Goal: Task Accomplishment & Management: Manage account settings

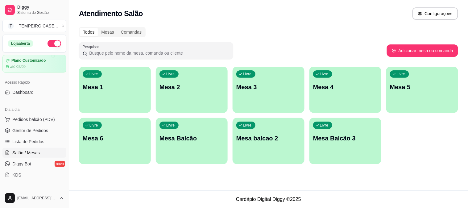
click at [254, 84] on p "Mesa 3" at bounding box center [268, 87] width 65 height 9
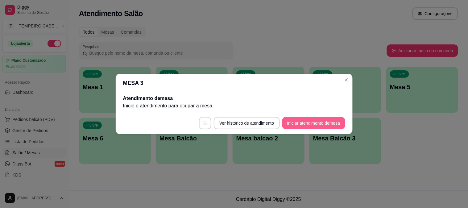
click at [312, 126] on button "Iniciar atendimento de mesa" at bounding box center [313, 123] width 63 height 12
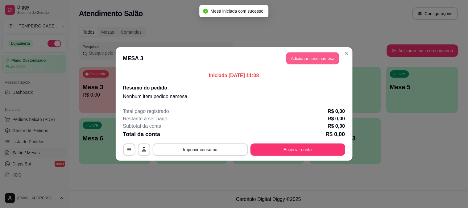
click at [309, 58] on button "Adicionar itens na mesa" at bounding box center [312, 58] width 53 height 12
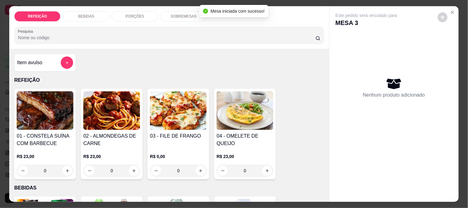
click at [44, 110] on img at bounding box center [45, 110] width 57 height 39
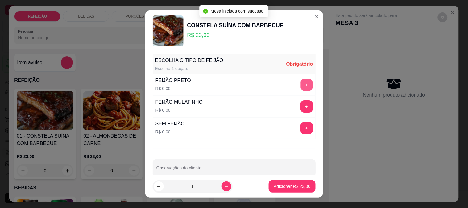
click at [301, 85] on button "+" at bounding box center [307, 85] width 12 height 12
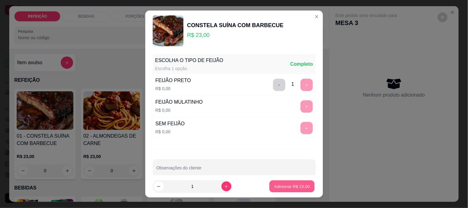
click at [296, 182] on button "Adicionar R$ 23,00" at bounding box center [292, 187] width 45 height 12
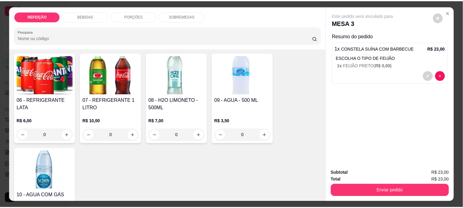
scroll to position [137, 0]
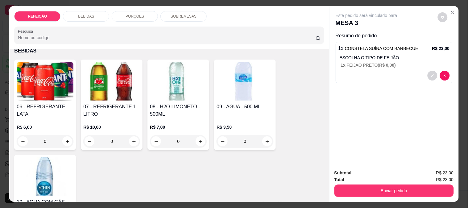
click at [45, 99] on div "06 - REFRIGERANTE LATA R$ 6,00 0" at bounding box center [45, 105] width 62 height 90
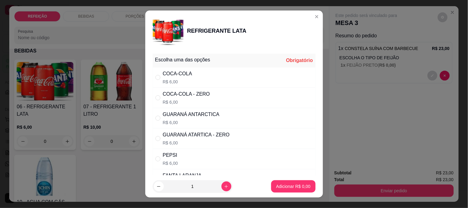
click at [200, 76] on div "COCA-COLA R$ 6,00" at bounding box center [234, 77] width 163 height 20
radio input "true"
click at [279, 182] on button "Adicionar R$ 6,00" at bounding box center [293, 186] width 44 height 12
type input "1"
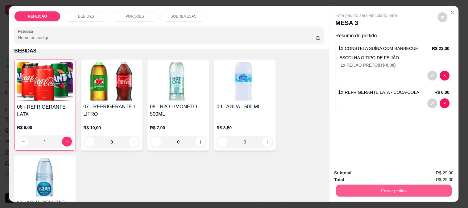
click at [354, 186] on button "Enviar pedido" at bounding box center [394, 191] width 116 height 12
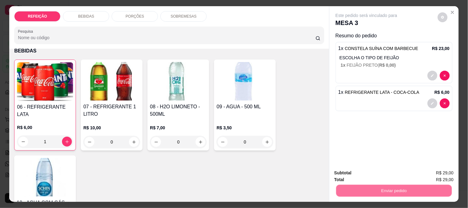
click at [361, 172] on button "Não registrar e enviar pedido" at bounding box center [374, 173] width 64 height 12
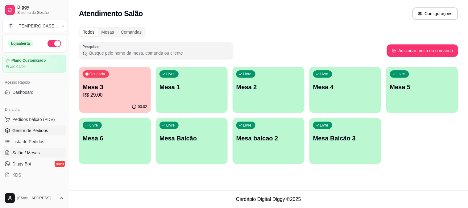
click at [37, 133] on span "Gestor de Pedidos" at bounding box center [30, 130] width 36 height 6
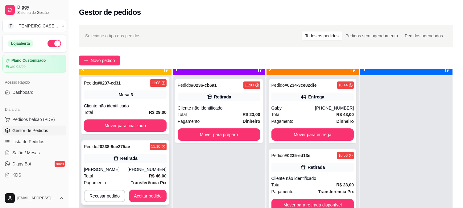
scroll to position [17, 0]
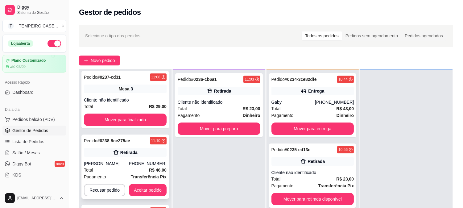
click at [132, 146] on div "Pedido # 0238-9ce275ae 11:10 Retirada Flávio (81) 97108-3300 Total R$ 46,00 Pag…" at bounding box center [125, 167] width 88 height 64
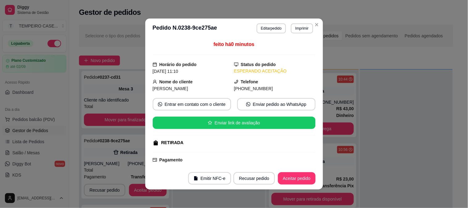
click at [299, 30] on button "Imprimir" at bounding box center [302, 28] width 22 height 10
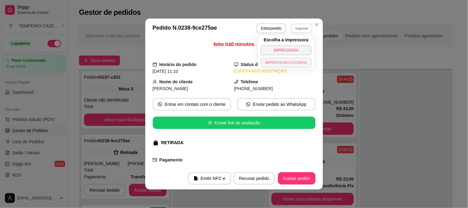
click at [284, 61] on button "IMPRESSORA COZINHA" at bounding box center [286, 63] width 51 height 10
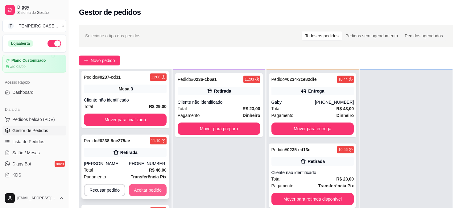
click at [146, 190] on button "Aceitar pedido" at bounding box center [148, 190] width 38 height 12
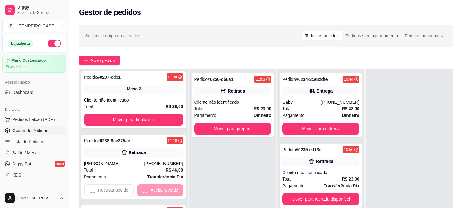
scroll to position [0, 0]
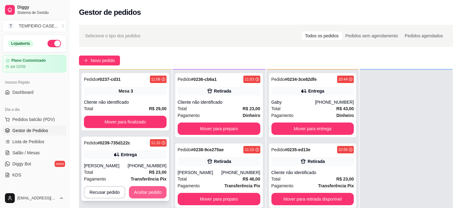
click at [151, 191] on button "Aceitar pedido" at bounding box center [148, 192] width 38 height 12
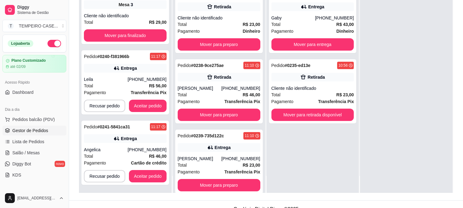
scroll to position [94, 0]
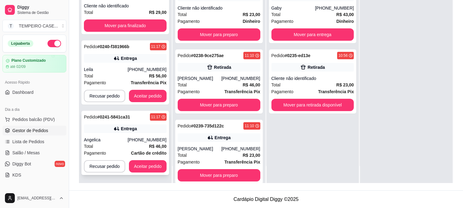
click at [138, 134] on div "Pedido # 0241-5841ca31 11:17 Entrega Angelica (51) 99861-5656 Total R$ 46,00 Pa…" at bounding box center [125, 143] width 88 height 64
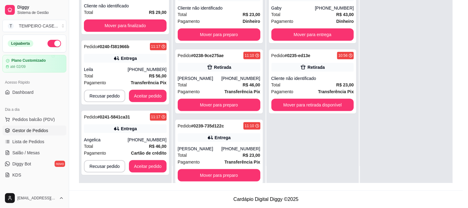
click at [303, 26] on button "Imprimir" at bounding box center [302, 28] width 22 height 10
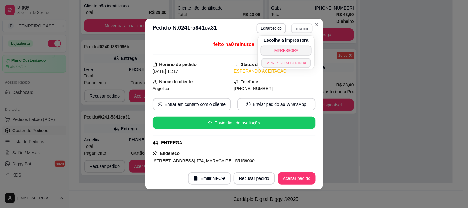
click at [289, 61] on button "IMPRESSORA COZINHA" at bounding box center [286, 63] width 49 height 10
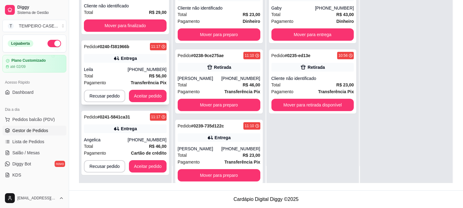
click at [150, 64] on div "Pedido # 0240-f381966b 11:17 Entrega Leila (11) 97416-2646 Total R$ 56,00 Pagam…" at bounding box center [125, 72] width 88 height 64
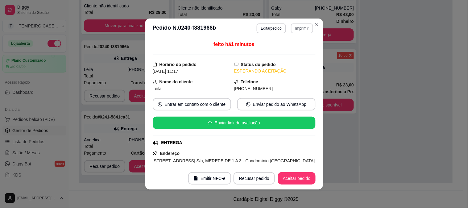
click at [302, 29] on button "Imprimir" at bounding box center [302, 28] width 22 height 10
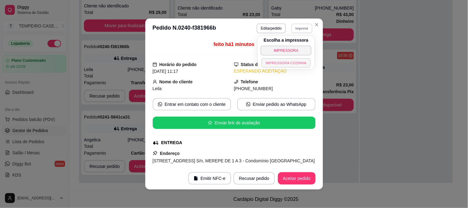
click at [286, 62] on button "IMPRESSORA COZINHA" at bounding box center [286, 63] width 49 height 10
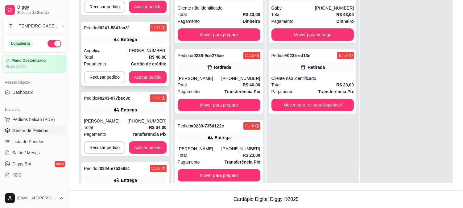
scroll to position [143, 0]
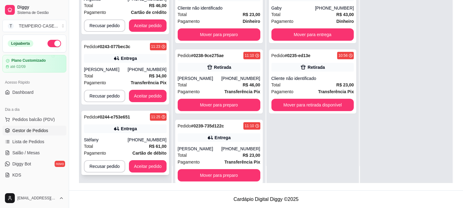
click at [130, 150] on div "Pagamento Cartão de débito" at bounding box center [125, 153] width 83 height 7
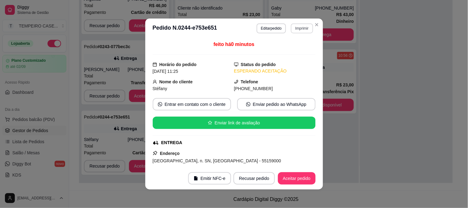
click at [310, 29] on button "Imprimir" at bounding box center [302, 28] width 22 height 10
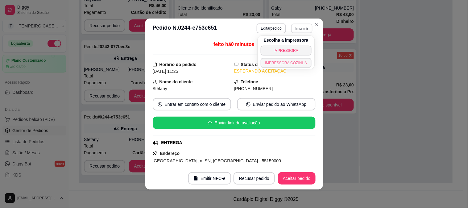
click at [282, 62] on button "IMPRESSORA COZINHA" at bounding box center [286, 63] width 51 height 10
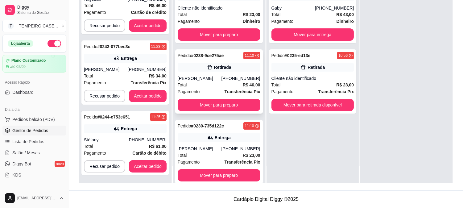
click at [235, 95] on div "Pedido # 0238-9ce275ae 11:10 Retirada Flávio (81) 97108-3300 Total R$ 46,00 Pag…" at bounding box center [219, 81] width 88 height 64
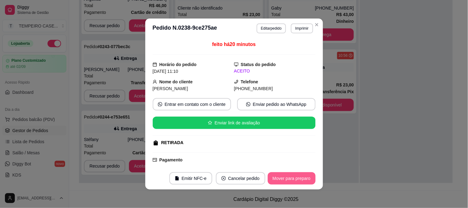
click at [285, 176] on button "Mover para preparo" at bounding box center [292, 178] width 48 height 12
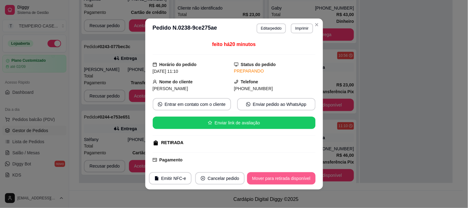
click at [288, 178] on button "Mover para retirada disponível" at bounding box center [281, 178] width 68 height 12
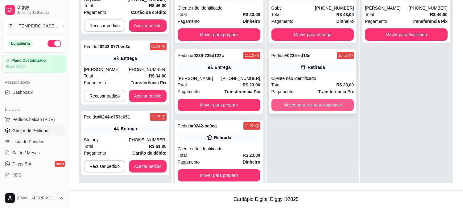
click at [319, 101] on button "Mover para retirada disponível" at bounding box center [313, 105] width 83 height 12
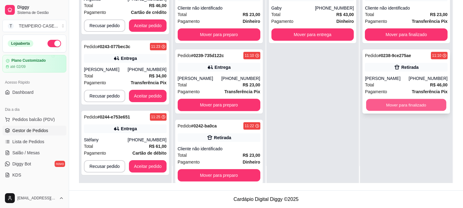
click at [384, 102] on button "Mover para finalizado" at bounding box center [406, 105] width 80 height 12
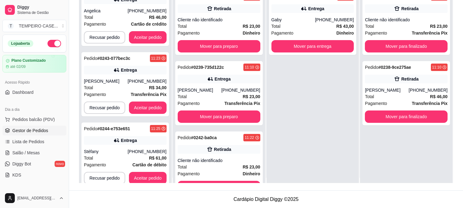
scroll to position [0, 0]
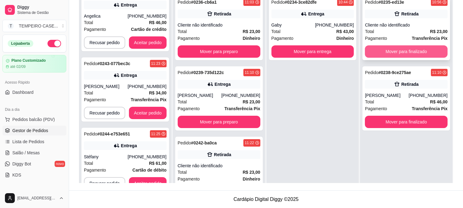
click at [377, 54] on button "Mover para finalizado" at bounding box center [406, 51] width 83 height 12
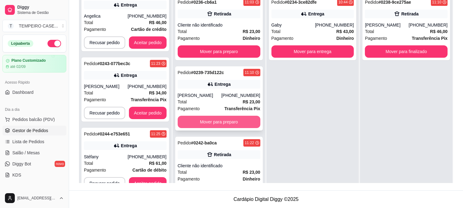
click at [220, 124] on button "Mover para preparo" at bounding box center [219, 122] width 83 height 12
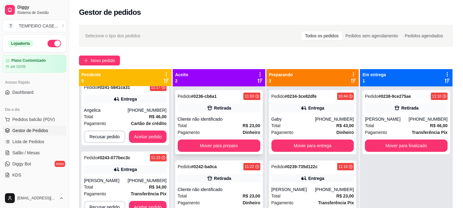
scroll to position [17, 0]
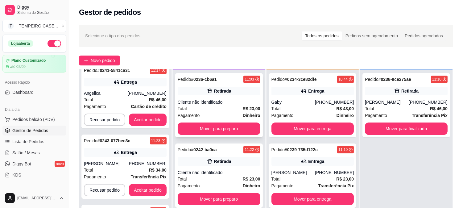
click at [213, 91] on icon at bounding box center [210, 91] width 6 height 6
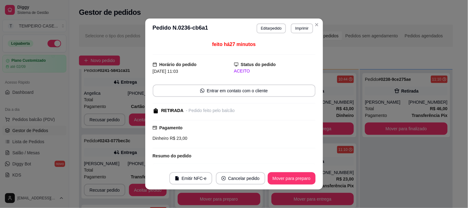
click at [299, 180] on button "Mover para preparo" at bounding box center [292, 178] width 48 height 12
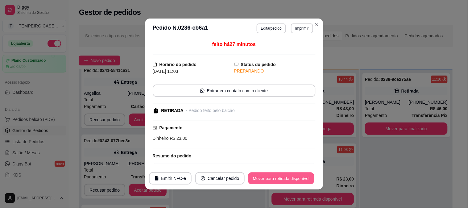
click at [289, 178] on button "Mover para retirada disponível" at bounding box center [282, 179] width 66 height 12
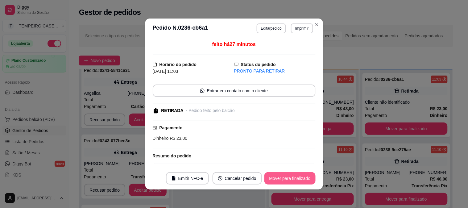
click at [288, 180] on button "Mover para finalizado" at bounding box center [290, 178] width 51 height 12
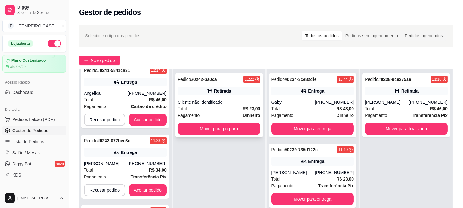
click at [227, 91] on div "Retirada" at bounding box center [222, 91] width 17 height 6
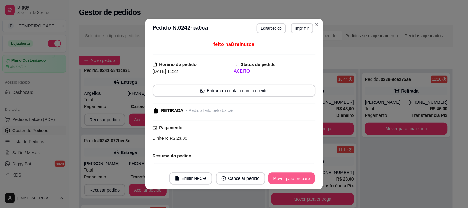
click at [285, 175] on button "Mover para preparo" at bounding box center [292, 179] width 46 height 12
click at [283, 180] on button "Mover para retirada disponível" at bounding box center [281, 178] width 68 height 12
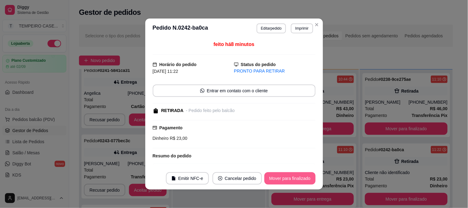
click at [285, 178] on button "Mover para finalizado" at bounding box center [290, 178] width 51 height 12
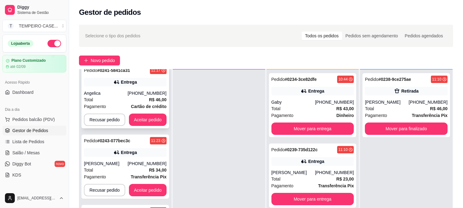
click at [150, 114] on button "Aceitar pedido" at bounding box center [148, 120] width 38 height 12
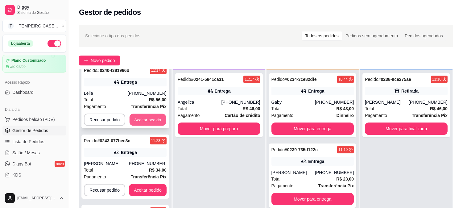
click at [152, 116] on button "Aceitar pedido" at bounding box center [148, 120] width 36 height 12
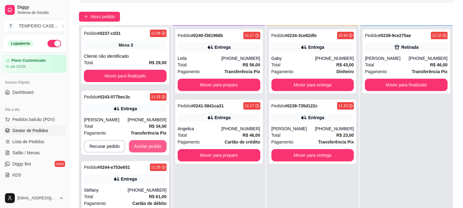
scroll to position [69, 0]
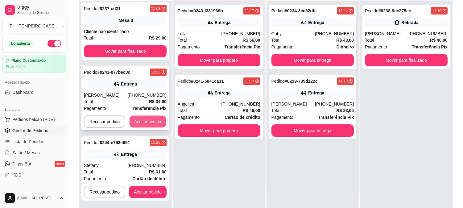
click at [153, 120] on button "Aceitar pedido" at bounding box center [148, 122] width 36 height 12
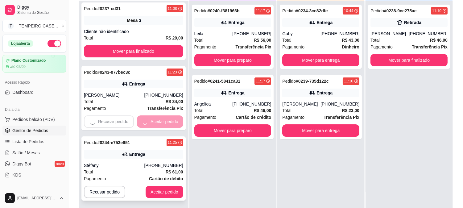
scroll to position [0, 0]
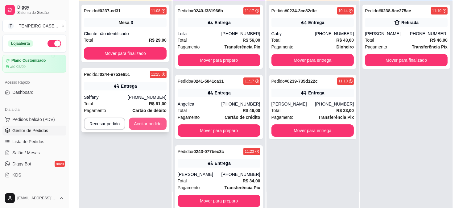
click at [153, 124] on button "Aceitar pedido" at bounding box center [148, 124] width 38 height 12
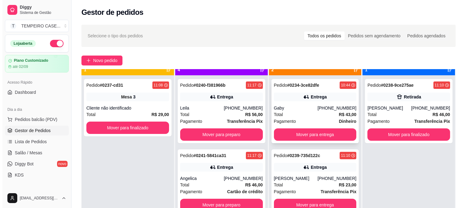
scroll to position [17, 0]
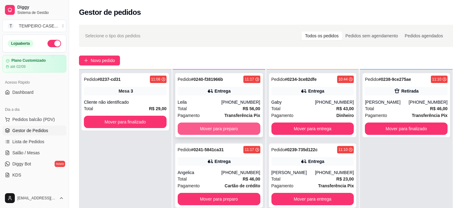
click at [204, 127] on button "Mover para preparo" at bounding box center [219, 129] width 83 height 12
click at [207, 127] on button "Mover para preparo" at bounding box center [219, 129] width 83 height 12
click at [208, 130] on button "Mover para preparo" at bounding box center [219, 129] width 83 height 12
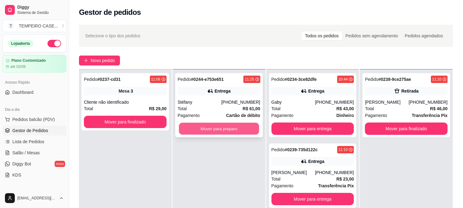
click at [201, 129] on button "Mover para preparo" at bounding box center [219, 129] width 80 height 12
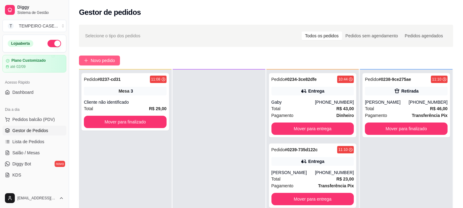
click at [91, 60] on span "Novo pedido" at bounding box center [103, 60] width 24 height 7
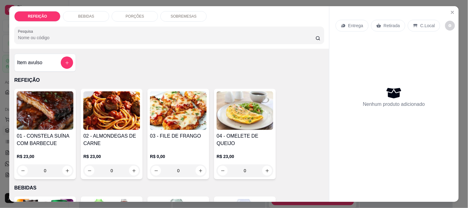
click at [42, 125] on img at bounding box center [45, 110] width 57 height 39
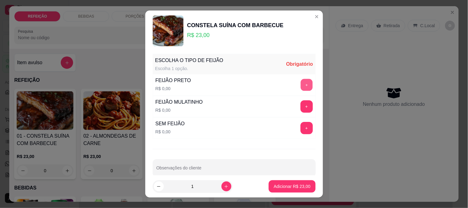
click at [301, 85] on button "+" at bounding box center [307, 85] width 12 height 12
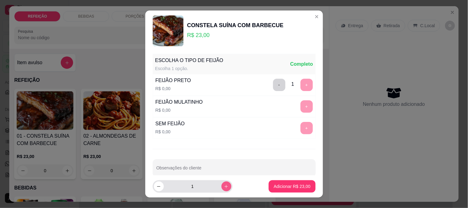
click at [224, 186] on icon "increase-product-quantity" at bounding box center [226, 186] width 5 height 5
type input "2"
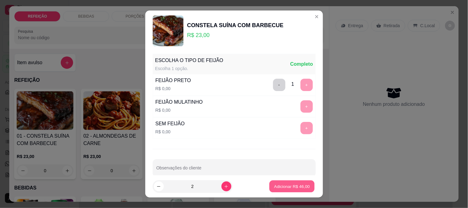
click at [274, 185] on p "Adicionar R$ 46,00" at bounding box center [292, 187] width 36 height 6
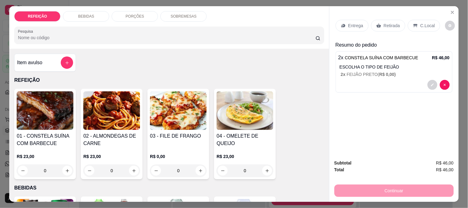
click at [380, 26] on div "Retirada" at bounding box center [388, 26] width 34 height 12
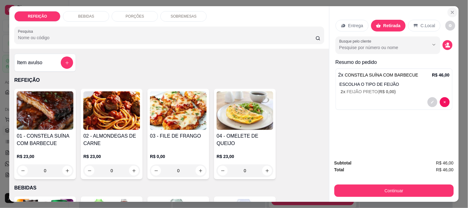
click at [450, 10] on icon "Close" at bounding box center [452, 12] width 5 height 5
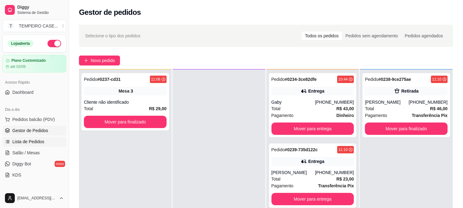
click at [37, 143] on span "Lista de Pedidos" at bounding box center [28, 142] width 32 height 6
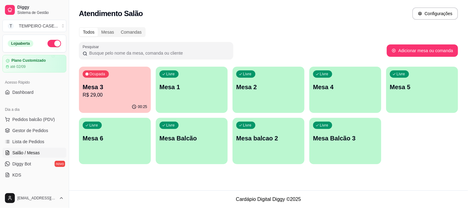
click at [120, 98] on p "R$ 29,00" at bounding box center [115, 94] width 65 height 7
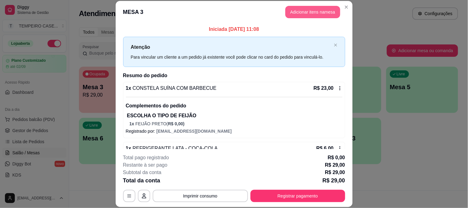
click at [311, 13] on button "Adicionar itens na mesa" at bounding box center [313, 12] width 55 height 12
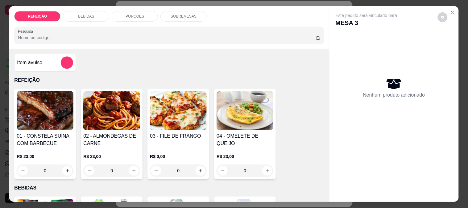
click at [30, 107] on img at bounding box center [45, 110] width 57 height 39
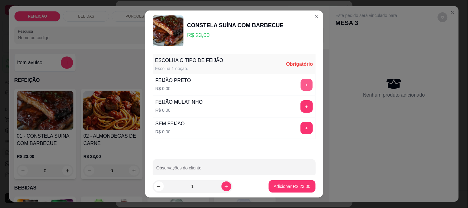
click at [301, 84] on button "+" at bounding box center [307, 85] width 12 height 12
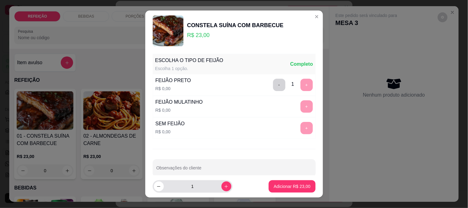
click at [224, 187] on button "increase-product-quantity" at bounding box center [227, 187] width 10 height 10
type input "2"
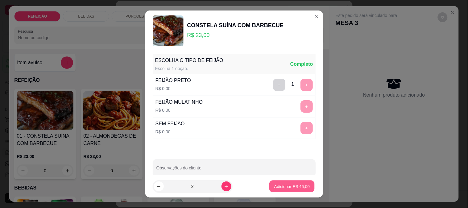
click at [284, 184] on p "Adicionar R$ 46,00" at bounding box center [292, 187] width 36 height 6
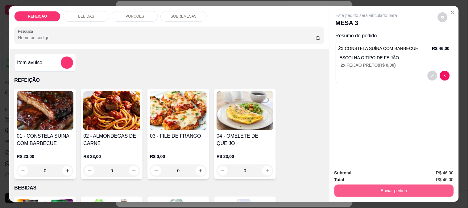
click at [366, 187] on button "Enviar pedido" at bounding box center [394, 191] width 119 height 12
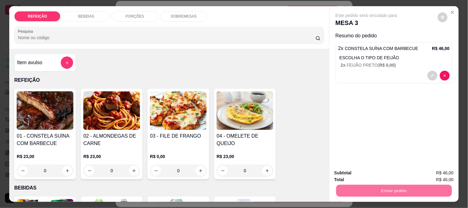
click at [353, 173] on button "Não registrar e enviar pedido" at bounding box center [374, 173] width 64 height 12
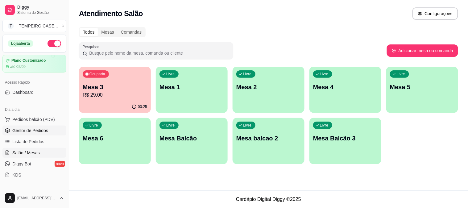
click at [34, 128] on span "Gestor de Pedidos" at bounding box center [30, 130] width 36 height 6
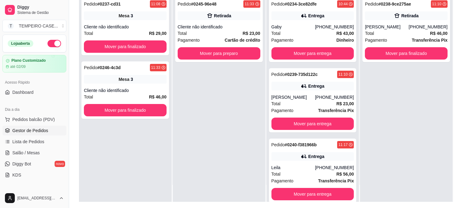
scroll to position [60, 0]
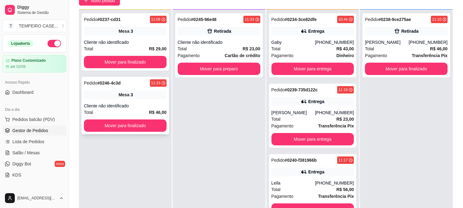
click at [130, 84] on div "Pedido # 0246-4c3d 11:33" at bounding box center [125, 82] width 83 height 7
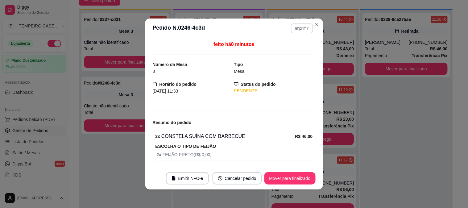
click at [301, 28] on button "Imprimir" at bounding box center [302, 28] width 22 height 10
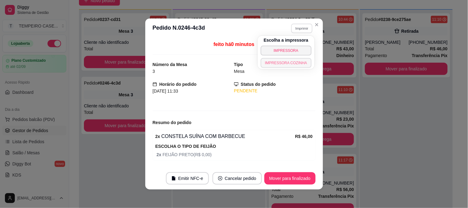
click at [279, 64] on button "IMPRESSORA COZINHA" at bounding box center [286, 63] width 51 height 10
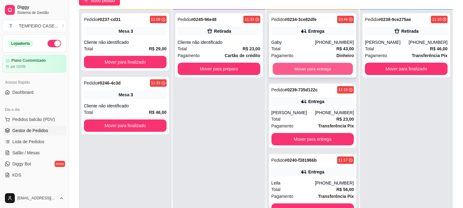
click at [291, 73] on button "Mover para entrega" at bounding box center [313, 69] width 80 height 12
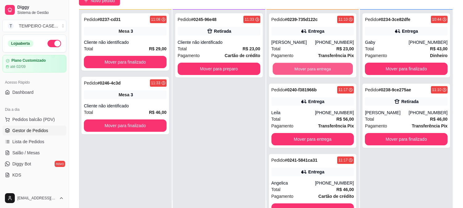
click at [291, 73] on button "Mover para entrega" at bounding box center [313, 69] width 80 height 12
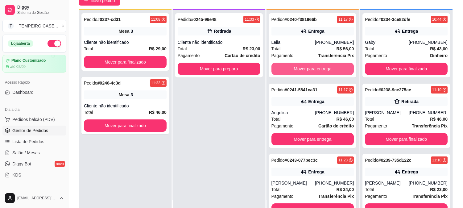
click at [291, 73] on button "Mover para entrega" at bounding box center [313, 69] width 83 height 12
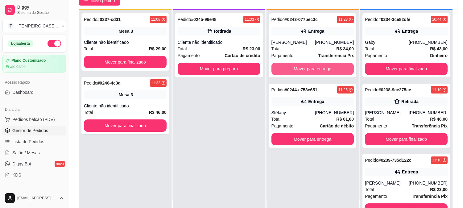
click at [291, 73] on button "Mover para entrega" at bounding box center [313, 69] width 83 height 12
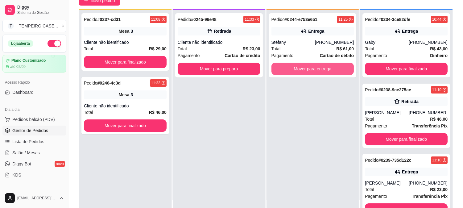
click at [291, 73] on button "Mover para entrega" at bounding box center [313, 69] width 83 height 12
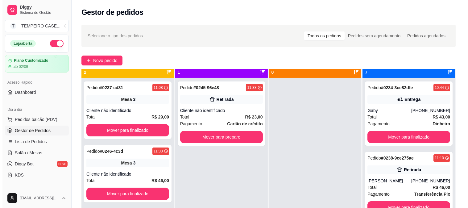
scroll to position [17, 0]
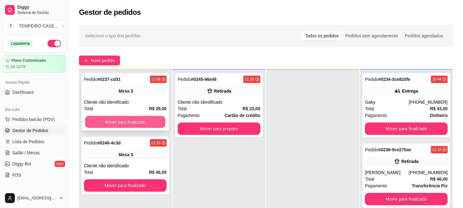
click at [132, 125] on button "Mover para finalizado" at bounding box center [125, 122] width 80 height 12
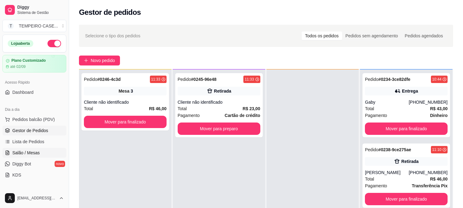
click at [28, 152] on span "Salão / Mesas" at bounding box center [25, 153] width 27 height 6
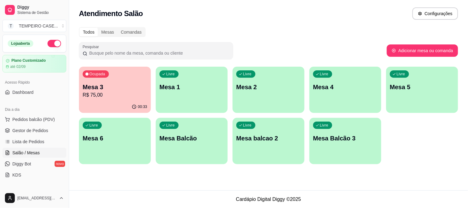
click at [116, 94] on p "R$ 75,00" at bounding box center [115, 94] width 65 height 7
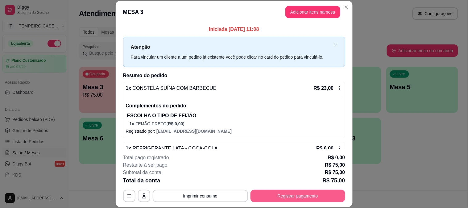
click at [283, 198] on button "Registrar pagamento" at bounding box center [298, 196] width 95 height 12
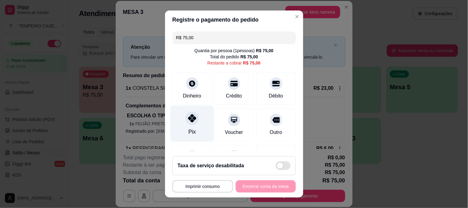
click at [187, 127] on div "Pix" at bounding box center [192, 124] width 44 height 36
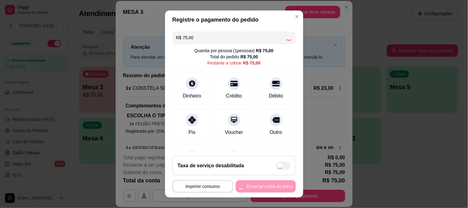
type input "R$ 0,00"
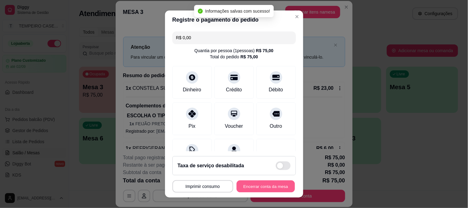
click at [267, 187] on button "Encerrar conta da mesa" at bounding box center [266, 187] width 58 height 12
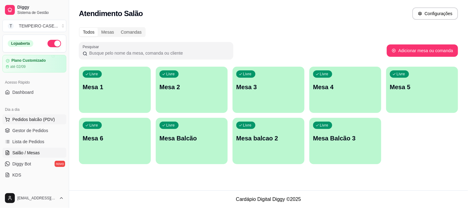
click at [36, 119] on span "Pedidos balcão (PDV)" at bounding box center [33, 119] width 43 height 6
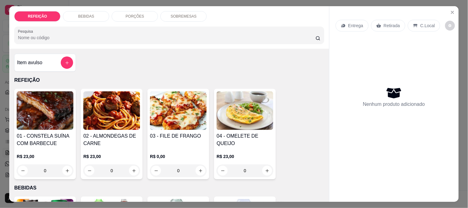
click at [160, 111] on img at bounding box center [178, 110] width 57 height 39
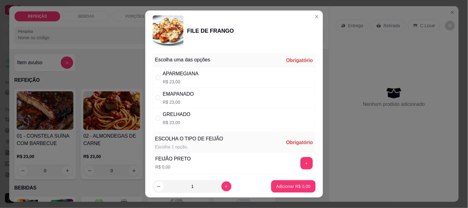
click at [223, 83] on div "APARMEGIANA R$ 23,00" at bounding box center [234, 77] width 163 height 20
radio input "true"
click at [301, 163] on button "+" at bounding box center [307, 163] width 12 height 12
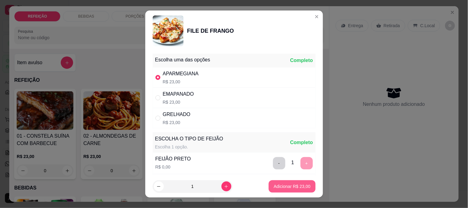
click at [288, 186] on p "Adicionar R$ 23,00" at bounding box center [292, 186] width 37 height 6
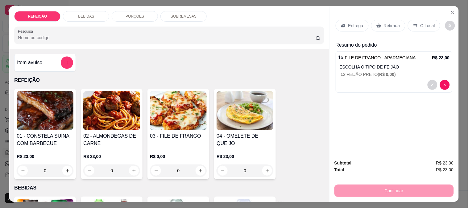
click at [349, 23] on p "Entrega" at bounding box center [356, 26] width 15 height 6
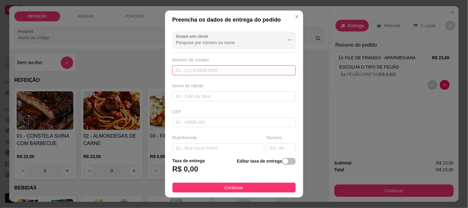
drag, startPoint x: 178, startPoint y: 65, endPoint x: 180, endPoint y: 72, distance: 6.8
click at [178, 65] on input "text" at bounding box center [234, 70] width 123 height 10
paste input "[PHONE_NUMBER]"
type input "[PHONE_NUMBER]"
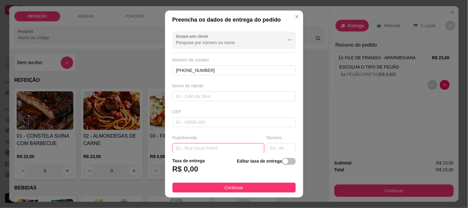
click at [191, 143] on input "text" at bounding box center [219, 148] width 92 height 10
type input "e"
type input "ESTACIONAMENTO ESTRELA DOR MAR"
click at [188, 93] on input "text" at bounding box center [234, 96] width 123 height 10
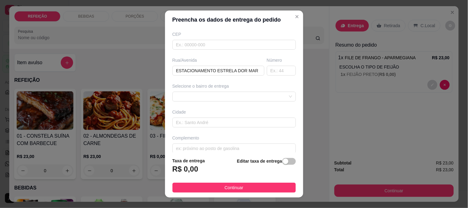
scroll to position [85, 0]
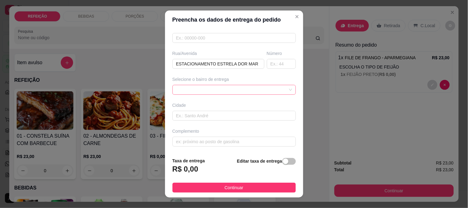
click at [198, 90] on span at bounding box center [234, 89] width 116 height 9
type input "NIDINHO"
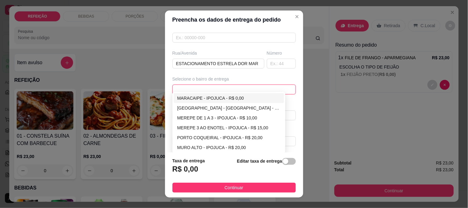
click at [198, 99] on div "MARACAIPE - IPOJUCA - R$ 0,00" at bounding box center [229, 98] width 103 height 7
type input "IPOJUCA"
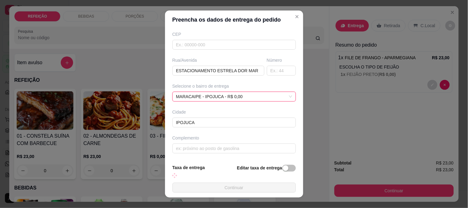
scroll to position [78, 0]
click at [219, 189] on button "Continuar" at bounding box center [234, 188] width 123 height 10
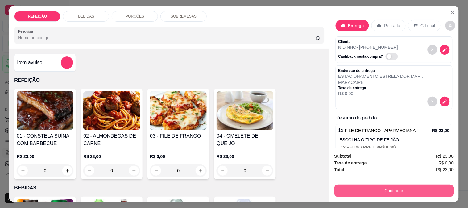
click at [364, 187] on button "Continuar" at bounding box center [394, 191] width 119 height 12
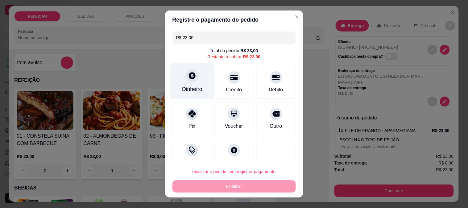
click at [194, 82] on div "Dinheiro" at bounding box center [192, 81] width 44 height 36
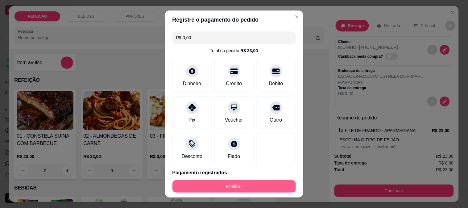
click at [244, 187] on button "Finalizar" at bounding box center [234, 186] width 123 height 12
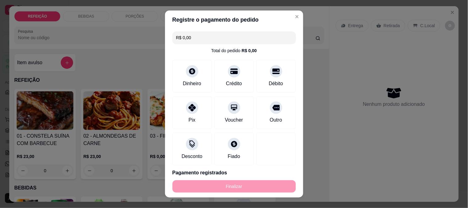
type input "-R$ 23,00"
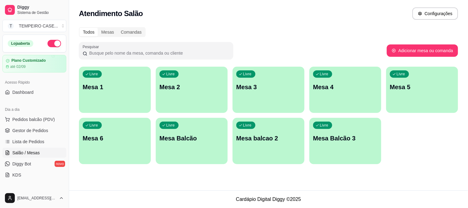
click at [202, 87] on p "Mesa 2" at bounding box center [192, 87] width 65 height 9
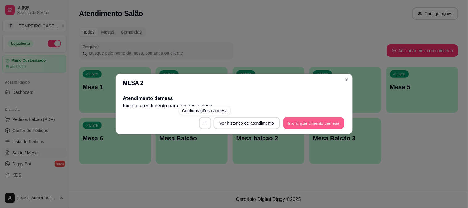
click at [311, 124] on button "Iniciar atendimento de mesa" at bounding box center [313, 123] width 61 height 12
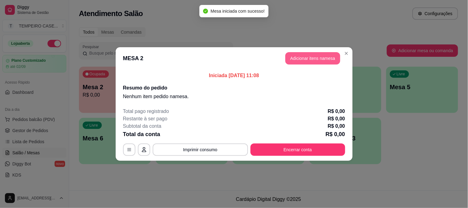
click at [324, 57] on button "Adicionar itens na mesa" at bounding box center [313, 58] width 55 height 12
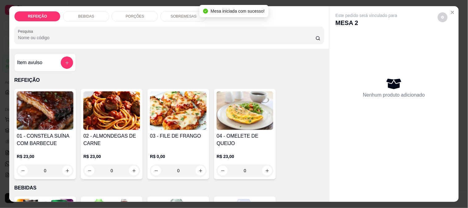
click at [169, 110] on img at bounding box center [178, 110] width 57 height 39
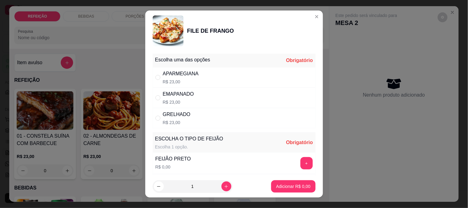
click at [186, 98] on div "EMAPANADO R$ 23,00" at bounding box center [178, 97] width 31 height 15
radio input "true"
click at [301, 161] on button "+" at bounding box center [307, 163] width 12 height 12
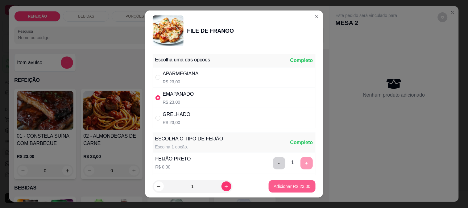
click at [291, 187] on p "Adicionar R$ 23,00" at bounding box center [292, 186] width 37 height 6
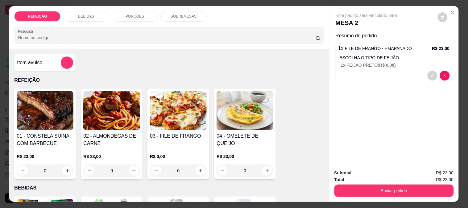
click at [62, 132] on h4 "01 - CONSTELA SUÍNA COM BARBECUE" at bounding box center [45, 139] width 57 height 15
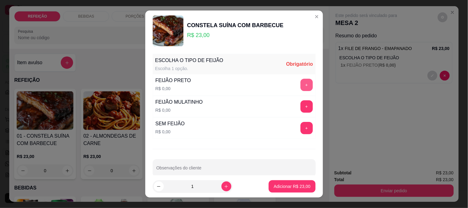
click at [301, 84] on button "+" at bounding box center [307, 85] width 12 height 12
click at [285, 180] on footer "1 Adicionar R$ 23,00" at bounding box center [234, 186] width 178 height 22
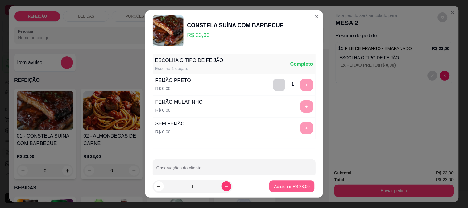
click at [285, 184] on p "Adicionar R$ 23,00" at bounding box center [292, 187] width 36 height 6
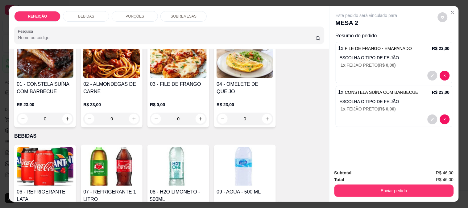
scroll to position [137, 0]
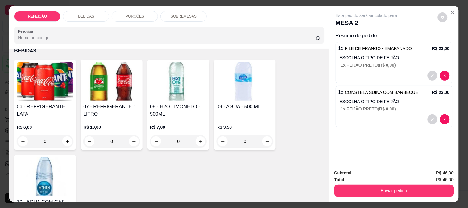
click at [122, 84] on img at bounding box center [111, 81] width 57 height 39
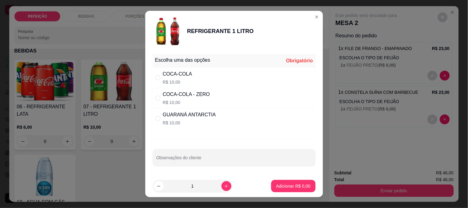
click at [182, 72] on div "COCA-COLA" at bounding box center [177, 73] width 29 height 7
radio input "true"
click at [282, 182] on button "Adicionar R$ 10,00" at bounding box center [292, 186] width 47 height 12
type input "1"
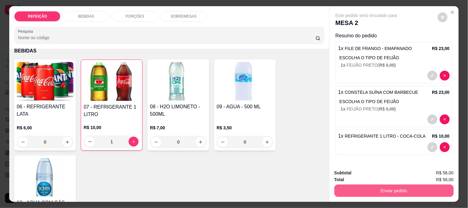
click at [348, 185] on button "Enviar pedido" at bounding box center [394, 191] width 119 height 12
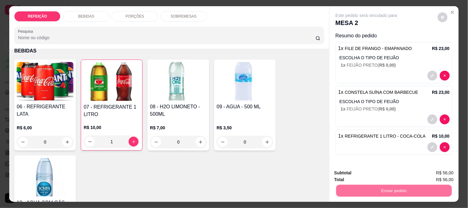
click at [361, 172] on button "Não registrar e enviar pedido" at bounding box center [374, 173] width 64 height 12
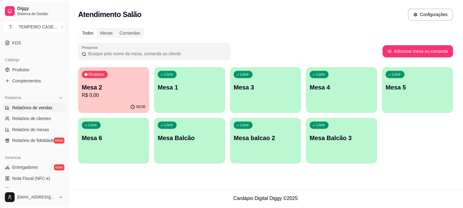
scroll to position [99, 0]
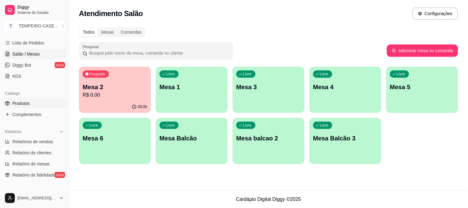
click at [31, 104] on link "Produtos" at bounding box center [34, 103] width 64 height 10
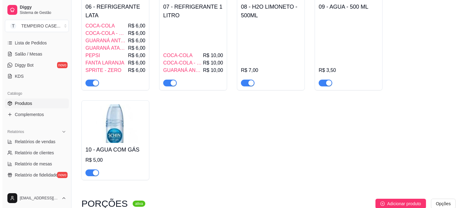
scroll to position [240, 0]
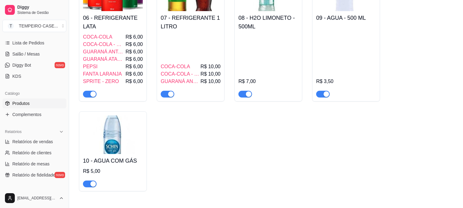
click at [208, 65] on span "R$ 10,00" at bounding box center [211, 66] width 20 height 7
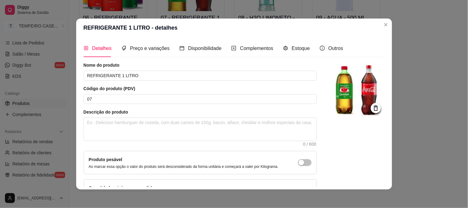
click at [227, 46] on div "Detalhes Preço e variações Disponibilidade Complementos Estoque Outros" at bounding box center [214, 49] width 260 height 18
click at [232, 48] on icon "plus-square" at bounding box center [234, 48] width 4 height 4
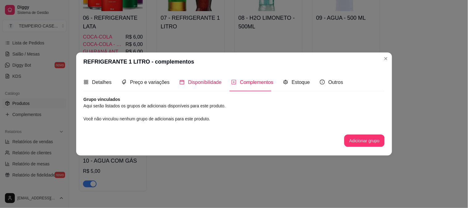
click at [202, 84] on span "Disponibilidade" at bounding box center [205, 82] width 34 height 5
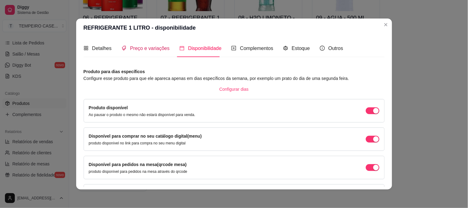
click at [152, 47] on span "Preço e variações" at bounding box center [150, 48] width 40 height 5
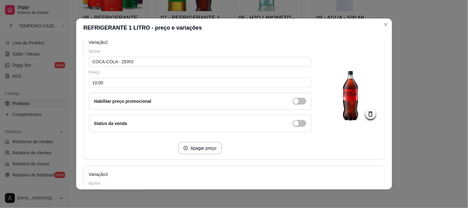
scroll to position [206, 0]
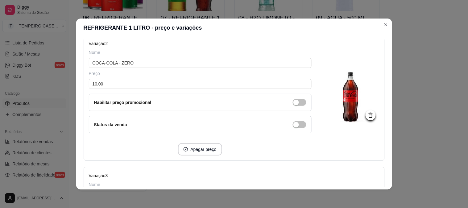
click at [286, 128] on div "Status da venda" at bounding box center [200, 124] width 212 height 7
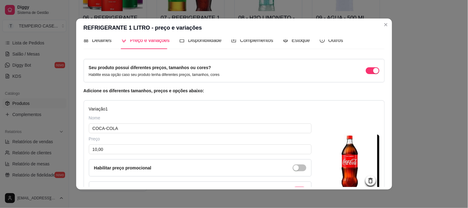
scroll to position [0, 0]
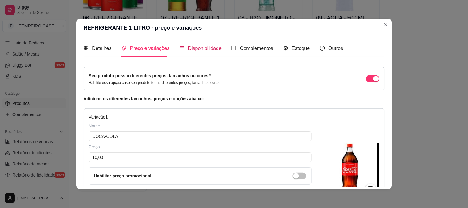
click at [192, 50] on span "Disponibilidade" at bounding box center [205, 48] width 34 height 5
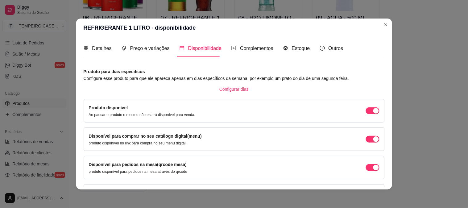
click at [100, 108] on label "Produto disponível" at bounding box center [108, 107] width 39 height 5
click at [104, 108] on label "Produto disponível" at bounding box center [108, 107] width 39 height 5
click at [249, 52] on div "Complementos" at bounding box center [253, 48] width 42 height 8
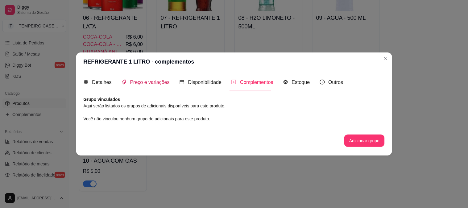
click at [153, 80] on span "Preço e variações" at bounding box center [150, 82] width 40 height 5
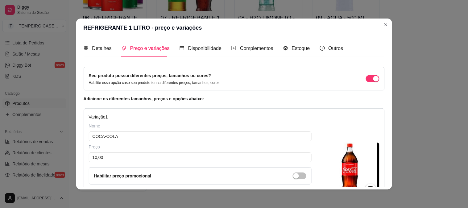
scroll to position [103, 0]
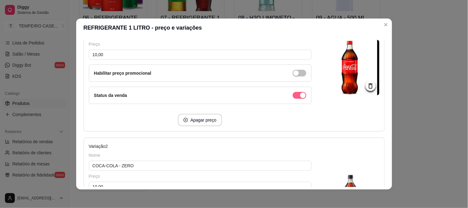
click at [293, 97] on span "button" at bounding box center [300, 95] width 14 height 7
click at [285, 116] on div "Apagar preço" at bounding box center [200, 120] width 223 height 12
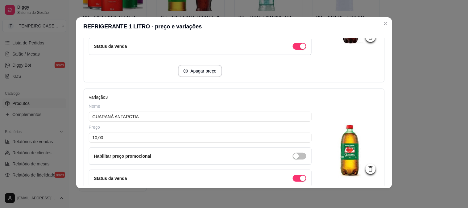
scroll to position [357, 0]
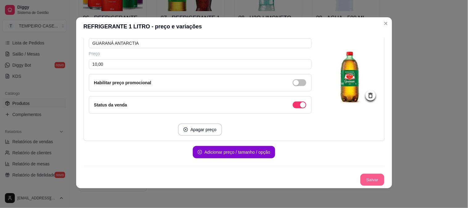
click at [370, 177] on button "Salvar" at bounding box center [373, 180] width 24 height 12
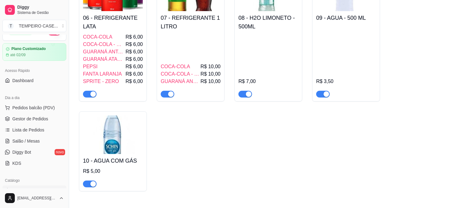
scroll to position [0, 0]
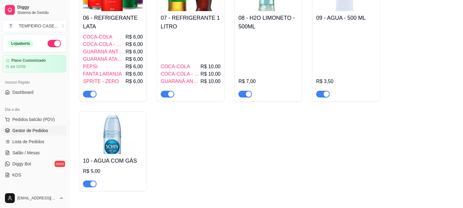
click at [33, 128] on span "Gestor de Pedidos" at bounding box center [30, 130] width 36 height 6
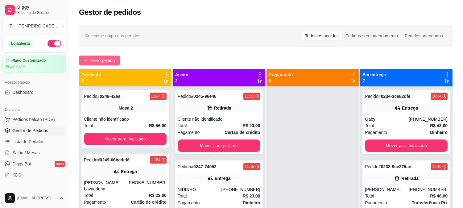
click at [100, 57] on span "Novo pedido" at bounding box center [103, 60] width 24 height 7
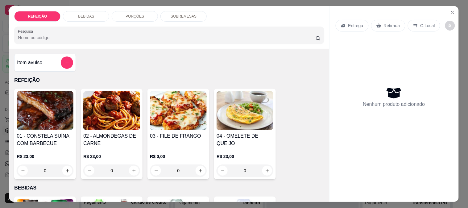
click at [110, 111] on img at bounding box center [111, 110] width 57 height 39
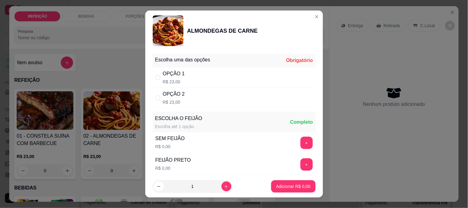
click at [181, 73] on div "OPÇÃO 1 R$ 23,00" at bounding box center [234, 77] width 163 height 20
radio input "true"
click at [301, 144] on button "+" at bounding box center [307, 143] width 12 height 12
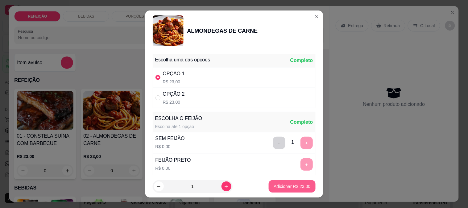
click at [275, 190] on button "Adicionar R$ 23,00" at bounding box center [292, 186] width 47 height 12
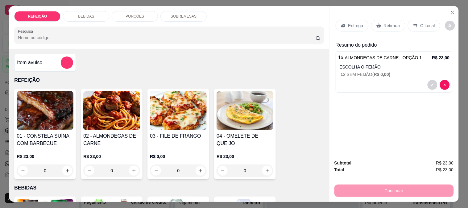
click at [452, 11] on icon "Close" at bounding box center [452, 12] width 5 height 5
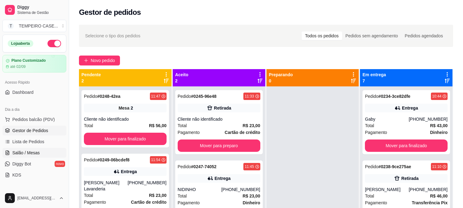
click at [31, 152] on span "Salão / Mesas" at bounding box center [25, 153] width 27 height 6
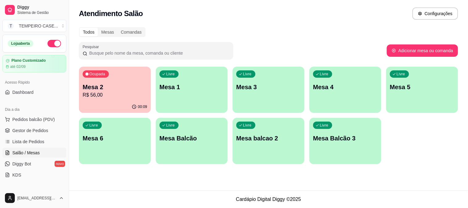
click at [201, 100] on div "Livre Mesa 1" at bounding box center [192, 86] width 72 height 39
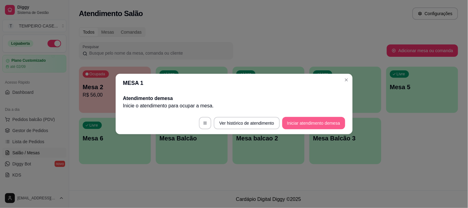
click at [315, 123] on button "Iniciar atendimento de mesa" at bounding box center [313, 123] width 63 height 12
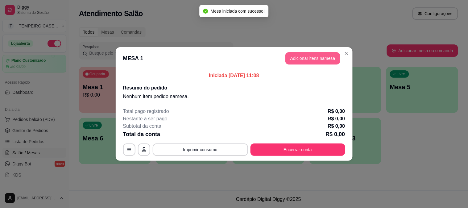
click at [315, 60] on button "Adicionar itens na mesa" at bounding box center [313, 58] width 55 height 12
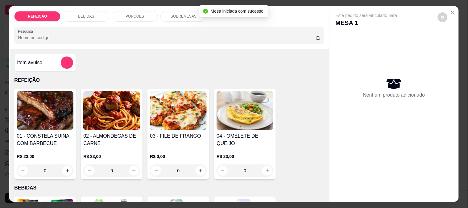
click at [109, 115] on img at bounding box center [111, 110] width 57 height 39
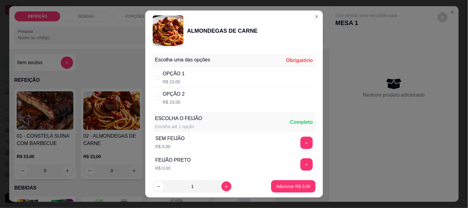
click at [239, 78] on div "OPÇÃO 1 R$ 23,00" at bounding box center [234, 77] width 163 height 20
radio input "true"
click at [301, 138] on button "+" at bounding box center [307, 143] width 12 height 12
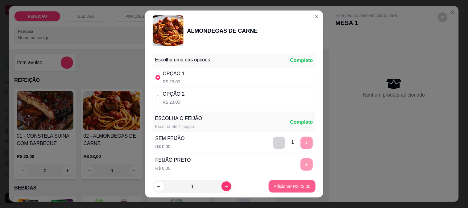
click at [290, 186] on p "Adicionar R$ 23,00" at bounding box center [292, 186] width 37 height 6
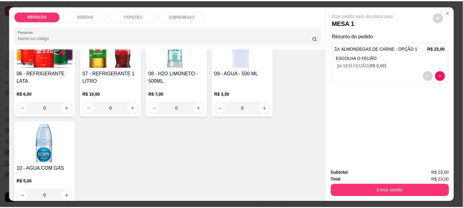
scroll to position [137, 0]
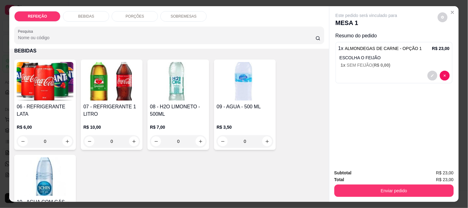
click at [51, 92] on img at bounding box center [45, 81] width 57 height 39
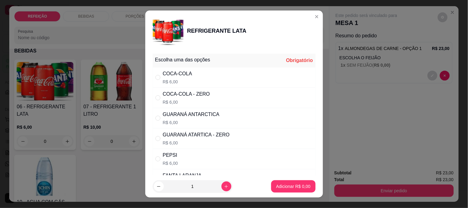
click at [189, 118] on div "GUARANÁ ANTARCTICA" at bounding box center [191, 114] width 57 height 7
click at [196, 137] on div "GUARANÁ ATARTICA - ZERO" at bounding box center [196, 134] width 67 height 7
radio input "false"
radio input "true"
click at [277, 181] on button "Adicionar R$ 6,00" at bounding box center [293, 187] width 43 height 12
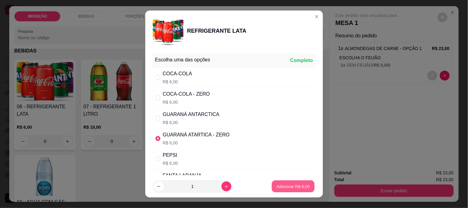
type input "1"
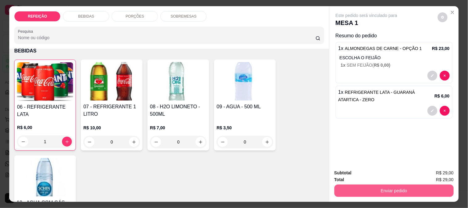
click at [361, 185] on button "Enviar pedido" at bounding box center [394, 191] width 119 height 12
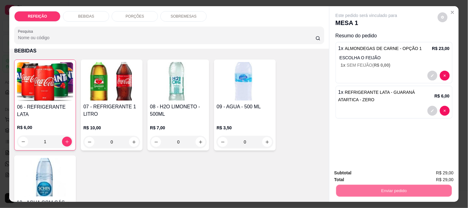
click at [360, 173] on button "Não registrar e enviar pedido" at bounding box center [374, 173] width 64 height 12
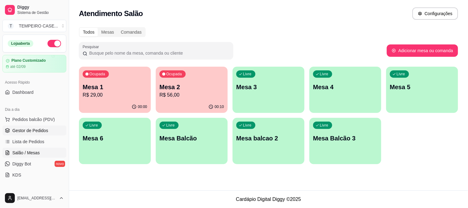
click at [31, 127] on link "Gestor de Pedidos" at bounding box center [34, 131] width 64 height 10
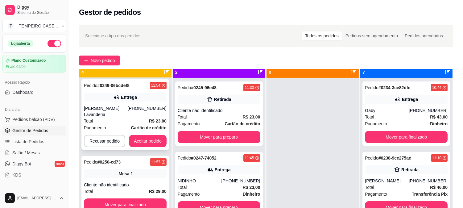
scroll to position [17, 0]
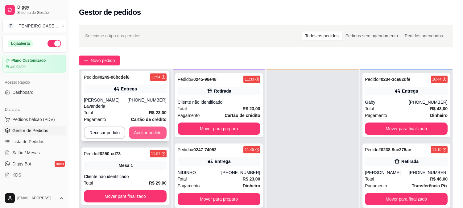
click at [137, 127] on button "Aceitar pedido" at bounding box center [148, 133] width 38 height 12
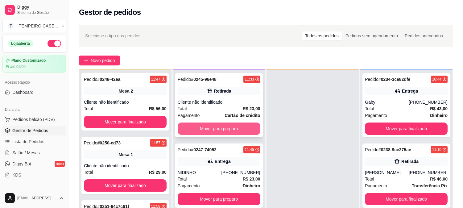
scroll to position [0, 0]
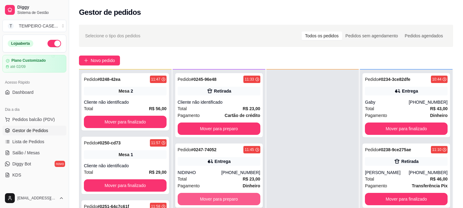
click at [206, 201] on button "Mover para preparo" at bounding box center [219, 199] width 83 height 12
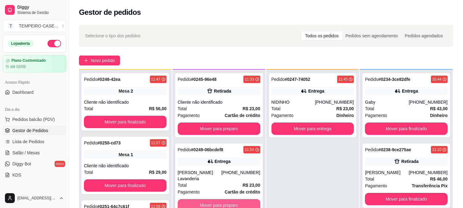
click at [202, 199] on button "Mover para preparo" at bounding box center [219, 205] width 83 height 12
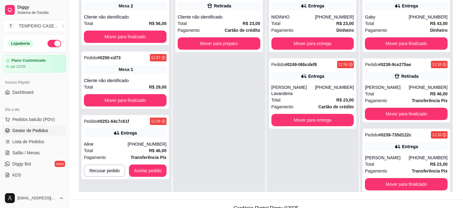
scroll to position [94, 0]
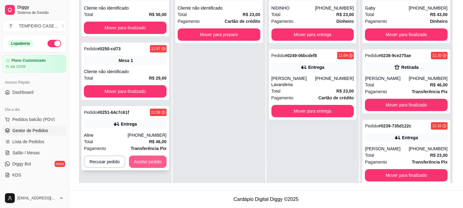
click at [146, 158] on button "Aceitar pedido" at bounding box center [148, 162] width 38 height 12
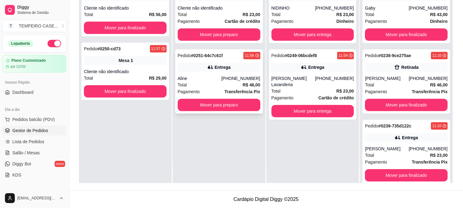
click at [210, 82] on div "Total R$ 46,00" at bounding box center [219, 84] width 83 height 7
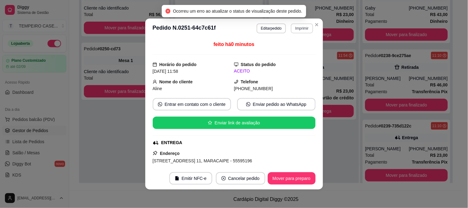
click at [294, 30] on button "Imprimir" at bounding box center [302, 28] width 22 height 10
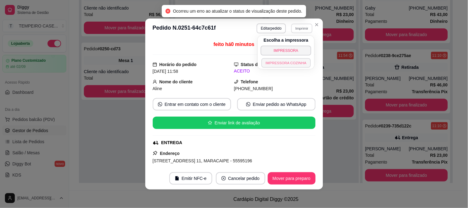
click at [273, 63] on button "IMPRESSORA COZINHA" at bounding box center [285, 63] width 49 height 10
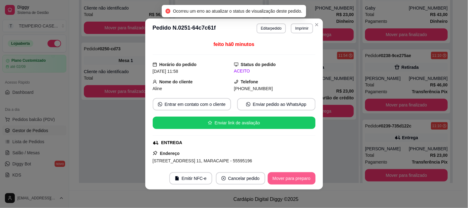
click at [285, 179] on button "Mover para preparo" at bounding box center [292, 178] width 48 height 12
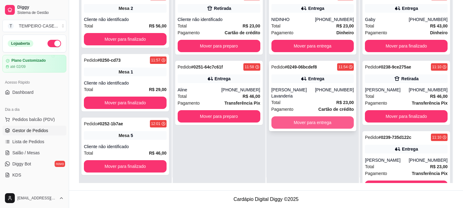
scroll to position [0, 0]
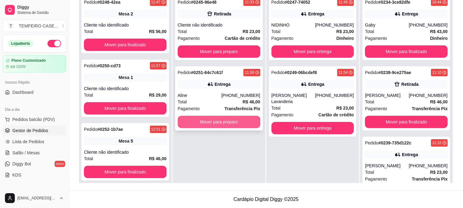
click at [227, 119] on button "Mover para preparo" at bounding box center [219, 122] width 83 height 12
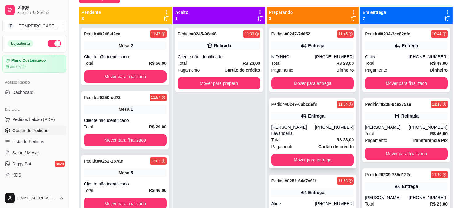
scroll to position [26, 0]
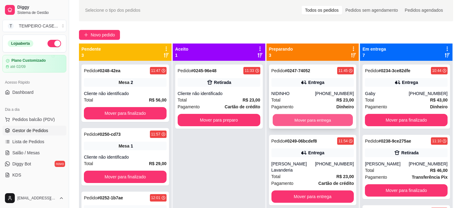
click at [294, 121] on button "Mover para entrega" at bounding box center [313, 120] width 80 height 12
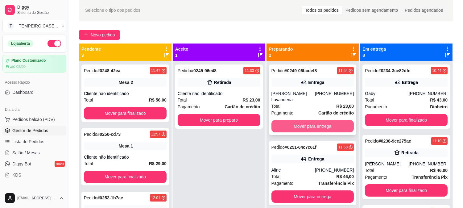
click at [299, 121] on button "Mover para entrega" at bounding box center [313, 126] width 83 height 12
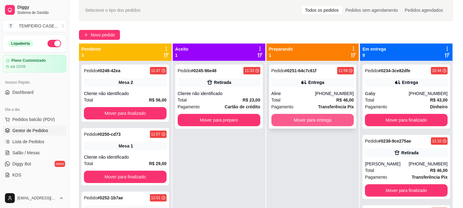
click at [303, 124] on button "Mover para entrega" at bounding box center [313, 120] width 83 height 12
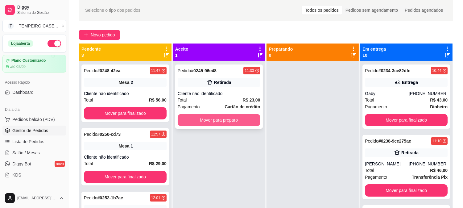
click at [227, 122] on button "Mover para preparo" at bounding box center [219, 120] width 83 height 12
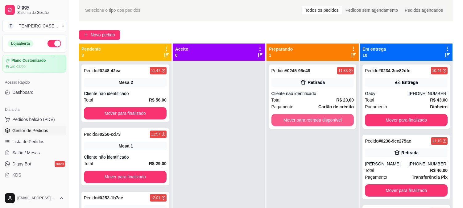
click at [308, 124] on button "Mover para retirada disponível" at bounding box center [313, 120] width 83 height 12
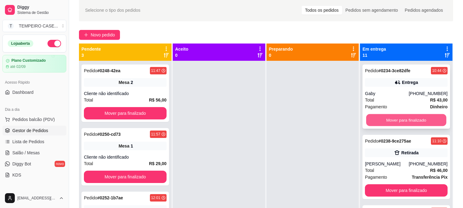
click at [389, 118] on button "Mover para finalizado" at bounding box center [406, 120] width 80 height 12
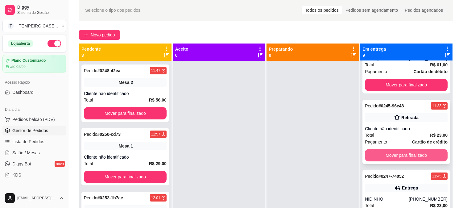
scroll to position [309, 0]
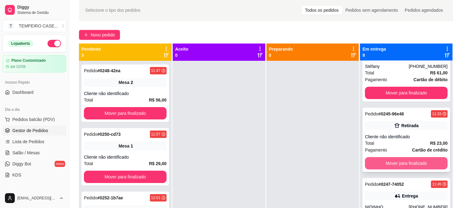
click at [386, 160] on button "Mover para finalizado" at bounding box center [406, 163] width 83 height 12
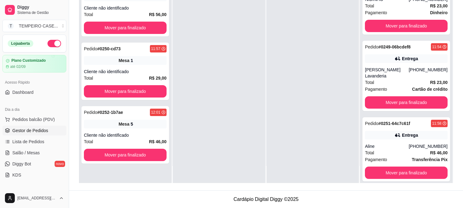
scroll to position [0, 0]
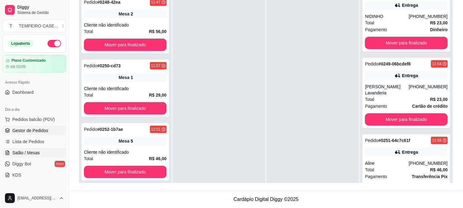
click at [17, 155] on span "Salão / Mesas" at bounding box center [25, 153] width 27 height 6
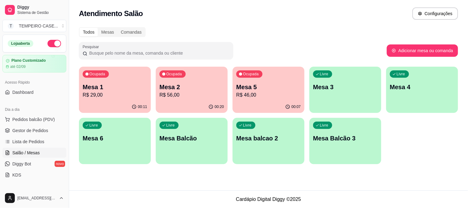
click at [176, 102] on div "00:20" at bounding box center [192, 107] width 72 height 12
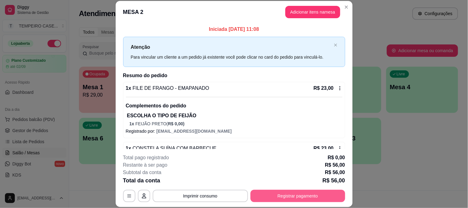
click at [285, 192] on button "Registrar pagamento" at bounding box center [298, 196] width 95 height 12
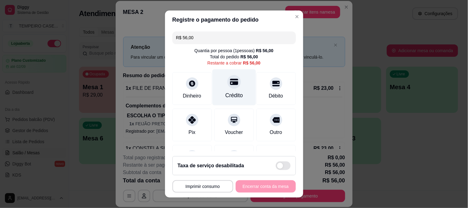
click at [229, 90] on div "Crédito" at bounding box center [234, 87] width 44 height 36
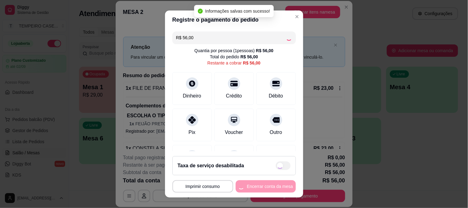
type input "R$ 0,00"
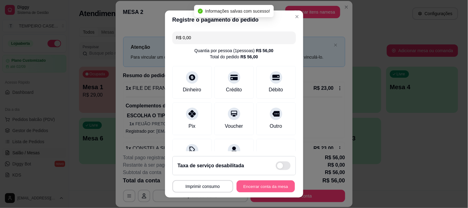
click at [269, 187] on button "Encerrar conta da mesa" at bounding box center [266, 187] width 58 height 12
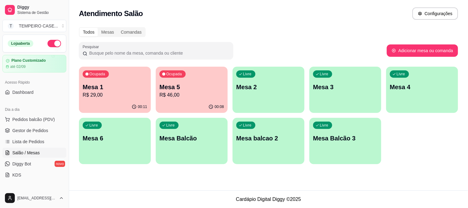
click at [96, 142] on p "Mesa 6" at bounding box center [115, 138] width 65 height 9
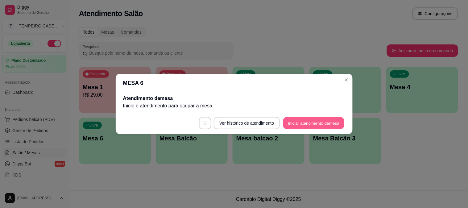
click at [298, 125] on button "Iniciar atendimento de mesa" at bounding box center [313, 123] width 61 height 12
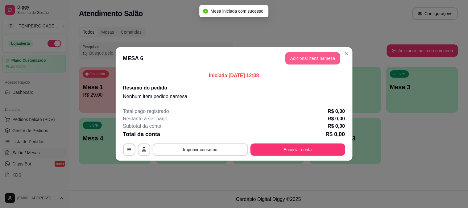
click at [320, 62] on button "Adicionar itens na mesa" at bounding box center [313, 58] width 55 height 12
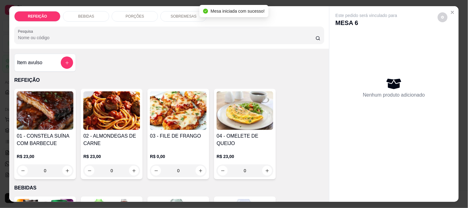
click at [43, 122] on img at bounding box center [45, 110] width 57 height 39
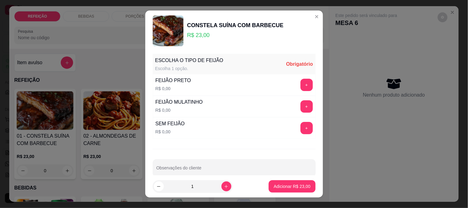
click at [301, 107] on button "+" at bounding box center [307, 106] width 12 height 12
drag, startPoint x: 292, startPoint y: 108, endPoint x: 294, endPoint y: 111, distance: 4.2
click at [293, 109] on div "- 1 +" at bounding box center [293, 106] width 45 height 12
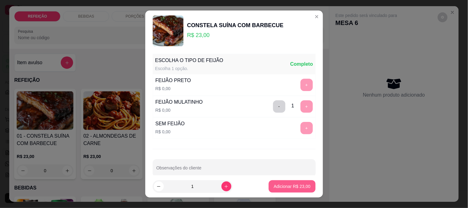
click at [290, 183] on button "Adicionar R$ 23,00" at bounding box center [292, 186] width 47 height 12
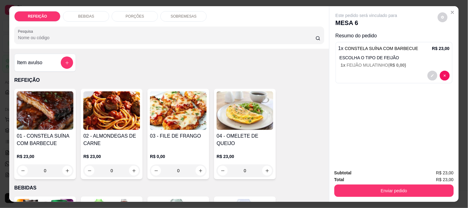
click at [177, 109] on img at bounding box center [178, 110] width 57 height 39
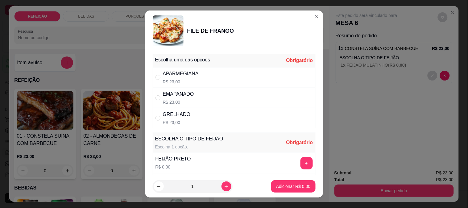
click at [178, 76] on div "APARMEGIANA" at bounding box center [181, 73] width 36 height 7
radio input "true"
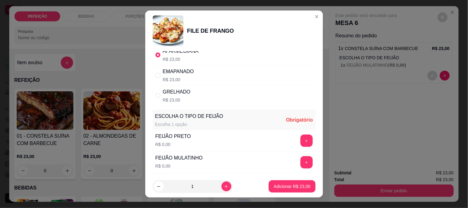
scroll to position [34, 0]
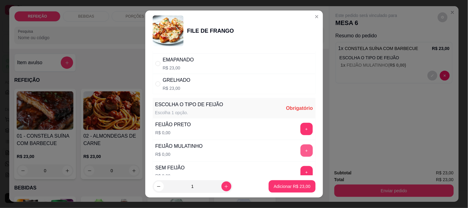
click at [301, 152] on button "+" at bounding box center [307, 150] width 12 height 12
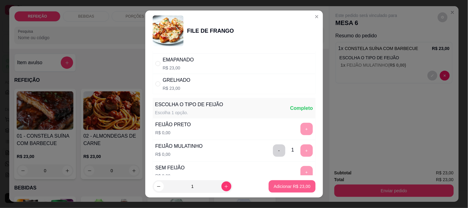
click at [289, 188] on p "Adicionar R$ 23,00" at bounding box center [292, 186] width 37 height 6
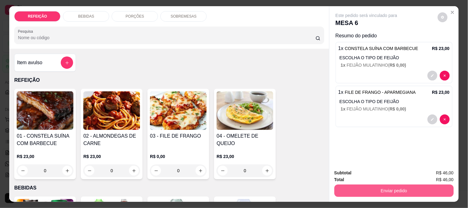
click at [357, 187] on button "Enviar pedido" at bounding box center [394, 191] width 119 height 12
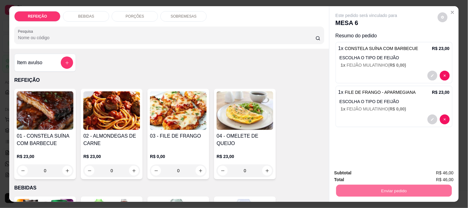
click at [354, 173] on button "Não registrar e enviar pedido" at bounding box center [374, 172] width 62 height 11
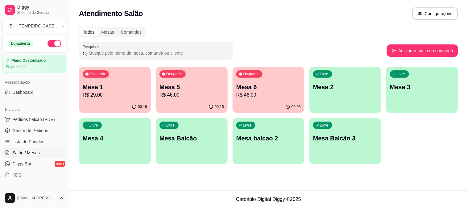
click at [325, 104] on div "Livre Mesa 2" at bounding box center [346, 86] width 72 height 39
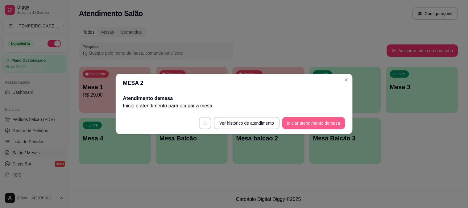
click at [316, 121] on button "Iniciar atendimento de mesa" at bounding box center [313, 123] width 63 height 12
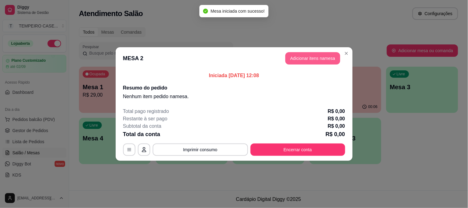
click at [315, 58] on button "Adicionar itens na mesa" at bounding box center [313, 58] width 55 height 12
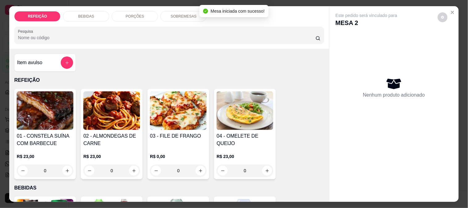
click at [183, 111] on img at bounding box center [178, 110] width 57 height 39
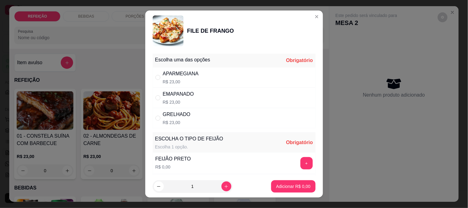
click at [246, 80] on div "APARMEGIANA R$ 23,00" at bounding box center [234, 77] width 163 height 20
radio input "true"
click at [301, 167] on button "+" at bounding box center [307, 163] width 12 height 12
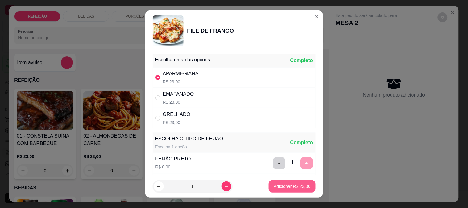
click at [291, 182] on button "Adicionar R$ 23,00" at bounding box center [292, 186] width 47 height 12
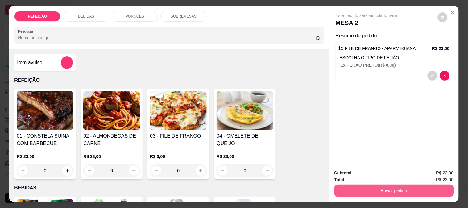
click at [354, 185] on button "Enviar pedido" at bounding box center [394, 191] width 119 height 12
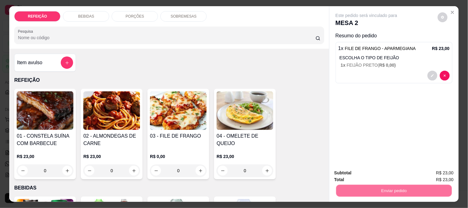
click at [354, 173] on button "Não registrar e enviar pedido" at bounding box center [374, 172] width 62 height 11
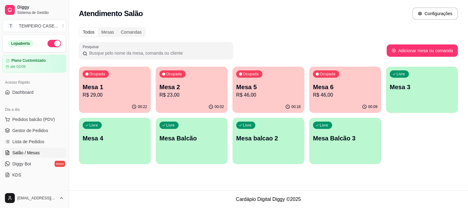
click at [419, 78] on div "Livre Mesa 3" at bounding box center [422, 86] width 72 height 39
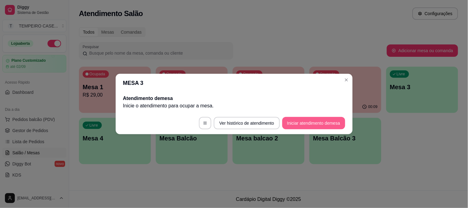
click at [318, 122] on button "Iniciar atendimento de mesa" at bounding box center [313, 123] width 63 height 12
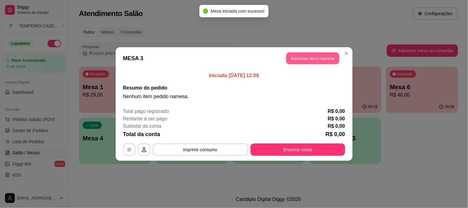
click at [312, 57] on button "Adicionar itens na mesa" at bounding box center [312, 58] width 53 height 12
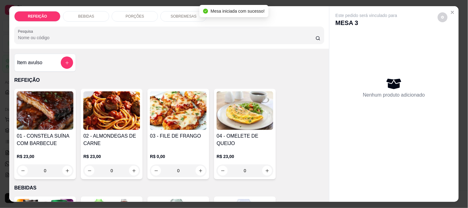
click at [96, 113] on img at bounding box center [111, 110] width 57 height 39
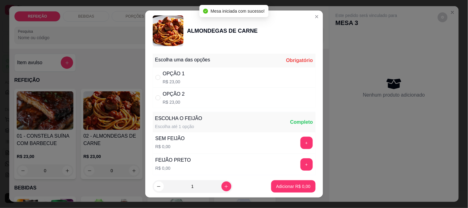
click at [187, 101] on div "OPÇÃO 2 R$ 23,00" at bounding box center [234, 98] width 163 height 20
radio input "true"
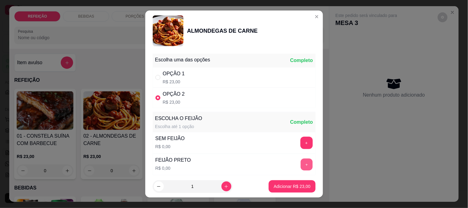
click at [301, 161] on button "+" at bounding box center [307, 164] width 12 height 12
click at [294, 183] on button "Adicionar R$ 23,00" at bounding box center [292, 186] width 47 height 12
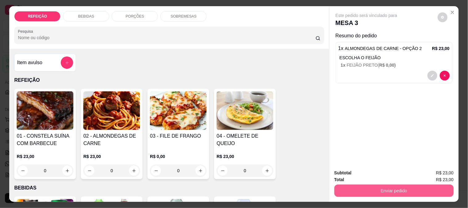
click at [394, 190] on button "Enviar pedido" at bounding box center [394, 191] width 119 height 12
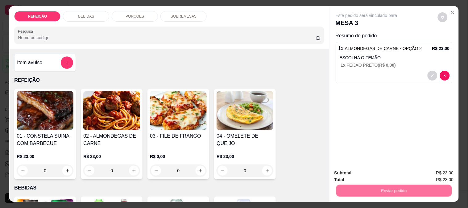
click at [375, 174] on button "Não registrar e enviar pedido" at bounding box center [374, 173] width 64 height 12
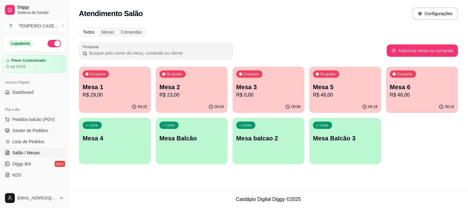
click at [408, 96] on p "R$ 46,00" at bounding box center [422, 94] width 65 height 7
click at [130, 98] on p "R$ 29,00" at bounding box center [115, 94] width 63 height 7
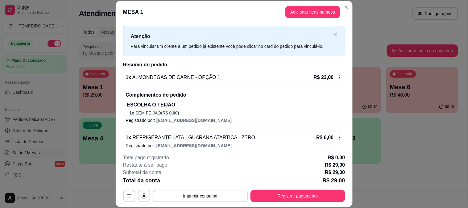
scroll to position [17, 0]
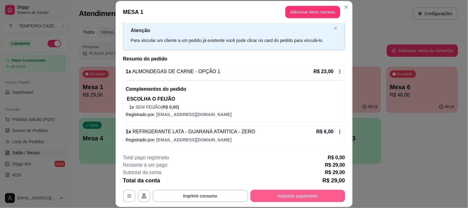
click at [276, 194] on button "Registrar pagamento" at bounding box center [298, 196] width 95 height 12
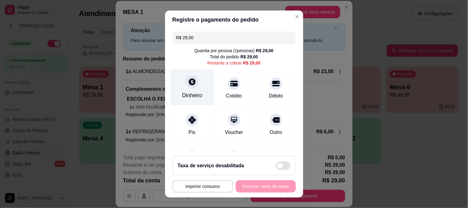
click at [193, 79] on div at bounding box center [193, 82] width 14 height 14
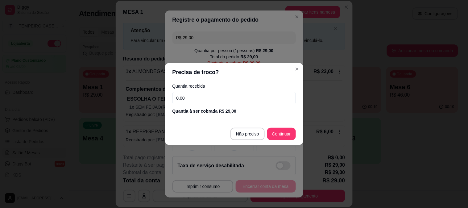
drag, startPoint x: 190, startPoint y: 99, endPoint x: 151, endPoint y: 99, distance: 39.8
click at [151, 99] on div "Precisa de troco? Quantia recebida 0,00 Quantia à ser cobrada R$ 29,00 Não prec…" at bounding box center [234, 104] width 468 height 208
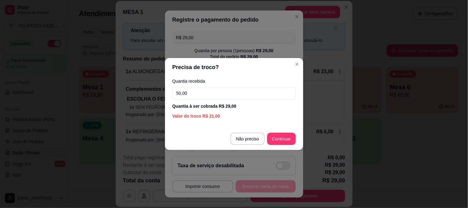
type input "50,00"
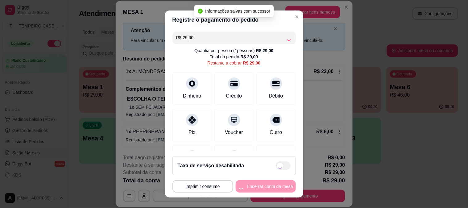
type input "R$ 0,00"
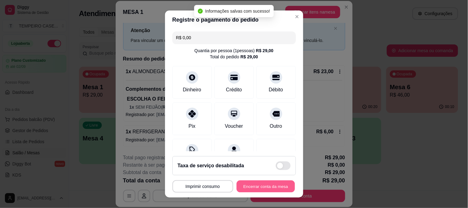
click at [258, 191] on button "Encerrar conta da mesa" at bounding box center [266, 187] width 58 height 12
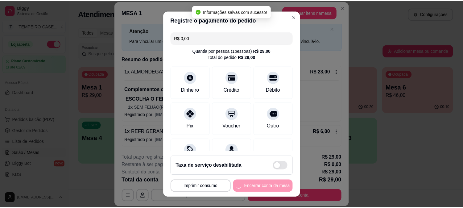
scroll to position [0, 0]
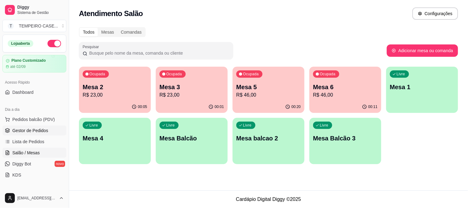
click at [24, 127] on span "Gestor de Pedidos" at bounding box center [30, 130] width 36 height 6
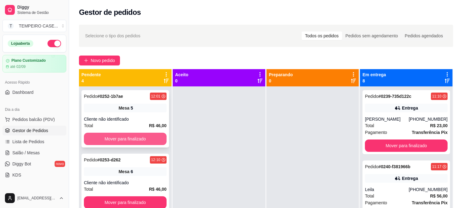
click at [141, 138] on button "Mover para finalizado" at bounding box center [125, 139] width 83 height 12
click at [141, 138] on button "Mover para finalizado" at bounding box center [125, 139] width 80 height 12
click at [141, 138] on button "Mover para finalizado" at bounding box center [125, 139] width 83 height 12
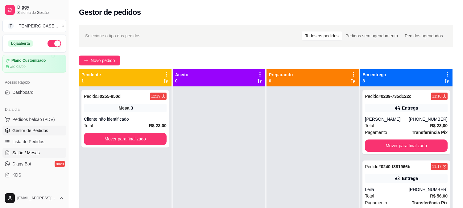
click at [23, 153] on span "Salão / Mesas" at bounding box center [25, 153] width 27 height 6
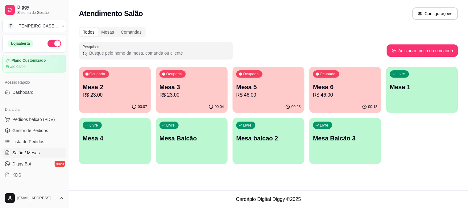
click at [109, 94] on p "R$ 23,00" at bounding box center [115, 94] width 65 height 7
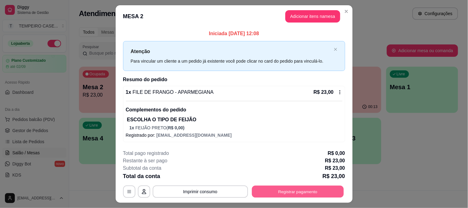
click at [298, 191] on button "Registrar pagamento" at bounding box center [298, 192] width 92 height 12
click at [310, 16] on button "Adicionar itens na mesa" at bounding box center [313, 16] width 55 height 12
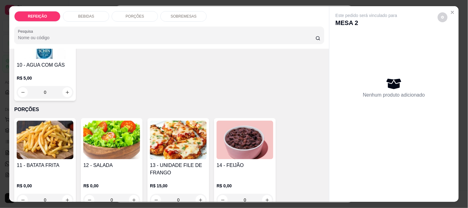
scroll to position [171, 0]
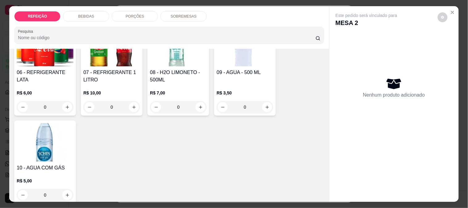
click at [30, 73] on h4 "06 - REFRIGERANTE LATA" at bounding box center [45, 76] width 57 height 15
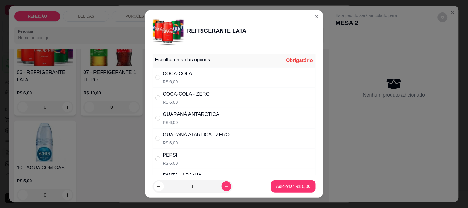
click at [191, 81] on div "COCA-COLA R$ 6,00" at bounding box center [234, 77] width 163 height 20
radio input "true"
click at [298, 184] on p "Adicionar R$ 6,00" at bounding box center [293, 186] width 34 height 6
type input "1"
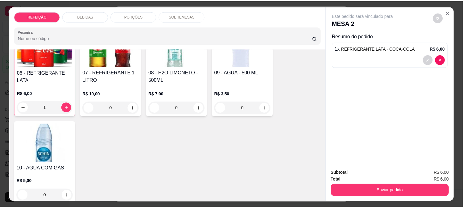
scroll to position [172, 0]
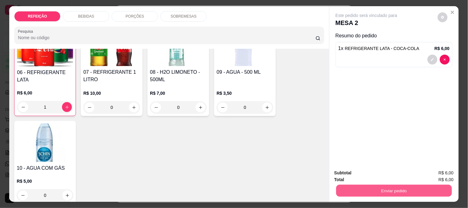
click at [376, 189] on button "Enviar pedido" at bounding box center [394, 191] width 116 height 12
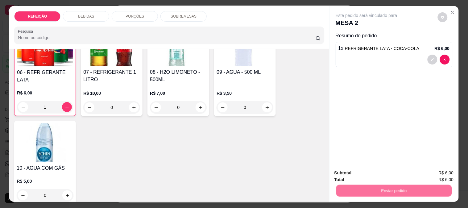
click at [368, 177] on button "Não registrar e enviar pedido" at bounding box center [374, 173] width 64 height 12
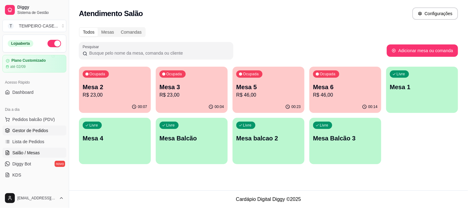
click at [53, 133] on link "Gestor de Pedidos" at bounding box center [34, 131] width 64 height 10
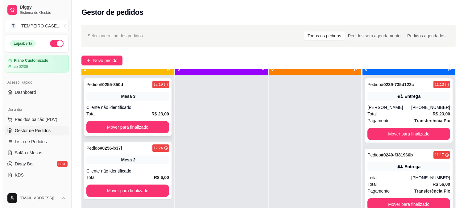
scroll to position [17, 0]
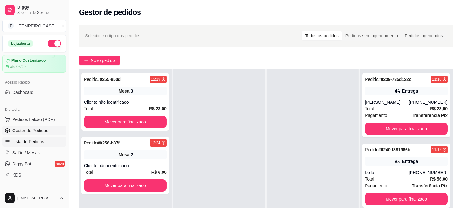
click at [31, 143] on span "Lista de Pedidos" at bounding box center [28, 142] width 32 height 6
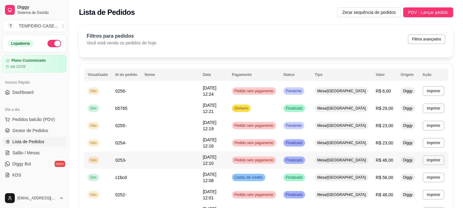
click at [335, 158] on span "Mesa/[GEOGRAPHIC_DATA]" at bounding box center [341, 160] width 51 height 5
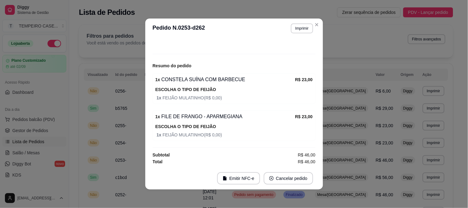
scroll to position [37, 0]
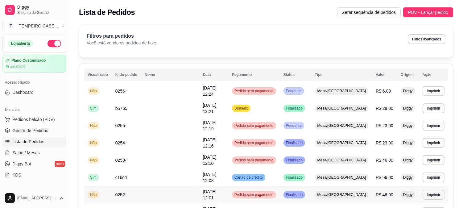
click at [213, 189] on span "[DATE] 12:01" at bounding box center [210, 194] width 14 height 11
click at [40, 134] on link "Gestor de Pedidos" at bounding box center [34, 131] width 64 height 10
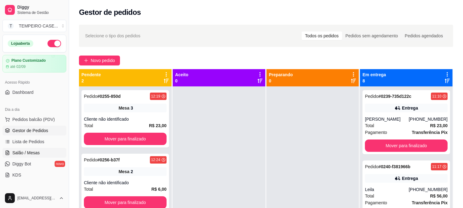
click at [24, 155] on span "Salão / Mesas" at bounding box center [25, 153] width 27 height 6
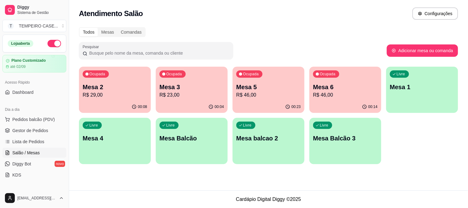
click at [271, 86] on p "Mesa 5" at bounding box center [268, 87] width 65 height 9
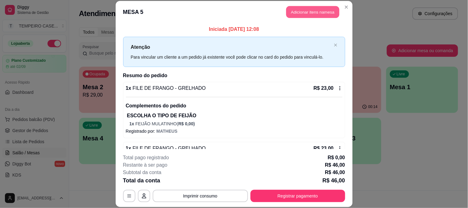
click at [314, 13] on button "Adicionar itens na mesa" at bounding box center [312, 12] width 53 height 12
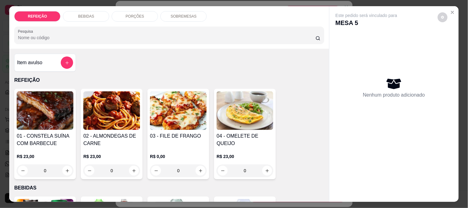
click at [93, 13] on div "BEBIDAS" at bounding box center [86, 16] width 46 height 10
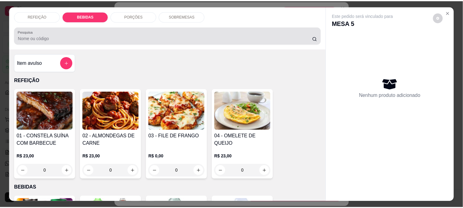
scroll to position [16, 0]
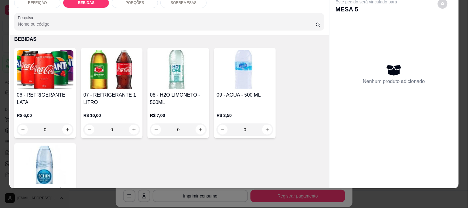
click at [45, 67] on img at bounding box center [45, 69] width 57 height 39
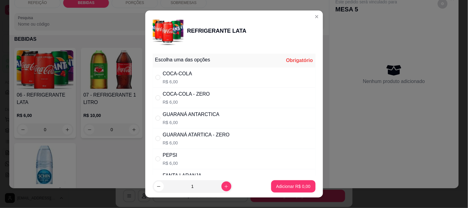
click at [196, 76] on div "COCA-COLA R$ 6,00" at bounding box center [234, 77] width 163 height 20
radio input "true"
click at [281, 190] on button "Adicionar R$ 6,00" at bounding box center [293, 187] width 43 height 12
type input "1"
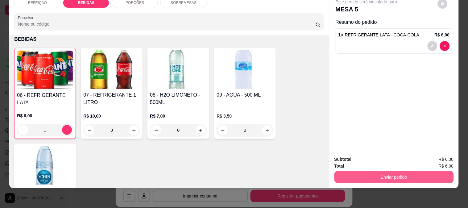
click at [356, 172] on button "Enviar pedido" at bounding box center [394, 177] width 119 height 12
click at [337, 171] on button "Enviar pedido" at bounding box center [394, 177] width 116 height 12
click at [351, 171] on button "Enviar pedido" at bounding box center [394, 177] width 116 height 12
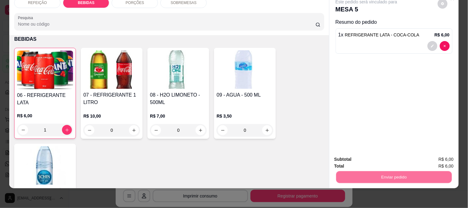
click at [356, 154] on button "Não registrar e enviar pedido" at bounding box center [374, 157] width 64 height 12
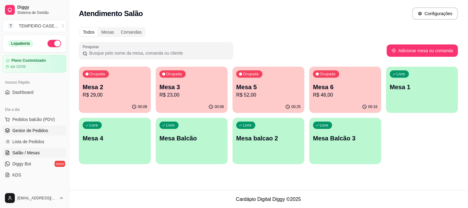
click at [35, 133] on span "Gestor de Pedidos" at bounding box center [30, 130] width 36 height 6
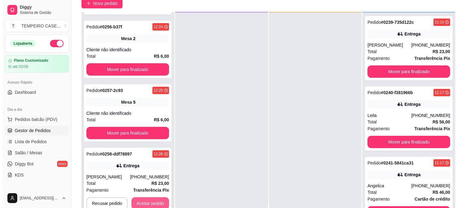
scroll to position [94, 0]
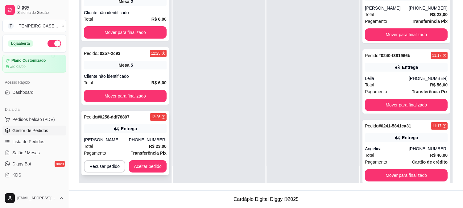
click at [123, 132] on div "Entrega" at bounding box center [125, 128] width 83 height 9
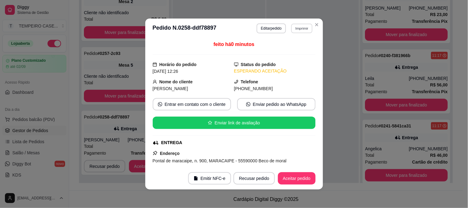
click at [291, 29] on button "Imprimir" at bounding box center [301, 28] width 21 height 10
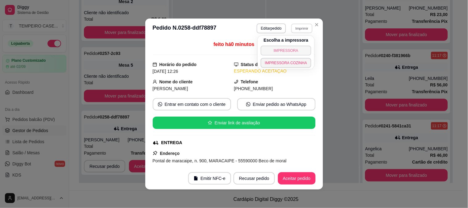
click at [286, 46] on button "IMPRESSORA" at bounding box center [286, 51] width 51 height 10
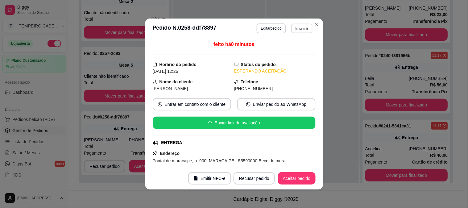
click at [297, 31] on button "Imprimir" at bounding box center [301, 28] width 21 height 10
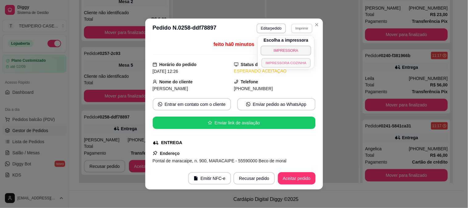
click at [298, 61] on button "IMPRESSORA COZINHA" at bounding box center [285, 63] width 49 height 10
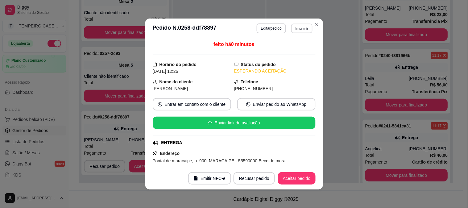
click at [298, 28] on button "Imprimir" at bounding box center [301, 28] width 21 height 10
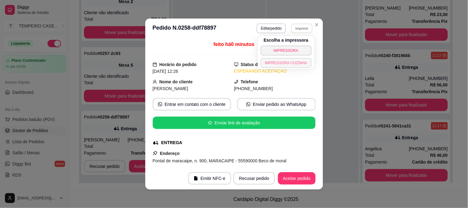
click at [295, 65] on button "IMPRESSORA COZINHA" at bounding box center [286, 63] width 51 height 10
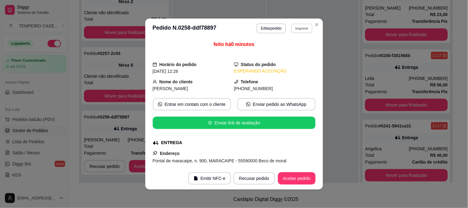
click at [302, 32] on button "Imprimir" at bounding box center [301, 28] width 21 height 10
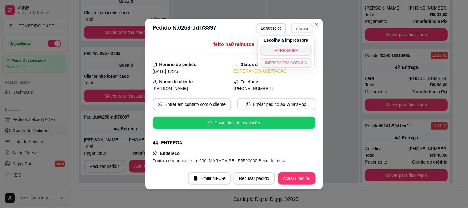
click at [299, 64] on button "IMPRESSORA COZINHA" at bounding box center [286, 63] width 51 height 10
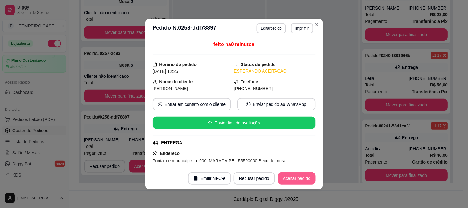
click at [286, 180] on button "Aceitar pedido" at bounding box center [297, 178] width 38 height 12
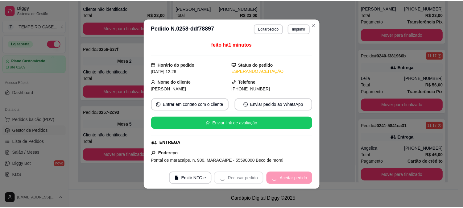
scroll to position [0, 0]
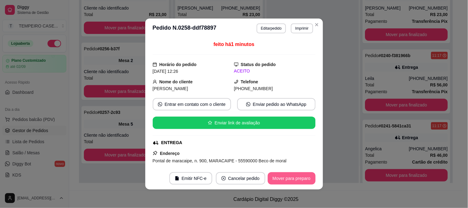
click at [299, 179] on button "Mover para preparo" at bounding box center [292, 178] width 48 height 12
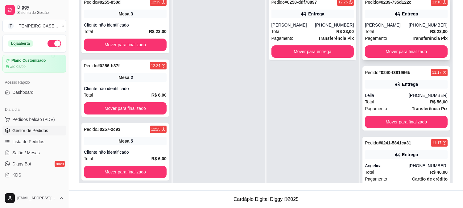
click at [394, 57] on div "Pedido # 0239-735d122c 11:10 Entrega [PERSON_NAME] [PHONE_NUMBER] Total R$ 23,0…" at bounding box center [407, 28] width 88 height 64
click at [395, 46] on button "Mover para finalizado" at bounding box center [406, 52] width 80 height 12
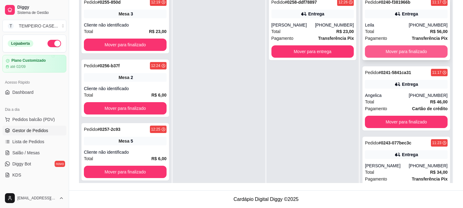
click at [394, 50] on button "Mover para finalizado" at bounding box center [406, 51] width 83 height 12
click at [394, 49] on button "Mover para finalizado" at bounding box center [406, 52] width 80 height 12
click at [395, 50] on button "Mover para finalizado" at bounding box center [406, 51] width 83 height 12
click at [395, 51] on button "Mover para finalizado" at bounding box center [406, 51] width 83 height 12
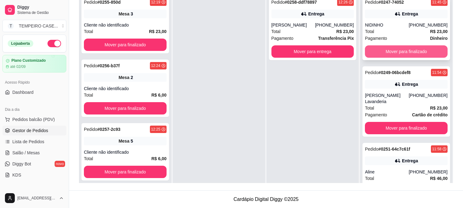
click at [395, 53] on button "Mover para finalizado" at bounding box center [406, 51] width 83 height 12
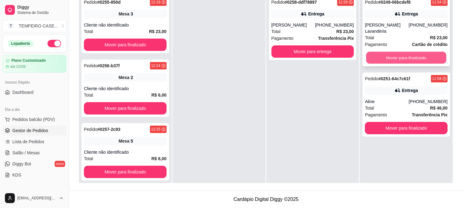
click at [395, 54] on button "Mover para finalizado" at bounding box center [406, 58] width 80 height 12
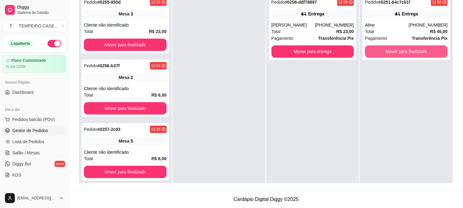
click at [395, 54] on button "Mover para finalizado" at bounding box center [406, 51] width 83 height 12
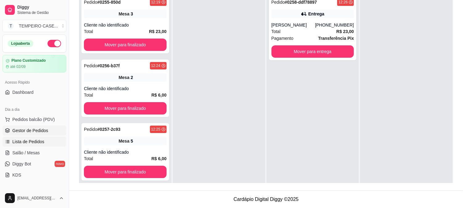
click at [32, 141] on span "Lista de Pedidos" at bounding box center [28, 142] width 32 height 6
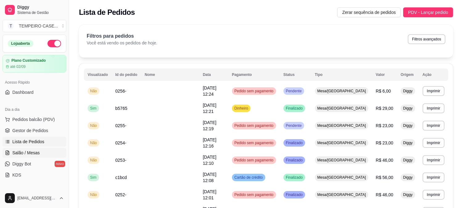
click at [34, 152] on span "Salão / Mesas" at bounding box center [25, 153] width 27 height 6
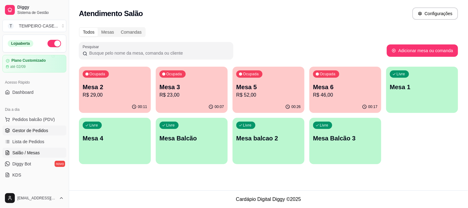
click at [43, 129] on span "Gestor de Pedidos" at bounding box center [30, 130] width 36 height 6
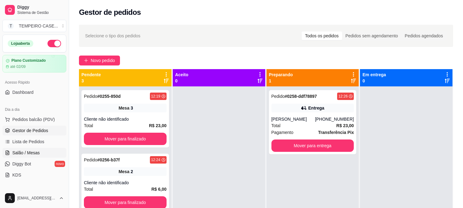
click at [30, 148] on link "Salão / Mesas" at bounding box center [34, 153] width 64 height 10
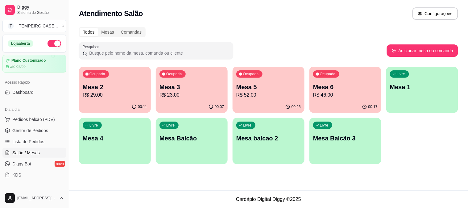
click at [335, 95] on p "R$ 46,00" at bounding box center [345, 94] width 65 height 7
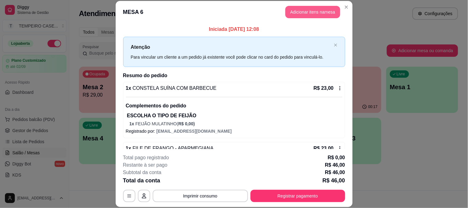
click at [299, 12] on button "Adicionar itens na mesa" at bounding box center [313, 12] width 55 height 12
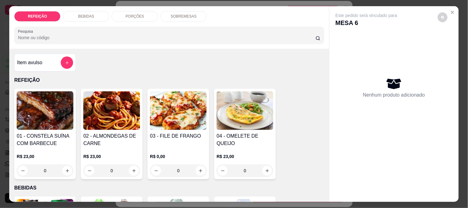
click at [93, 14] on div "BEBIDAS" at bounding box center [86, 16] width 46 height 10
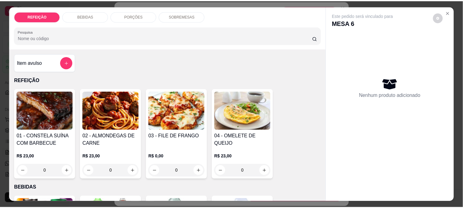
scroll to position [16, 0]
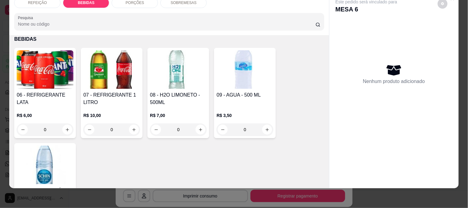
click at [164, 78] on img at bounding box center [178, 69] width 57 height 39
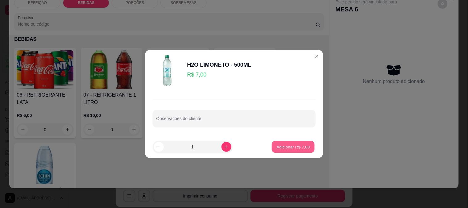
click at [277, 147] on p "Adicionar R$ 7,00" at bounding box center [293, 147] width 33 height 6
type input "1"
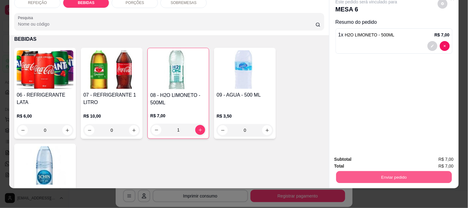
click at [364, 171] on button "Enviar pedido" at bounding box center [394, 177] width 116 height 12
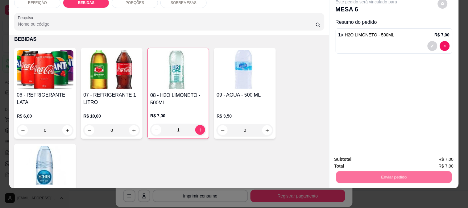
click at [361, 161] on button "Não registrar e enviar pedido" at bounding box center [374, 157] width 64 height 12
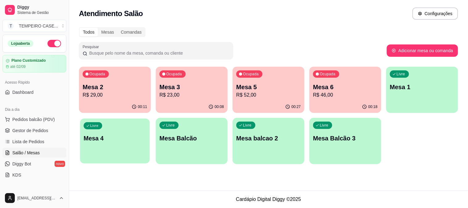
click at [115, 138] on p "Mesa 4" at bounding box center [115, 138] width 63 height 8
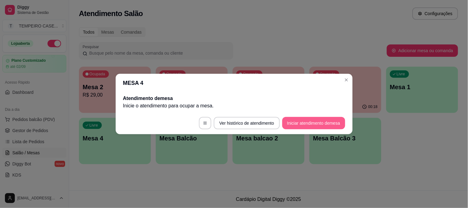
click at [294, 118] on button "Iniciar atendimento de mesa" at bounding box center [313, 123] width 63 height 12
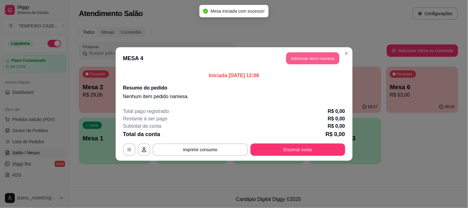
click at [309, 60] on button "Adicionar itens na mesa" at bounding box center [312, 58] width 53 height 12
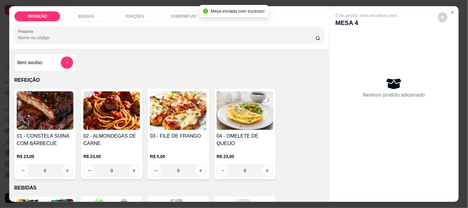
click at [51, 116] on img at bounding box center [45, 110] width 57 height 39
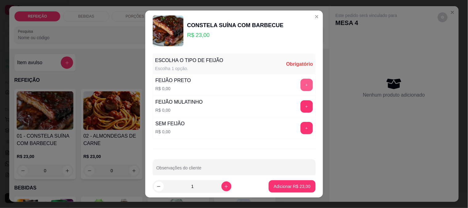
click at [301, 88] on button "+" at bounding box center [307, 85] width 12 height 12
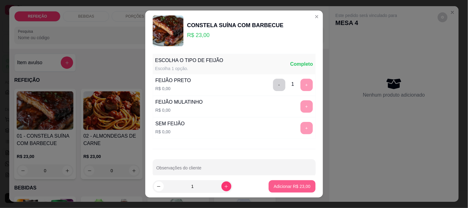
click at [294, 183] on button "Adicionar R$ 23,00" at bounding box center [292, 186] width 47 height 12
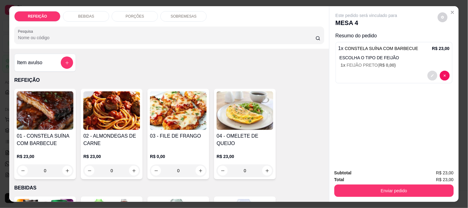
click at [433, 72] on button "decrease-product-quantity" at bounding box center [433, 76] width 10 height 10
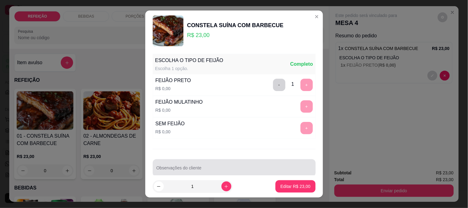
click at [246, 166] on div at bounding box center [235, 168] width 156 height 12
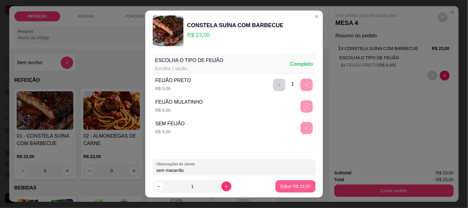
type input "sem macarrão"
click at [291, 187] on p "Editar R$ 23,00" at bounding box center [296, 186] width 30 height 6
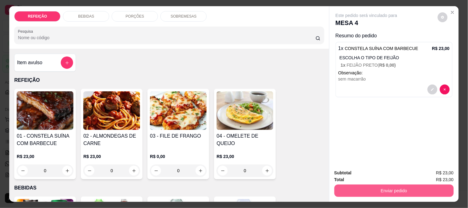
click at [371, 190] on button "Enviar pedido" at bounding box center [394, 191] width 119 height 12
click at [367, 177] on button "Não registrar e enviar pedido" at bounding box center [374, 173] width 64 height 12
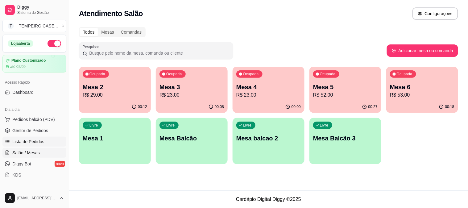
click at [30, 140] on span "Lista de Pedidos" at bounding box center [28, 142] width 32 height 6
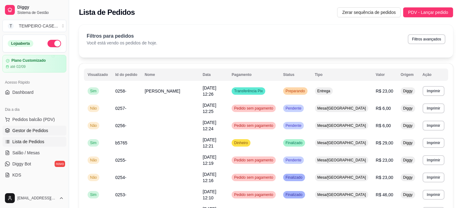
click at [48, 129] on link "Gestor de Pedidos" at bounding box center [34, 131] width 64 height 10
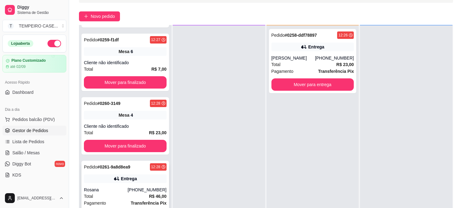
scroll to position [94, 0]
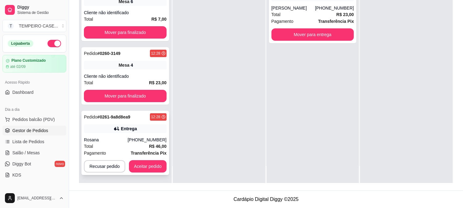
click at [149, 124] on div "Entrega" at bounding box center [125, 128] width 83 height 9
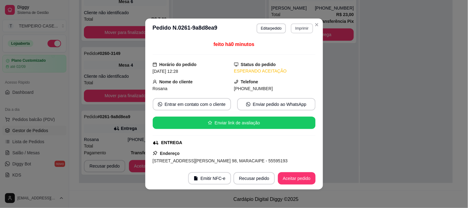
click at [301, 29] on button "Imprimir" at bounding box center [302, 28] width 22 height 10
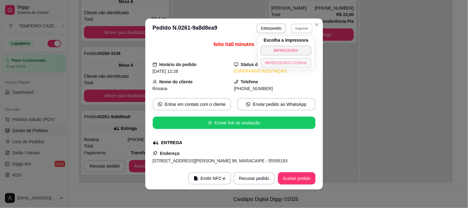
click at [288, 63] on button "IMPRESSORA COZINHA" at bounding box center [286, 63] width 51 height 10
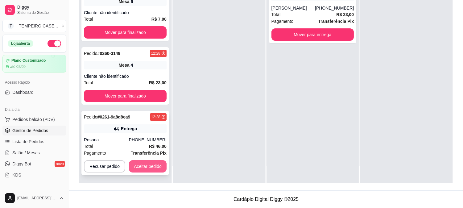
click at [138, 168] on button "Aceitar pedido" at bounding box center [148, 166] width 38 height 12
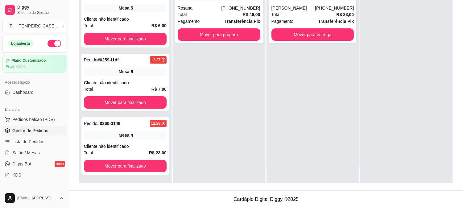
scroll to position [116, 0]
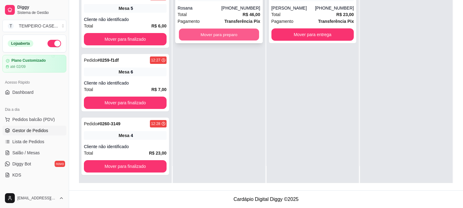
click at [229, 36] on button "Mover para preparo" at bounding box center [219, 35] width 80 height 12
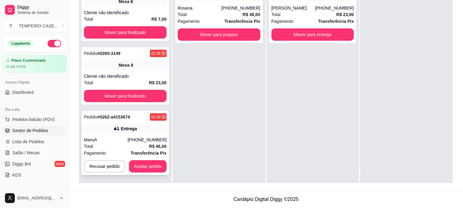
click at [111, 136] on div "Pedido # 0262-a4153674 12:30 Entrega Manuh [PHONE_NUMBER] Total R$ 46,00 Pagame…" at bounding box center [125, 143] width 88 height 64
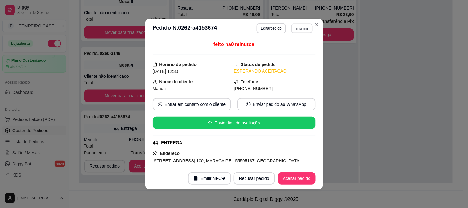
click at [303, 32] on button "Imprimir" at bounding box center [301, 28] width 21 height 10
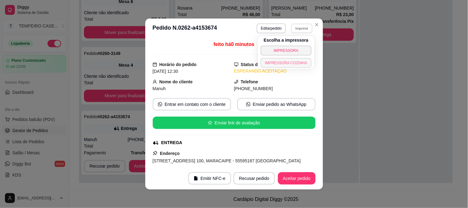
click at [297, 64] on button "IMPRESSORA COZINHA" at bounding box center [286, 63] width 51 height 10
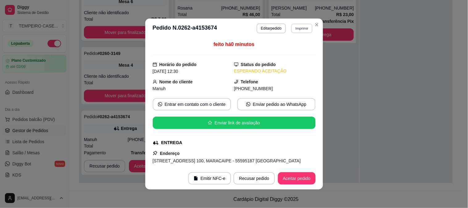
click at [303, 28] on button "Imprimir" at bounding box center [301, 28] width 21 height 10
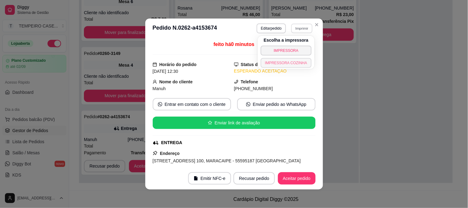
click at [299, 59] on button "IMPRESSORA COZINHA" at bounding box center [286, 63] width 51 height 10
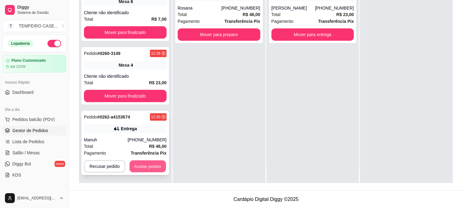
click at [147, 165] on button "Aceitar pedido" at bounding box center [148, 167] width 36 height 12
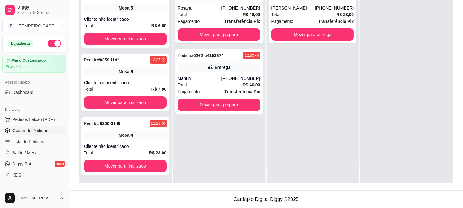
scroll to position [116, 0]
click at [229, 101] on button "Mover para preparo" at bounding box center [219, 105] width 83 height 12
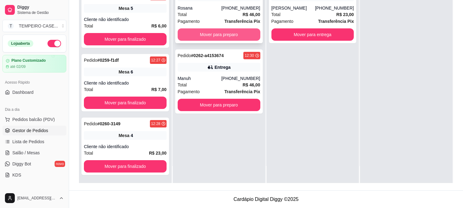
click at [230, 38] on button "Mover para preparo" at bounding box center [219, 34] width 83 height 12
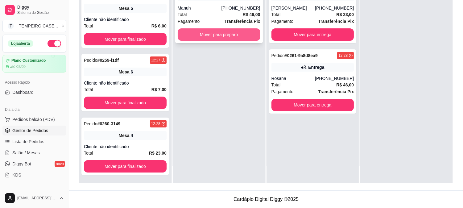
click at [226, 33] on button "Mover para preparo" at bounding box center [219, 34] width 83 height 12
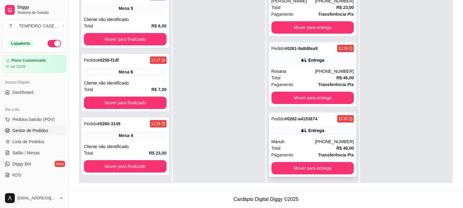
scroll to position [9, 0]
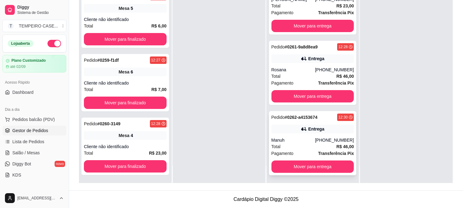
click at [296, 143] on div "Total R$ 46,00" at bounding box center [313, 146] width 83 height 7
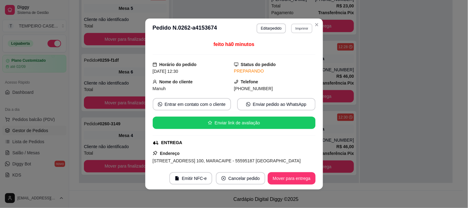
click at [293, 29] on button "Imprimir" at bounding box center [301, 28] width 21 height 10
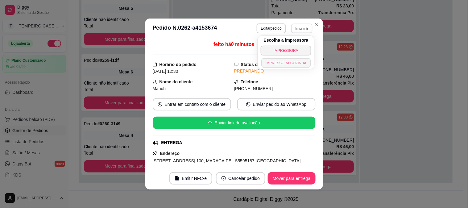
click at [289, 64] on button "IMPRESSORA COZINHA" at bounding box center [285, 63] width 49 height 10
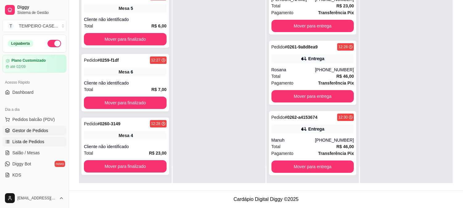
click at [41, 146] on link "Lista de Pedidos" at bounding box center [34, 142] width 64 height 10
click at [36, 153] on span "Salão / Mesas" at bounding box center [25, 153] width 27 height 6
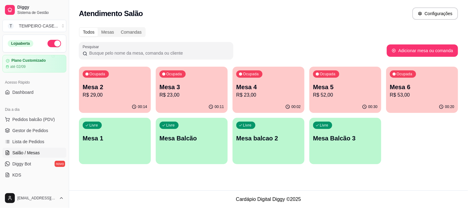
click at [342, 98] on p "R$ 52,00" at bounding box center [345, 94] width 65 height 7
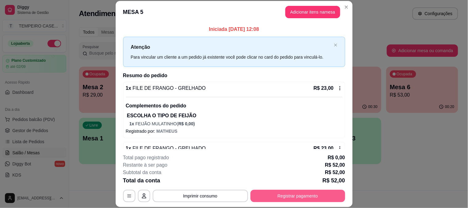
click at [278, 191] on button "Registrar pagamento" at bounding box center [298, 196] width 95 height 12
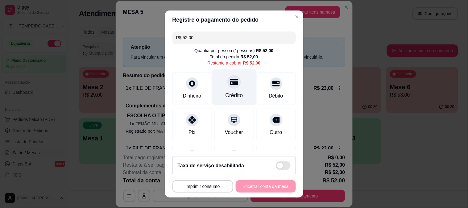
click at [225, 93] on div "Crédito" at bounding box center [234, 95] width 18 height 8
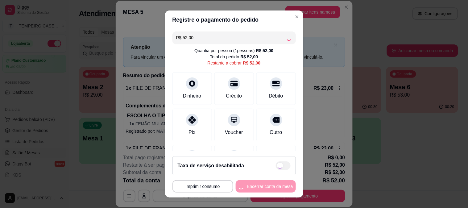
type input "R$ 0,00"
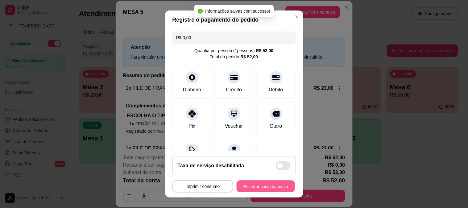
click at [270, 187] on button "Encerrar conta da mesa" at bounding box center [266, 187] width 58 height 12
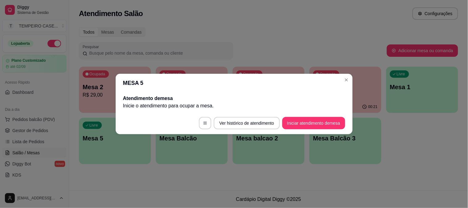
click at [351, 81] on header "MESA 5" at bounding box center [234, 83] width 237 height 19
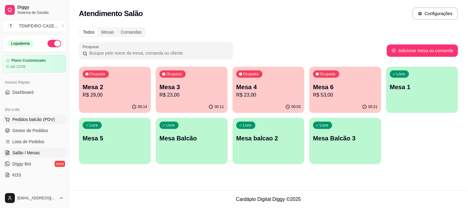
click at [45, 123] on button "Pedidos balcão (PDV)" at bounding box center [34, 120] width 64 height 10
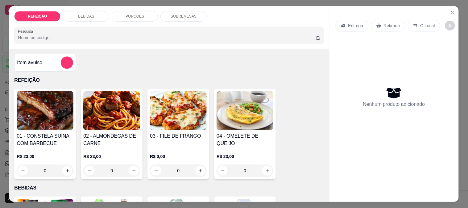
click at [456, 7] on div "Entrega Retirada C.Local Nenhum produto adicionado" at bounding box center [394, 99] width 129 height 186
click at [450, 10] on icon "Close" at bounding box center [452, 12] width 5 height 5
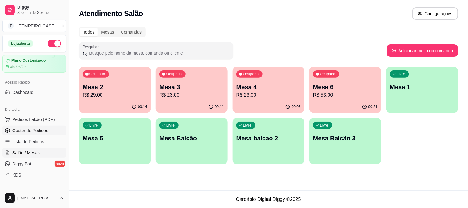
click at [47, 130] on link "Gestor de Pedidos" at bounding box center [34, 131] width 64 height 10
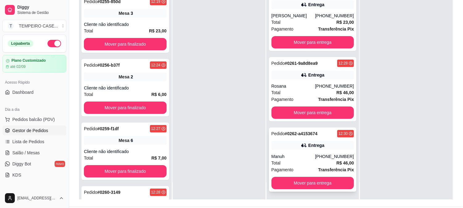
scroll to position [94, 0]
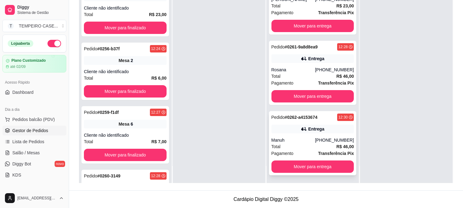
click at [308, 137] on div "Manuh" at bounding box center [294, 140] width 44 height 6
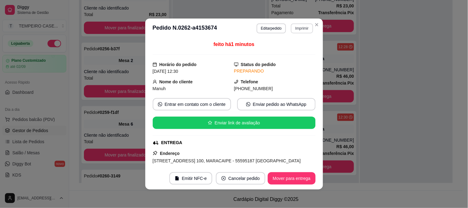
click at [291, 27] on button "Imprimir" at bounding box center [302, 28] width 22 height 10
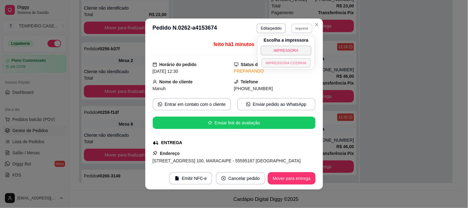
click at [288, 64] on button "IMPRESSORA COZINHA" at bounding box center [286, 63] width 49 height 10
click at [297, 28] on button "Imprimir" at bounding box center [302, 28] width 22 height 10
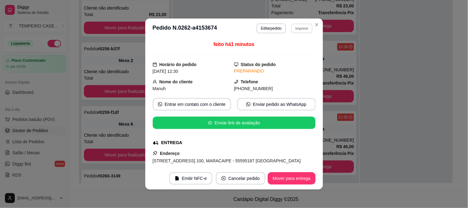
click at [290, 62] on button "IMPRESSORA COZINHA" at bounding box center [292, 58] width 41 height 8
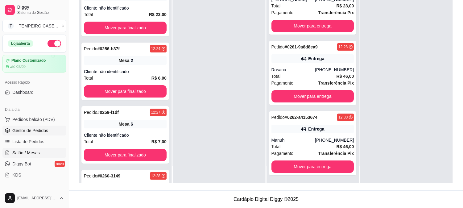
click at [35, 150] on span "Salão / Mesas" at bounding box center [25, 153] width 27 height 6
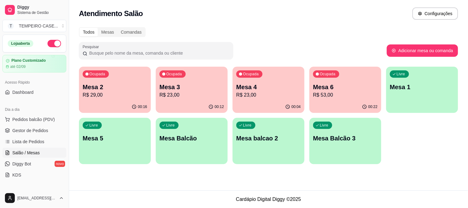
click at [190, 91] on div "Mesa 3 R$ 23,00" at bounding box center [192, 91] width 65 height 16
click at [23, 134] on link "Gestor de Pedidos" at bounding box center [34, 131] width 64 height 10
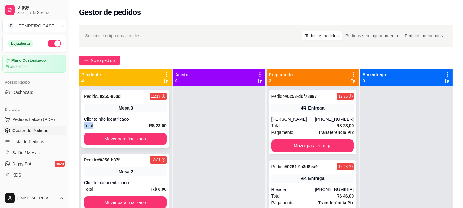
click at [140, 122] on div "Pedido # 0255-850d 12:19 Mesa 3 Cliente não identificado Total R$ 23,00 Mover p…" at bounding box center [125, 118] width 88 height 57
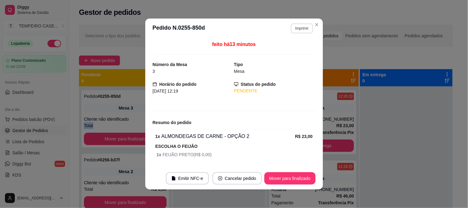
click at [303, 27] on button "Imprimir" at bounding box center [302, 28] width 22 height 10
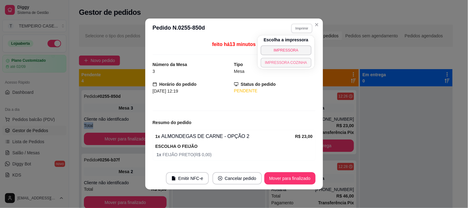
click at [290, 63] on button "IMPRESSORA COZINHA" at bounding box center [286, 63] width 51 height 10
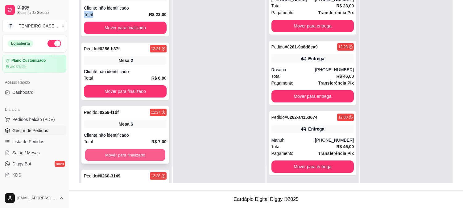
click at [136, 155] on button "Mover para finalizado" at bounding box center [125, 155] width 80 height 12
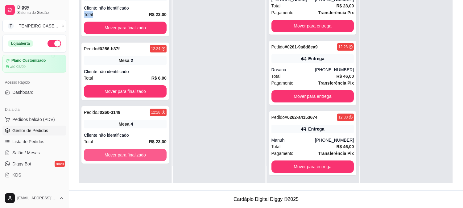
click at [136, 155] on button "Mover para finalizado" at bounding box center [125, 155] width 83 height 12
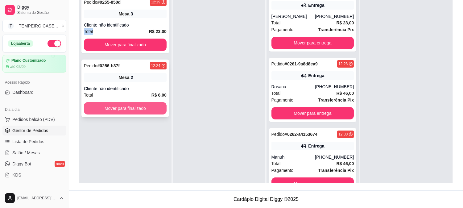
click at [147, 106] on button "Mover para finalizado" at bounding box center [125, 108] width 83 height 12
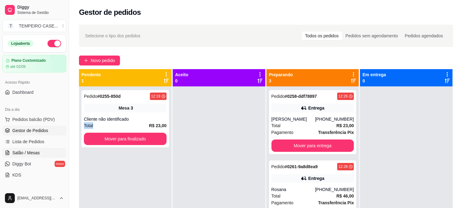
click at [39, 150] on link "Salão / Mesas" at bounding box center [34, 153] width 64 height 10
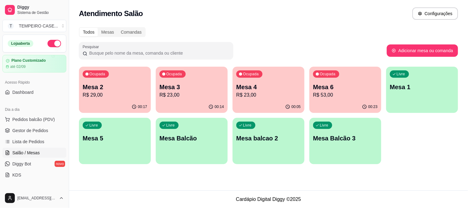
click at [325, 91] on p "R$ 53,00" at bounding box center [345, 94] width 65 height 7
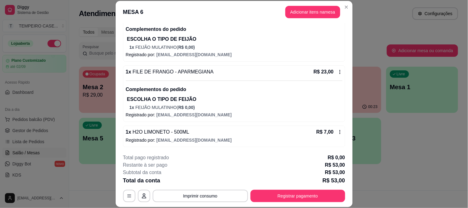
scroll to position [77, 0]
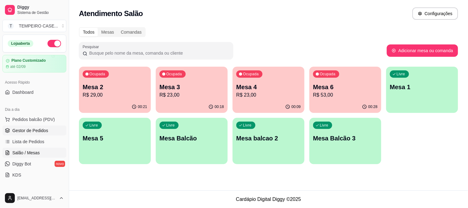
click at [32, 130] on span "Gestor de Pedidos" at bounding box center [30, 130] width 36 height 6
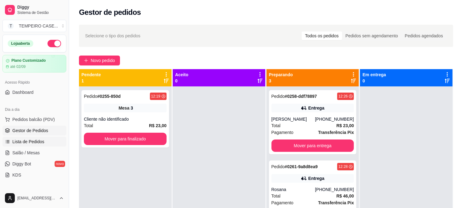
click at [31, 140] on span "Lista de Pedidos" at bounding box center [28, 142] width 32 height 6
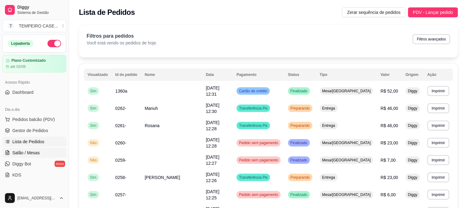
click at [32, 152] on span "Salão / Mesas" at bounding box center [25, 153] width 27 height 6
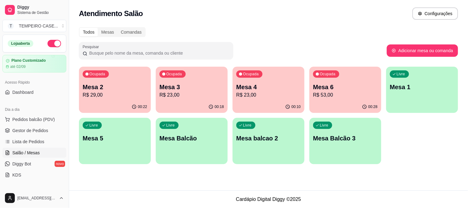
click at [112, 100] on div "Ocupada Mesa 2 R$ 29,00" at bounding box center [115, 84] width 72 height 34
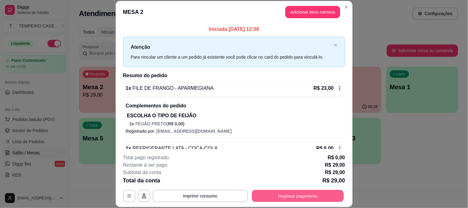
click at [269, 193] on button "Registrar pagamento" at bounding box center [298, 196] width 92 height 12
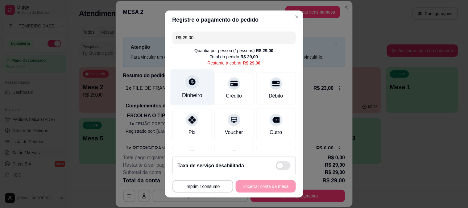
click at [185, 88] on div "Dinheiro" at bounding box center [192, 87] width 44 height 36
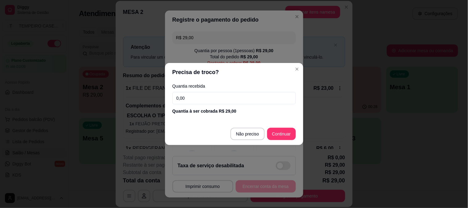
drag, startPoint x: 203, startPoint y: 100, endPoint x: 109, endPoint y: 98, distance: 93.9
click at [109, 98] on div "Precisa de troco? Quantia recebida 0,00 Quantia à ser cobrada R$ 29,00 Não prec…" at bounding box center [234, 104] width 468 height 208
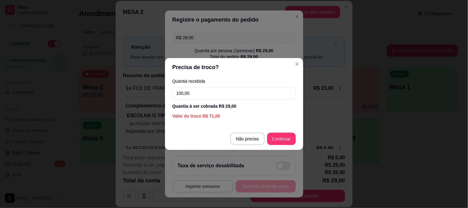
type input "100,00"
click at [281, 129] on footer "Não preciso Continuar" at bounding box center [234, 139] width 138 height 22
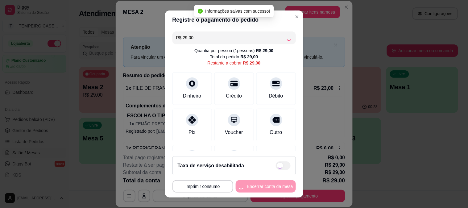
type input "R$ 0,00"
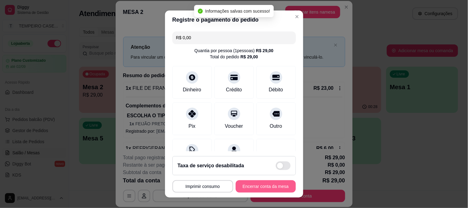
click at [265, 186] on button "Encerrar conta da mesa" at bounding box center [266, 186] width 60 height 12
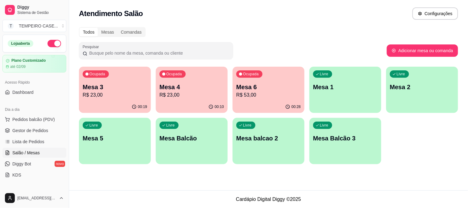
click at [345, 87] on p "Mesa 1" at bounding box center [345, 87] width 65 height 9
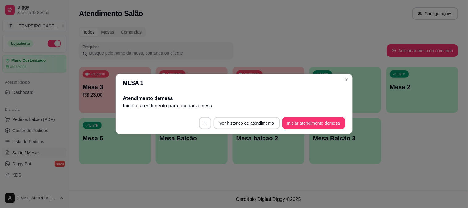
click at [318, 124] on button "Iniciar atendimento de mesa" at bounding box center [313, 123] width 63 height 12
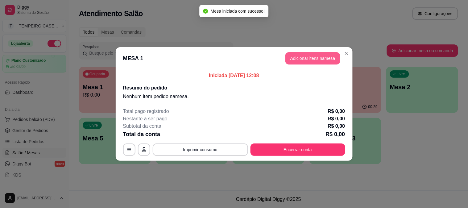
click at [315, 62] on button "Adicionar itens na mesa" at bounding box center [313, 58] width 55 height 12
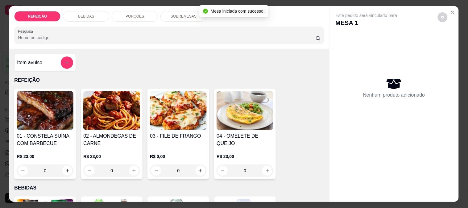
click at [182, 118] on img at bounding box center [178, 110] width 57 height 39
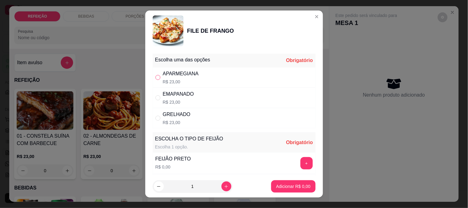
click at [157, 78] on input "" at bounding box center [158, 77] width 5 height 5
radio input "true"
click at [301, 162] on button "+" at bounding box center [307, 163] width 12 height 12
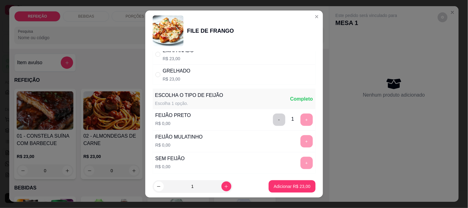
scroll to position [88, 0]
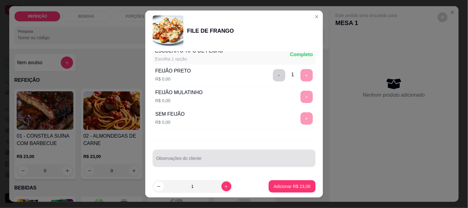
click at [206, 153] on div at bounding box center [235, 158] width 156 height 12
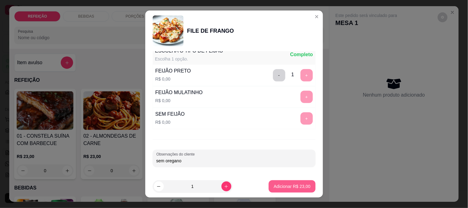
type input "sem oregano"
click at [274, 186] on p "Adicionar R$ 23,00" at bounding box center [292, 186] width 37 height 6
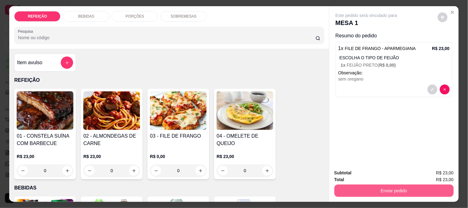
click at [360, 185] on button "Enviar pedido" at bounding box center [394, 191] width 119 height 12
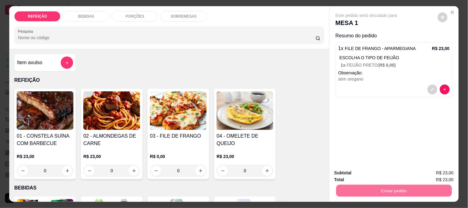
click at [371, 172] on button "Não registrar e enviar pedido" at bounding box center [374, 172] width 62 height 11
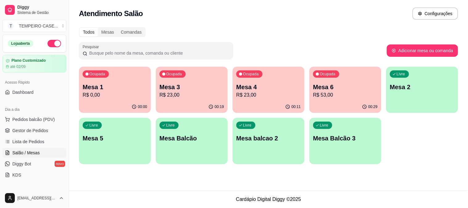
click at [167, 86] on p "Mesa 3" at bounding box center [192, 87] width 65 height 9
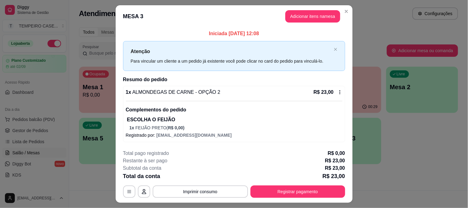
click at [306, 19] on button "Adicionar itens na mesa" at bounding box center [313, 16] width 55 height 12
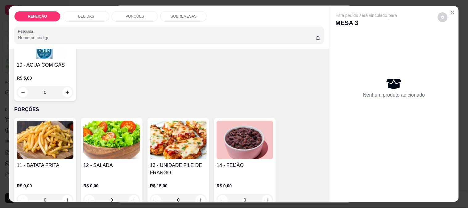
click at [103, 13] on div "BEBIDAS" at bounding box center [86, 16] width 46 height 10
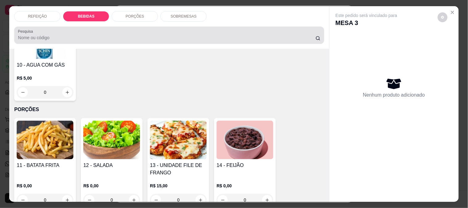
scroll to position [16, 0]
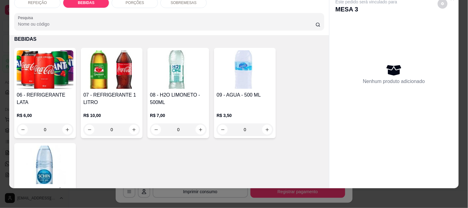
click at [164, 84] on div "08 - H2O LIMONETO - 500ML R$ 7,00 0" at bounding box center [179, 93] width 62 height 90
click at [291, 147] on p "Adicionar R$ 7,00" at bounding box center [293, 147] width 34 height 6
type input "1"
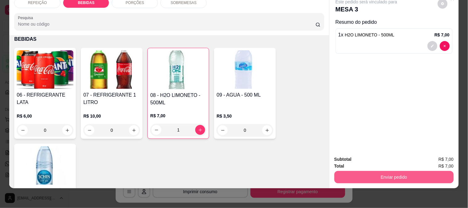
click at [357, 171] on button "Enviar pedido" at bounding box center [394, 177] width 119 height 12
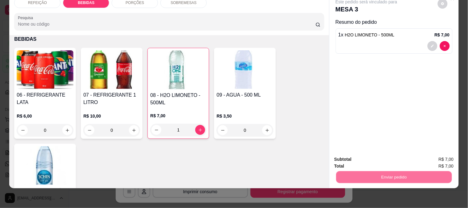
click at [353, 153] on button "Não registrar e enviar pedido" at bounding box center [374, 156] width 62 height 11
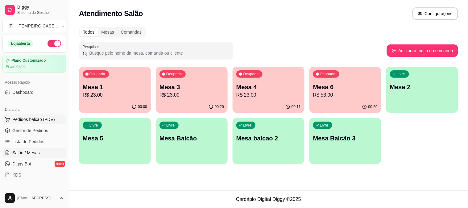
click at [23, 118] on span "Pedidos balcão (PDV)" at bounding box center [33, 119] width 43 height 6
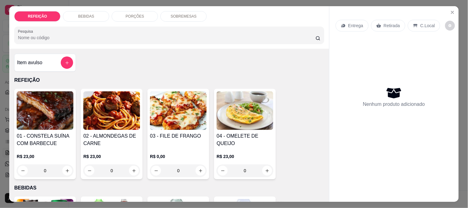
click at [99, 104] on img at bounding box center [111, 110] width 57 height 39
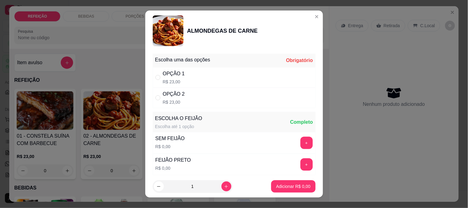
click at [181, 80] on div "OPÇÃO 1 R$ 23,00" at bounding box center [234, 77] width 163 height 20
radio input "true"
click at [301, 144] on button "+" at bounding box center [307, 143] width 12 height 12
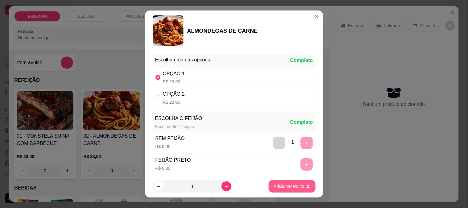
click at [291, 185] on p "Adicionar R$ 23,00" at bounding box center [292, 186] width 37 height 6
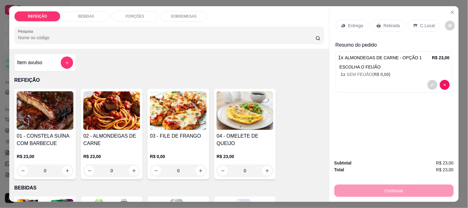
drag, startPoint x: 397, startPoint y: 20, endPoint x: 393, endPoint y: 26, distance: 7.4
click at [396, 20] on div "Retirada" at bounding box center [388, 26] width 34 height 12
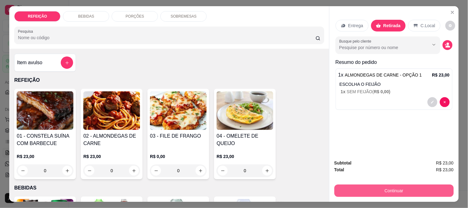
click at [380, 186] on button "Continuar" at bounding box center [394, 191] width 119 height 12
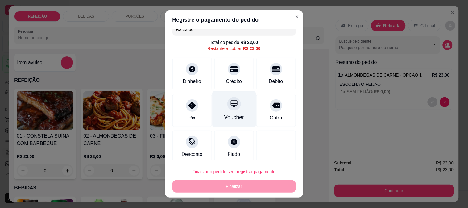
scroll to position [13, 0]
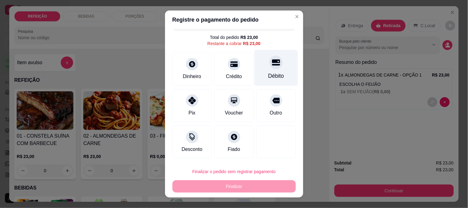
click at [261, 69] on div "Débito" at bounding box center [276, 68] width 44 height 36
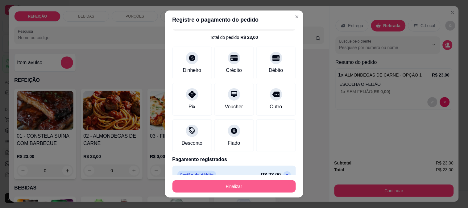
click at [233, 190] on button "Finalizar" at bounding box center [234, 186] width 123 height 12
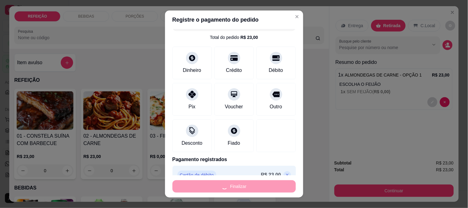
type input "-R$ 23,00"
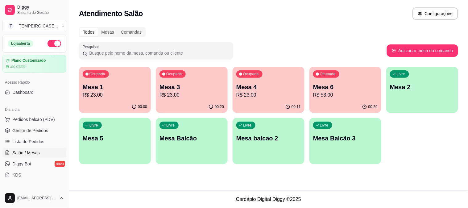
click at [285, 94] on p "R$ 23,00" at bounding box center [268, 94] width 65 height 7
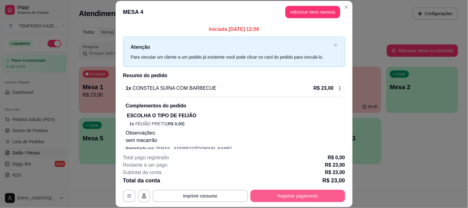
click at [292, 187] on div "**********" at bounding box center [234, 178] width 222 height 48
click at [295, 194] on button "Registrar pagamento" at bounding box center [298, 196] width 92 height 12
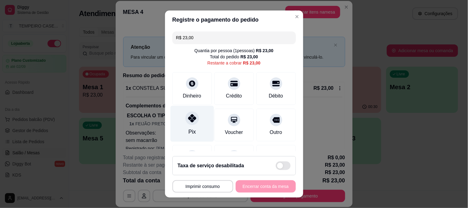
click at [195, 124] on div "Pix" at bounding box center [192, 124] width 44 height 36
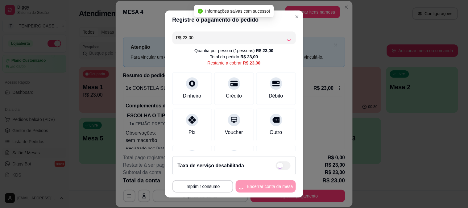
type input "R$ 0,00"
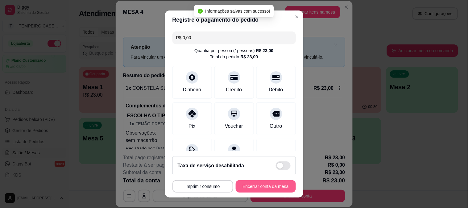
click at [261, 187] on button "Encerrar conta da mesa" at bounding box center [266, 186] width 60 height 12
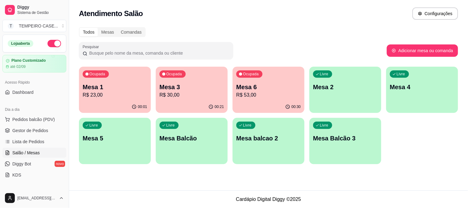
click at [248, 91] on p "R$ 53,00" at bounding box center [268, 94] width 65 height 7
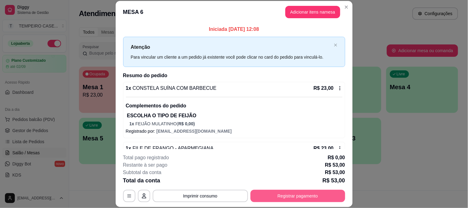
click at [278, 194] on button "Registrar pagamento" at bounding box center [298, 196] width 95 height 12
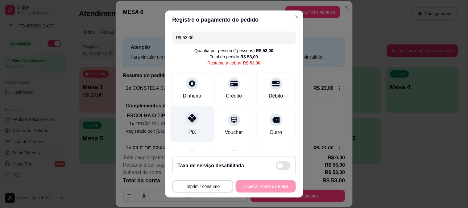
click at [188, 130] on div "Pix" at bounding box center [191, 132] width 7 height 8
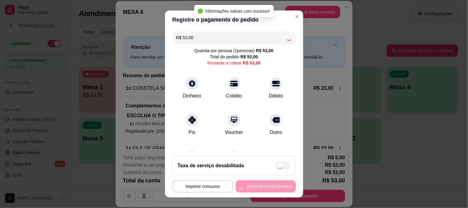
type input "R$ 0,00"
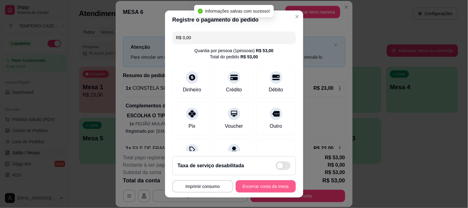
click at [271, 188] on button "Encerrar conta da mesa" at bounding box center [266, 186] width 60 height 12
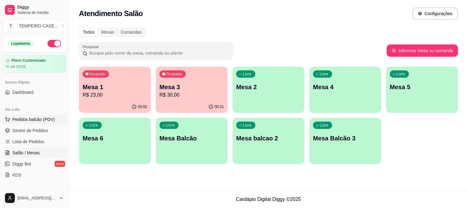
click at [32, 118] on span "Pedidos balcão (PDV)" at bounding box center [33, 119] width 43 height 6
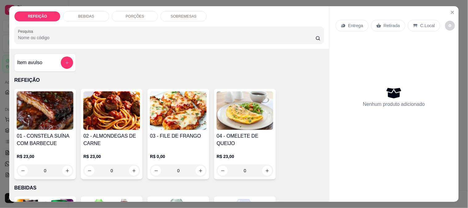
click at [50, 136] on h4 "01 - CONSTELA SUÍNA COM BARBECUE" at bounding box center [45, 139] width 57 height 15
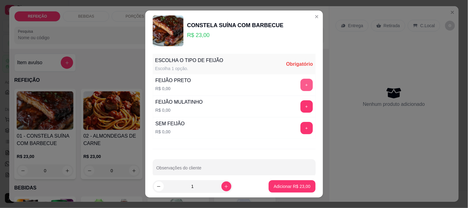
click at [301, 88] on button "+" at bounding box center [307, 85] width 12 height 12
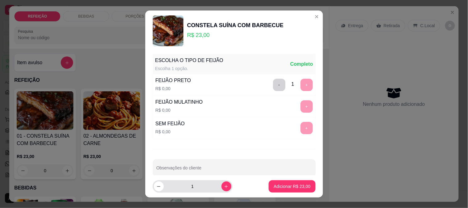
click at [224, 186] on icon "increase-product-quantity" at bounding box center [226, 186] width 5 height 5
type input "2"
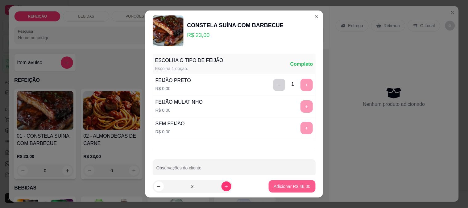
click at [278, 186] on p "Adicionar R$ 46,00" at bounding box center [292, 186] width 37 height 6
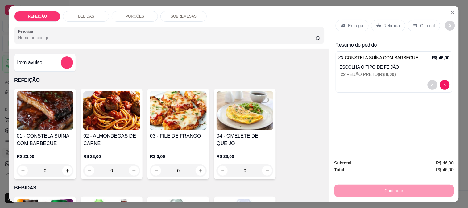
click at [159, 119] on img at bounding box center [178, 110] width 57 height 39
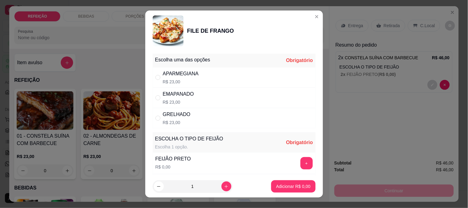
click at [198, 79] on div "APARMEGIANA R$ 23,00" at bounding box center [234, 77] width 163 height 20
radio input "true"
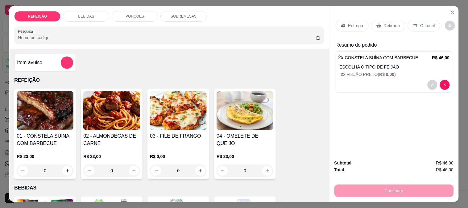
click at [183, 110] on img at bounding box center [178, 110] width 57 height 39
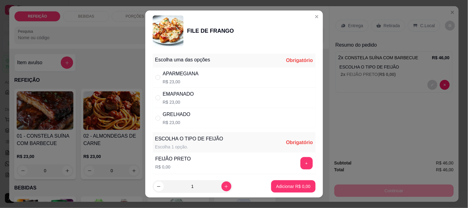
click at [215, 83] on div "APARMEGIANA R$ 23,00" at bounding box center [234, 77] width 163 height 20
radio input "true"
click at [301, 159] on button "+" at bounding box center [307, 163] width 12 height 12
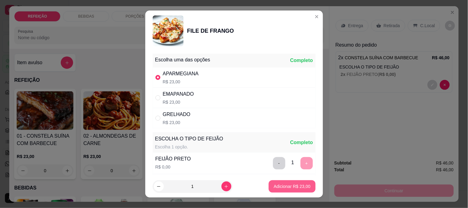
click at [282, 186] on p "Adicionar R$ 23,00" at bounding box center [292, 186] width 37 height 6
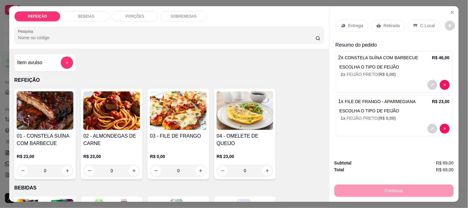
click at [386, 72] on span "R$ 0,00 )" at bounding box center [388, 74] width 17 height 5
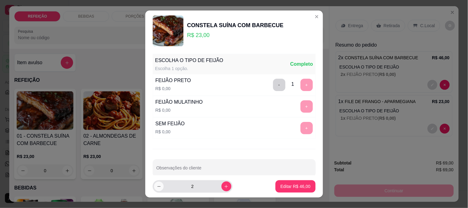
click at [157, 187] on icon "decrease-product-quantity" at bounding box center [159, 186] width 5 height 5
type input "1"
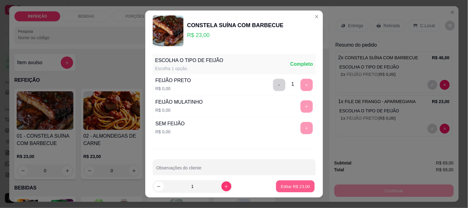
click at [281, 186] on p "Editar R$ 23,00" at bounding box center [295, 187] width 29 height 6
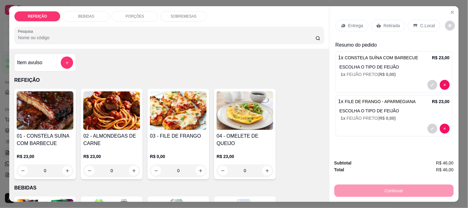
click at [377, 119] on p "1 x FEIJÃO PRETO ( R$ 0,00 )" at bounding box center [395, 118] width 109 height 6
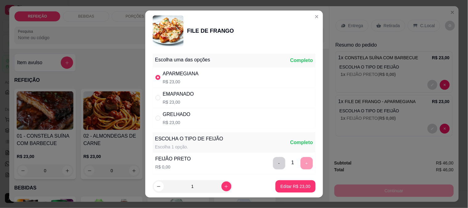
click at [288, 163] on div "- 1 +" at bounding box center [293, 163] width 45 height 12
click at [292, 163] on div "- 1 +" at bounding box center [293, 163] width 45 height 12
click at [224, 185] on icon "increase-product-quantity" at bounding box center [226, 186] width 5 height 5
type input "2"
click at [283, 183] on button "Editar R$ 46,00" at bounding box center [296, 186] width 40 height 12
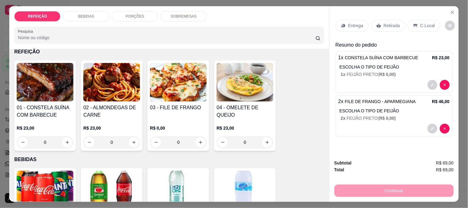
scroll to position [171, 0]
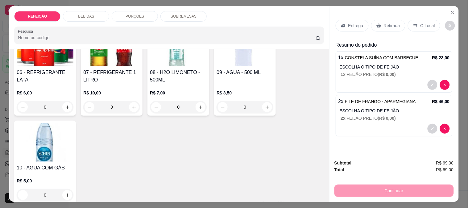
click at [108, 73] on h4 "07 - REFRIGERANTE 1 LITRO" at bounding box center [111, 76] width 57 height 15
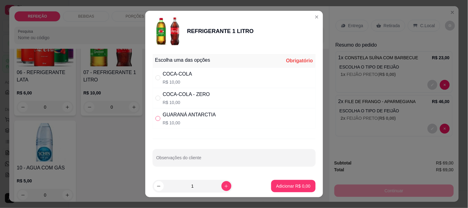
click at [156, 121] on input "" at bounding box center [158, 118] width 5 height 5
radio input "true"
click at [280, 182] on button "Adicionar R$ 10,00" at bounding box center [292, 186] width 47 height 12
type input "1"
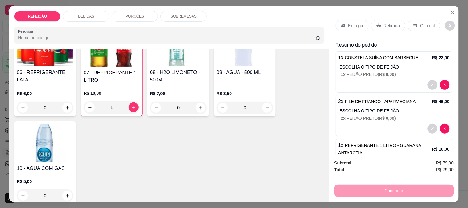
click at [355, 24] on p "Entrega" at bounding box center [356, 26] width 15 height 6
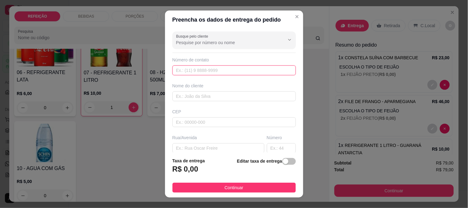
click at [190, 70] on input "text" at bounding box center [234, 70] width 123 height 10
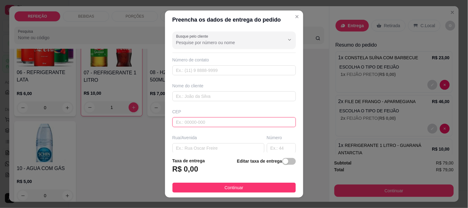
click at [199, 119] on input "text" at bounding box center [234, 122] width 123 height 10
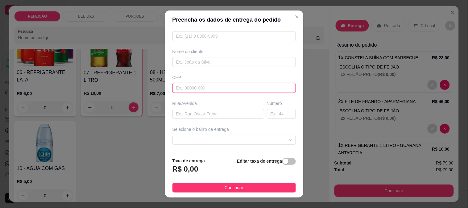
scroll to position [0, 0]
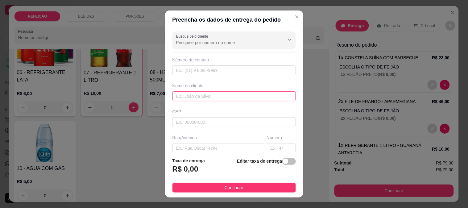
click at [202, 97] on input "text" at bounding box center [234, 96] width 123 height 10
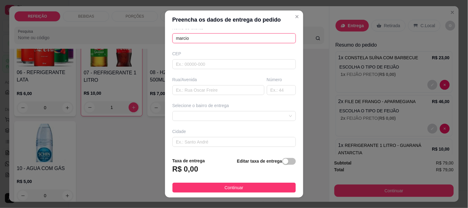
scroll to position [85, 0]
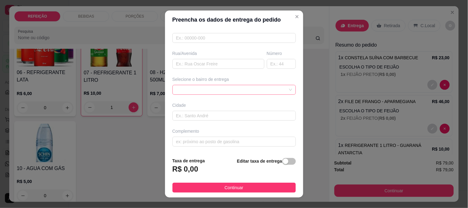
click at [217, 87] on span at bounding box center [234, 89] width 116 height 9
type input "marcio"
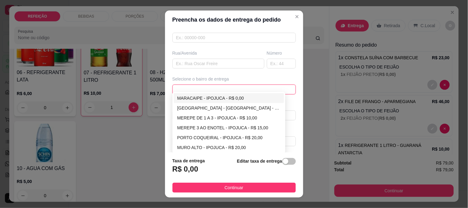
click at [231, 99] on div "MARACAIPE - IPOJUCA - R$ 0,00" at bounding box center [229, 98] width 103 height 7
type input "IPOJUCA"
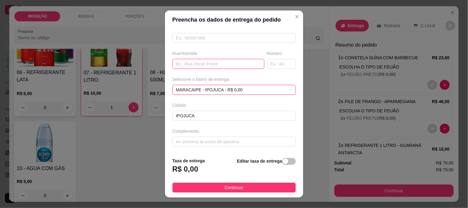
click at [229, 63] on input "text" at bounding box center [219, 64] width 92 height 10
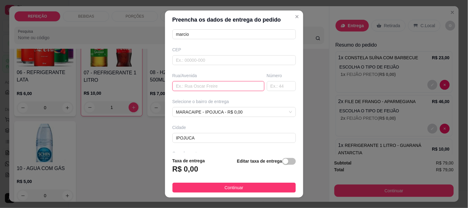
scroll to position [50, 0]
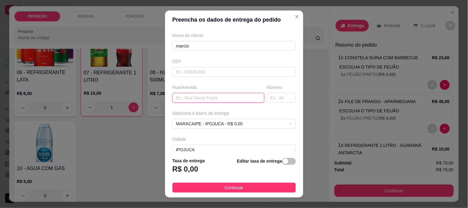
click at [196, 94] on input "text" at bounding box center [219, 98] width 92 height 10
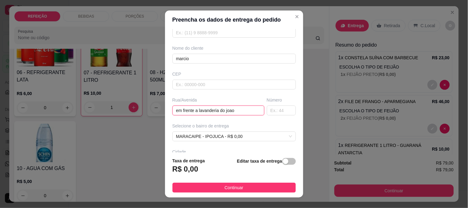
scroll to position [16, 0]
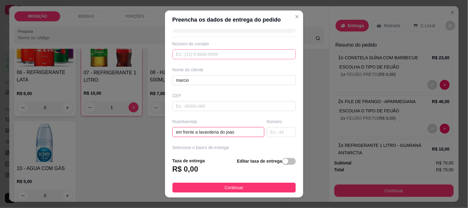
type input "em frente a lavanderia do joao"
click at [245, 54] on input "text" at bounding box center [234, 54] width 123 height 10
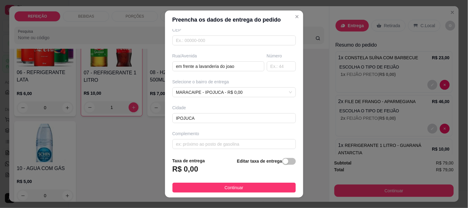
scroll to position [85, 0]
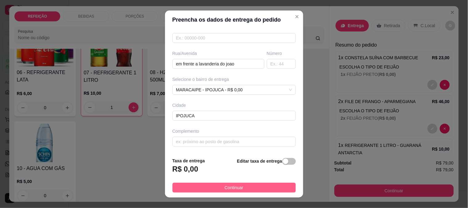
type input "081 98802-7767"
click at [212, 189] on button "Continuar" at bounding box center [234, 188] width 123 height 10
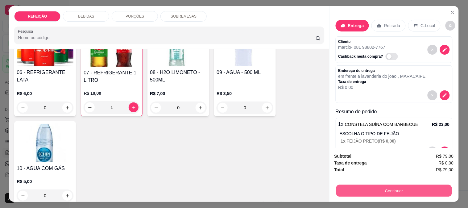
click at [354, 188] on button "Continuar" at bounding box center [394, 191] width 116 height 12
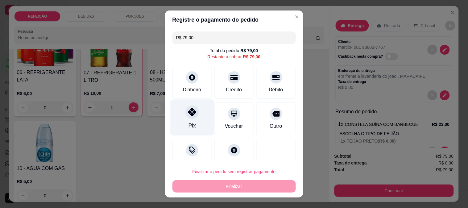
click at [182, 121] on div "Pix" at bounding box center [192, 117] width 44 height 36
type input "R$ 0,00"
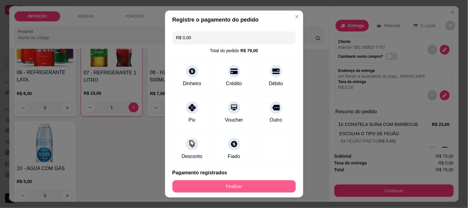
click at [236, 188] on button "Finalizar" at bounding box center [234, 186] width 123 height 12
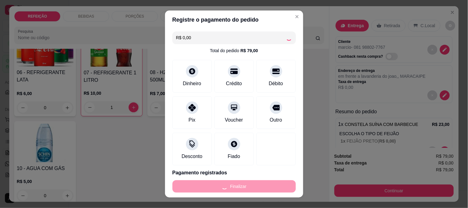
type input "0"
type input "-R$ 79,00"
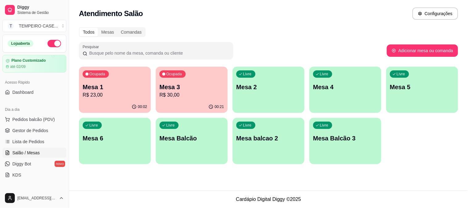
click at [103, 89] on p "Mesa 1" at bounding box center [115, 87] width 65 height 9
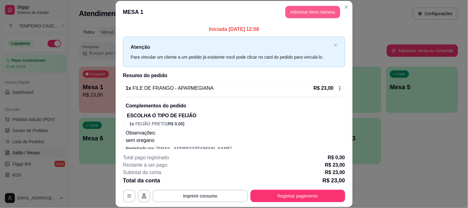
click at [316, 8] on button "Adicionar itens na mesa" at bounding box center [313, 12] width 55 height 12
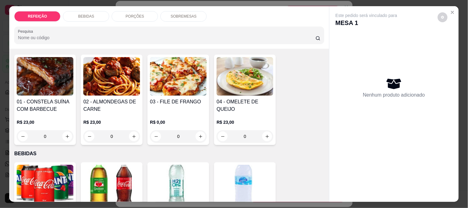
click at [86, 18] on div "BEBIDAS" at bounding box center [86, 16] width 46 height 10
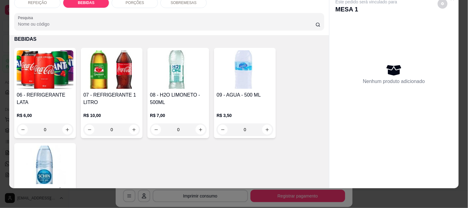
click at [71, 73] on img at bounding box center [45, 69] width 57 height 39
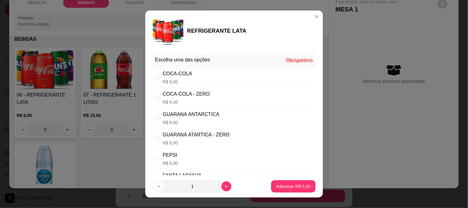
click at [186, 98] on div "COCA-COLA - ZERO R$ 6,00" at bounding box center [186, 97] width 47 height 15
radio input "true"
click at [175, 80] on p "R$ 6,00" at bounding box center [177, 82] width 29 height 6
radio input "true"
radio input "false"
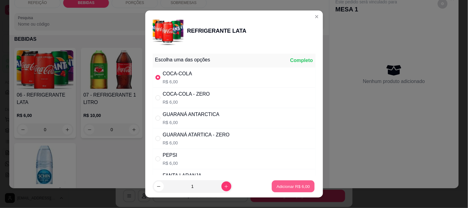
click at [285, 186] on p "Adicionar R$ 6,00" at bounding box center [293, 187] width 33 height 6
type input "1"
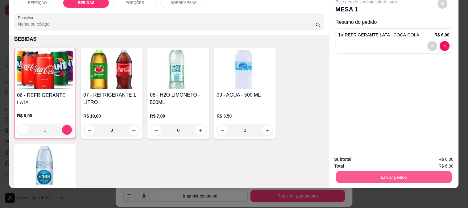
click at [382, 171] on button "Enviar pedido" at bounding box center [394, 177] width 116 height 12
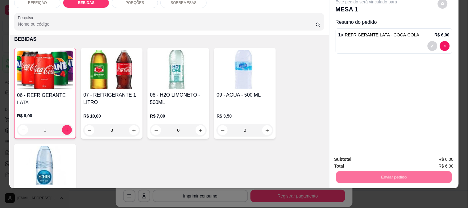
click at [374, 154] on button "Não registrar e enviar pedido" at bounding box center [374, 157] width 64 height 12
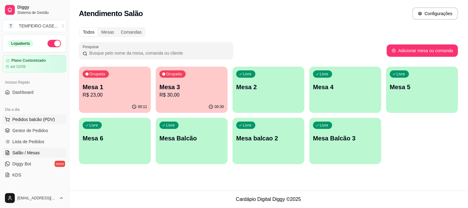
click at [23, 121] on span "Pedidos balcão (PDV)" at bounding box center [33, 119] width 43 height 6
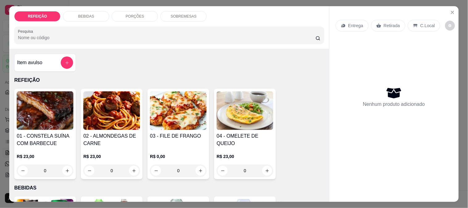
click at [186, 112] on img at bounding box center [178, 110] width 57 height 39
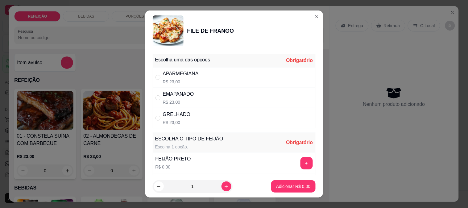
click at [204, 84] on div "APARMEGIANA R$ 23,00" at bounding box center [234, 77] width 163 height 20
radio input "true"
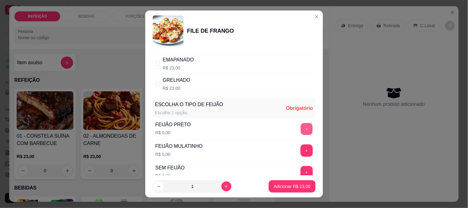
click at [301, 129] on button "+" at bounding box center [307, 129] width 12 height 12
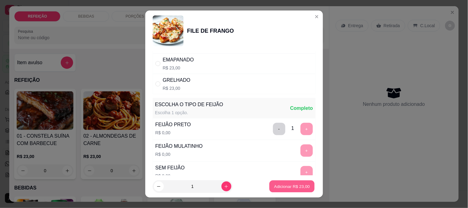
click at [288, 187] on p "Adicionar R$ 23,00" at bounding box center [292, 187] width 36 height 6
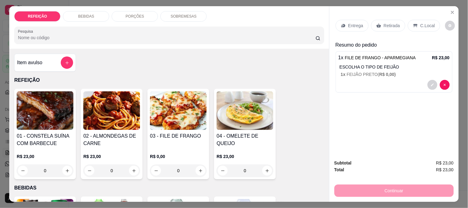
click at [196, 117] on img at bounding box center [178, 110] width 57 height 39
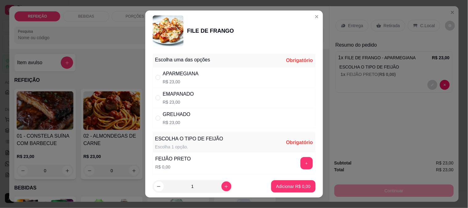
click at [199, 80] on div "APARMEGIANA R$ 23,00" at bounding box center [234, 77] width 163 height 20
radio input "true"
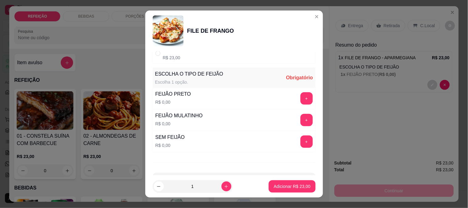
scroll to position [69, 0]
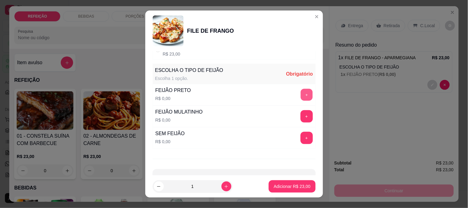
click at [301, 98] on button "+" at bounding box center [307, 95] width 12 height 12
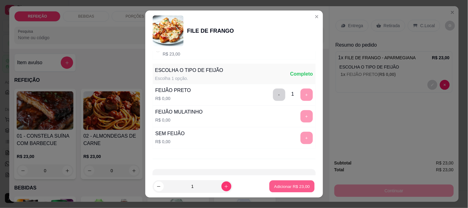
click at [289, 184] on p "Adicionar R$ 23,00" at bounding box center [292, 187] width 36 height 6
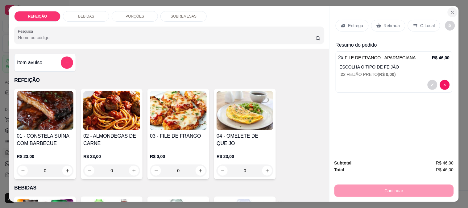
click at [450, 10] on icon "Close" at bounding box center [452, 12] width 5 height 5
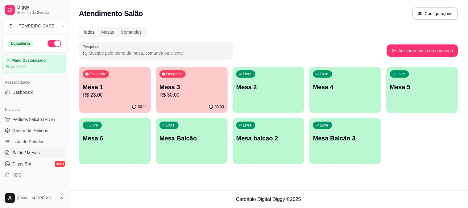
click at [125, 132] on div "Livre Mesa 6" at bounding box center [115, 137] width 72 height 39
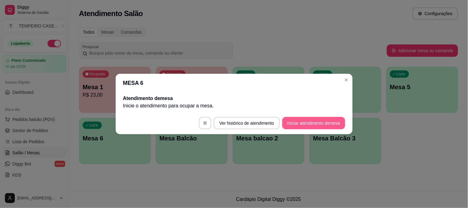
click at [324, 124] on button "Iniciar atendimento de mesa" at bounding box center [313, 123] width 63 height 12
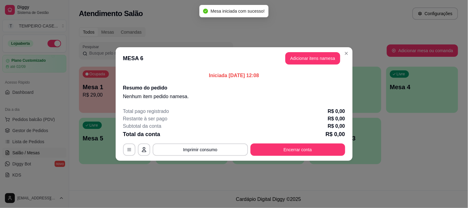
click at [318, 67] on header "MESA 6 Adicionar itens na mesa" at bounding box center [234, 58] width 237 height 22
click at [317, 62] on button "Adicionar itens na mesa" at bounding box center [313, 58] width 55 height 12
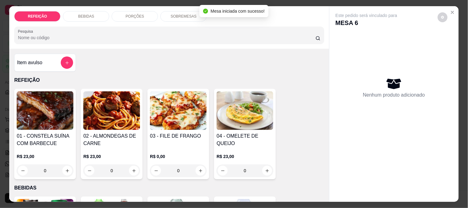
click at [158, 127] on img at bounding box center [178, 110] width 57 height 39
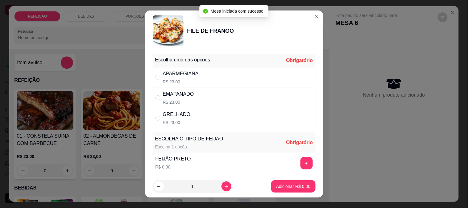
drag, startPoint x: 201, startPoint y: 75, endPoint x: 255, endPoint y: 137, distance: 82.7
click at [200, 75] on div "APARMEGIANA R$ 23,00" at bounding box center [234, 77] width 163 height 20
radio input "true"
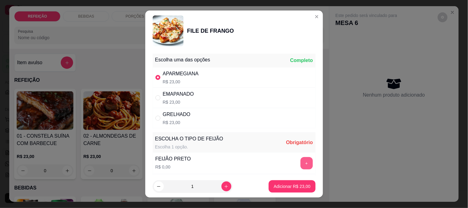
click at [301, 162] on button "+" at bounding box center [307, 163] width 12 height 12
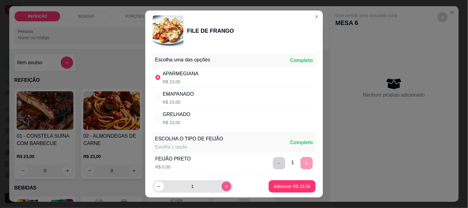
click at [222, 182] on button "increase-product-quantity" at bounding box center [227, 187] width 10 height 10
type input "2"
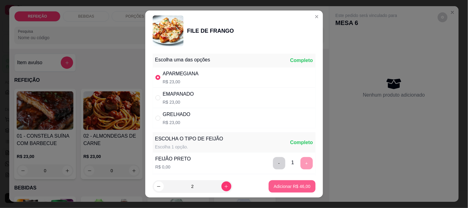
click at [281, 184] on p "Adicionar R$ 46,00" at bounding box center [292, 186] width 37 height 6
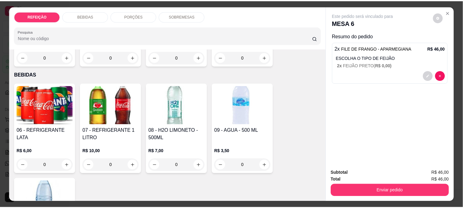
scroll to position [103, 0]
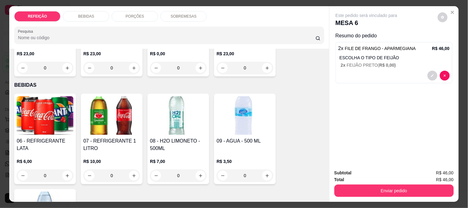
click at [105, 119] on img at bounding box center [111, 115] width 57 height 39
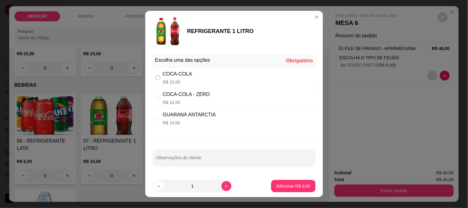
click at [156, 77] on input "" at bounding box center [158, 77] width 5 height 5
click at [159, 120] on div "" at bounding box center [159, 118] width 7 height 7
radio input "false"
radio input "true"
click at [159, 71] on div "COCA-COLA R$ 10,00" at bounding box center [234, 78] width 163 height 20
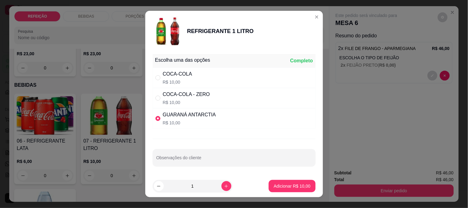
radio input "true"
radio input "false"
click at [165, 115] on div "GUARANÁ ANTARCTIA" at bounding box center [189, 114] width 53 height 7
radio input "false"
radio input "true"
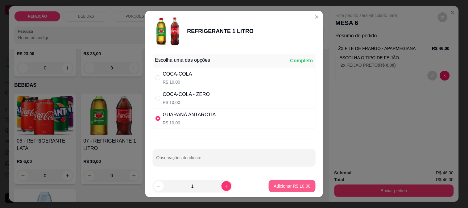
click at [283, 181] on button "Adicionar R$ 10,00" at bounding box center [292, 186] width 47 height 12
type input "1"
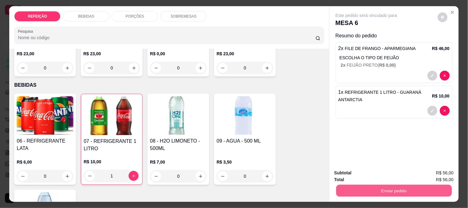
click at [351, 188] on button "Enviar pedido" at bounding box center [394, 191] width 116 height 12
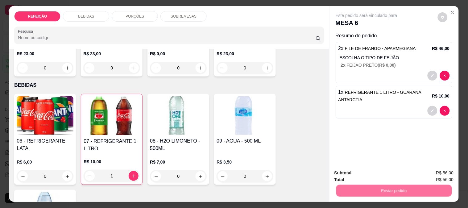
click at [354, 169] on button "Não registrar e enviar pedido" at bounding box center [374, 172] width 62 height 11
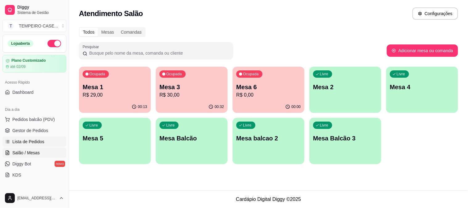
click at [31, 144] on span "Lista de Pedidos" at bounding box center [28, 142] width 32 height 6
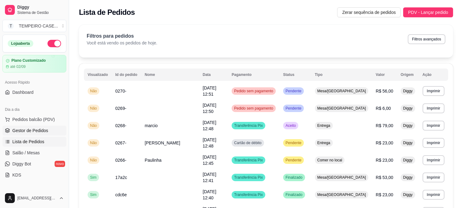
click at [54, 127] on link "Gestor de Pedidos" at bounding box center [34, 131] width 64 height 10
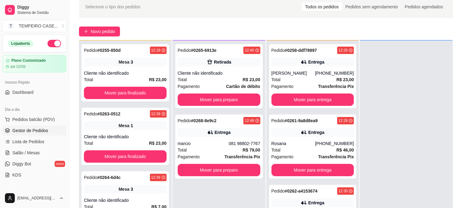
scroll to position [69, 0]
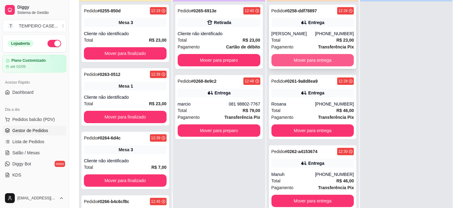
click at [303, 61] on button "Mover para entrega" at bounding box center [313, 60] width 83 height 12
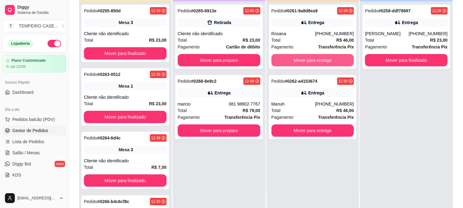
click at [309, 61] on button "Mover para entrega" at bounding box center [313, 60] width 83 height 12
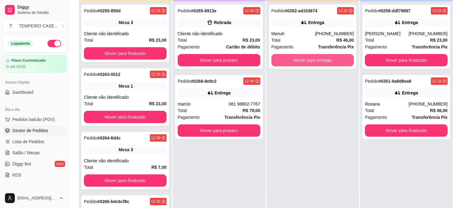
click at [309, 61] on button "Mover para entrega" at bounding box center [313, 60] width 83 height 12
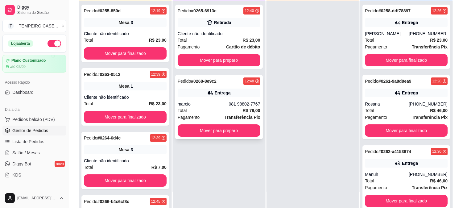
click at [230, 97] on div "Entrega" at bounding box center [219, 93] width 83 height 9
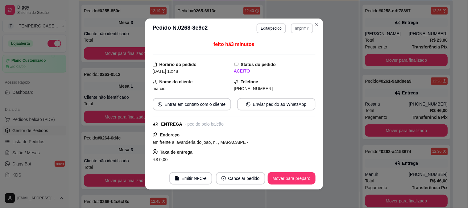
click at [295, 30] on button "Imprimir" at bounding box center [302, 28] width 22 height 10
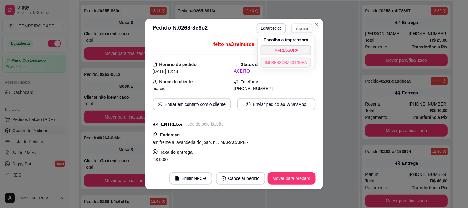
click at [288, 61] on button "IMPRESSORA COZINHA" at bounding box center [286, 63] width 51 height 10
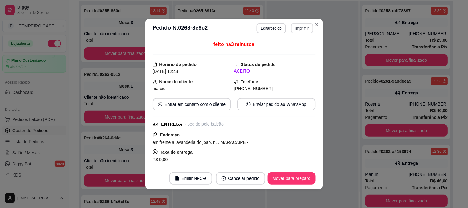
click at [298, 28] on button "Imprimir" at bounding box center [302, 28] width 22 height 10
click at [287, 61] on button "IMPRESSORA COZINHA" at bounding box center [292, 57] width 41 height 8
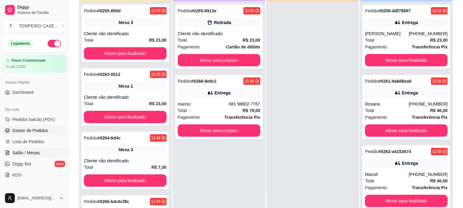
click at [24, 156] on span "Salão / Mesas" at bounding box center [25, 153] width 27 height 6
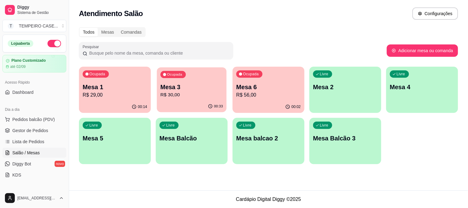
click at [191, 89] on p "Mesa 3" at bounding box center [192, 87] width 63 height 8
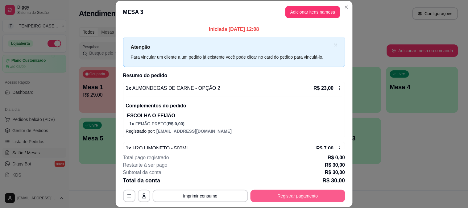
click at [303, 195] on button "Registrar pagamento" at bounding box center [298, 196] width 95 height 12
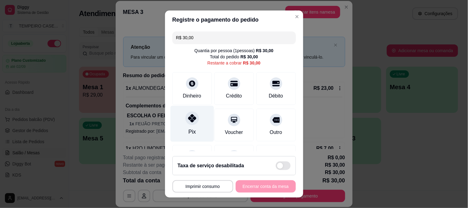
click at [188, 121] on icon at bounding box center [192, 118] width 8 height 8
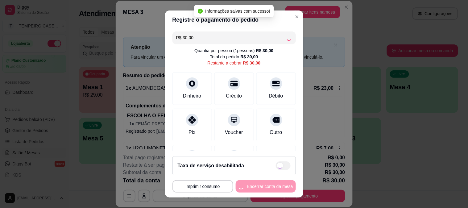
type input "R$ 0,00"
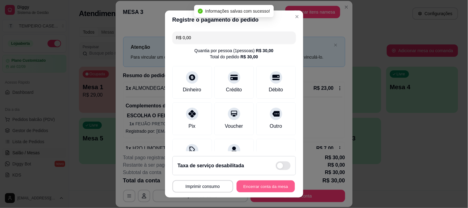
click at [260, 189] on button "Encerrar conta da mesa" at bounding box center [266, 187] width 58 height 12
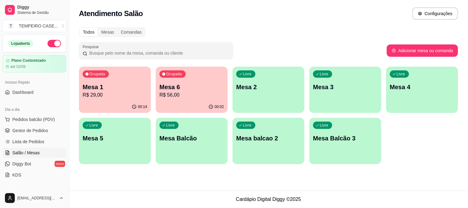
click at [178, 95] on p "R$ 56,00" at bounding box center [192, 94] width 65 height 7
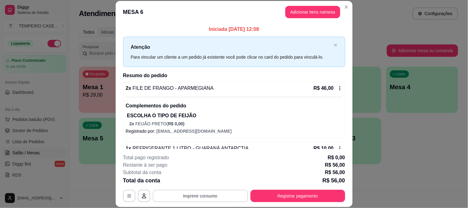
click at [201, 195] on button "Imprimir consumo" at bounding box center [200, 196] width 95 height 12
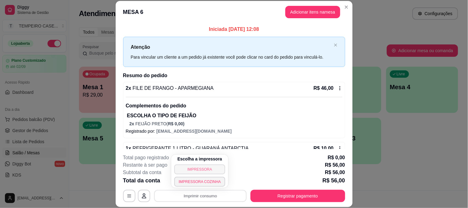
click at [199, 170] on button "IMPRESSORA" at bounding box center [199, 170] width 51 height 10
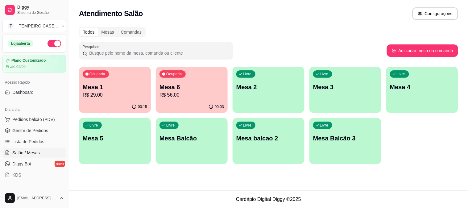
click at [180, 94] on p "R$ 56,00" at bounding box center [192, 94] width 65 height 7
click at [29, 131] on span "Gestor de Pedidos" at bounding box center [30, 130] width 36 height 6
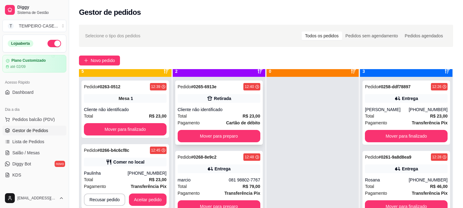
scroll to position [17, 0]
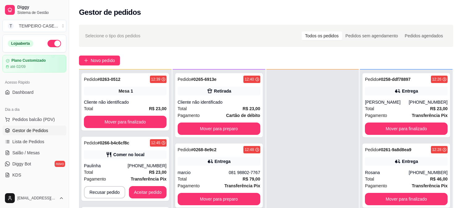
click at [222, 156] on div "Pedido # 0268-8e9c2 12:48 Entrega marcio 081 98802-7767 Total R$ 79,00 Pagament…" at bounding box center [219, 176] width 88 height 64
click at [156, 190] on button "Aceitar pedido" at bounding box center [148, 192] width 38 height 12
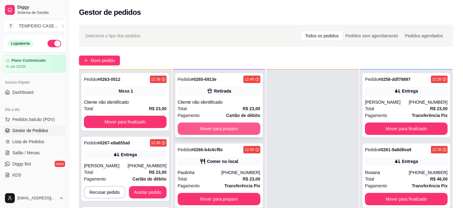
click at [219, 132] on button "Mover para preparo" at bounding box center [219, 129] width 83 height 12
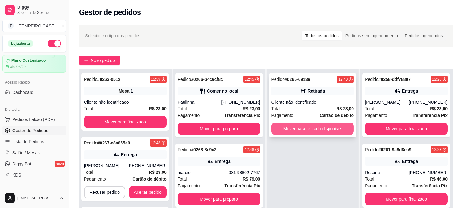
click at [300, 129] on button "Mover para retirada disponível" at bounding box center [313, 129] width 83 height 12
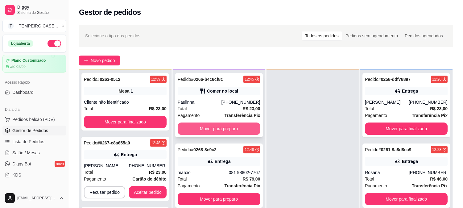
click at [242, 131] on button "Mover para preparo" at bounding box center [219, 129] width 83 height 12
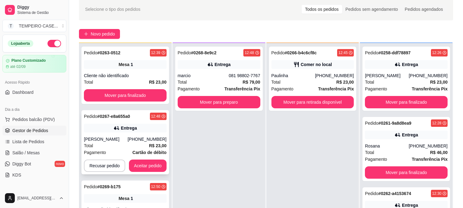
scroll to position [34, 0]
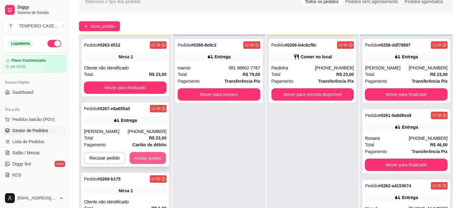
click at [141, 158] on button "Aceitar pedido" at bounding box center [148, 158] width 36 height 12
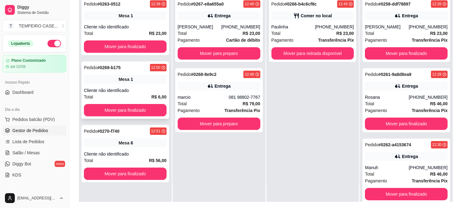
scroll to position [94, 0]
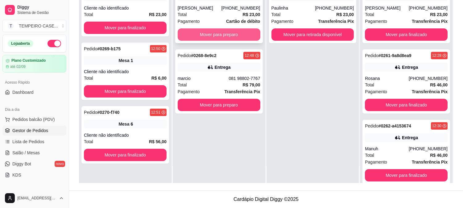
click at [221, 34] on button "Mover para preparo" at bounding box center [219, 34] width 83 height 12
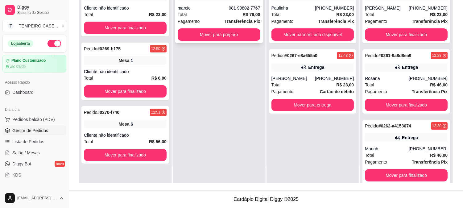
click at [228, 11] on div "Total R$ 79,00" at bounding box center [219, 14] width 83 height 7
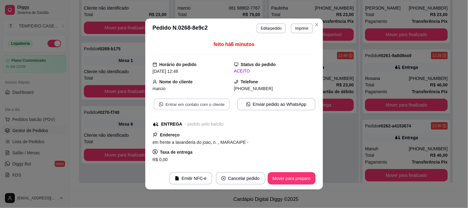
click at [194, 106] on button "Entrar em contato com o cliente" at bounding box center [192, 104] width 76 height 12
click at [281, 174] on button "Mover para preparo" at bounding box center [292, 178] width 48 height 12
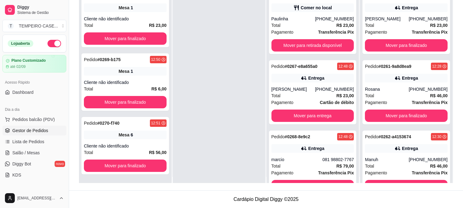
scroll to position [0, 0]
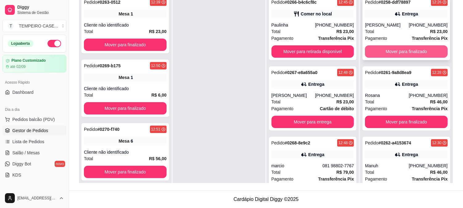
click at [429, 51] on button "Mover para finalizado" at bounding box center [406, 51] width 83 height 12
click at [425, 52] on button "Mover para finalizado" at bounding box center [406, 52] width 80 height 12
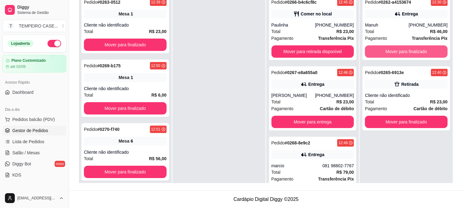
click at [427, 50] on button "Mover para finalizado" at bounding box center [406, 51] width 83 height 12
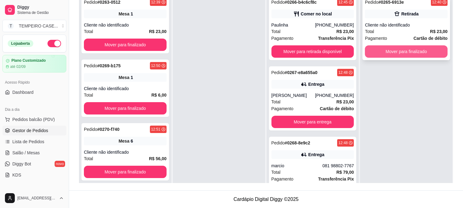
click at [422, 52] on button "Mover para finalizado" at bounding box center [406, 51] width 83 height 12
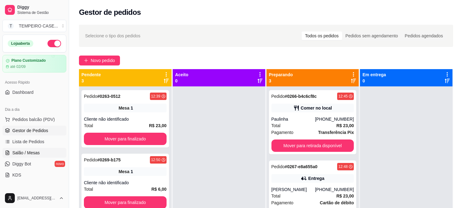
click at [45, 151] on link "Salão / Mesas" at bounding box center [34, 153] width 64 height 10
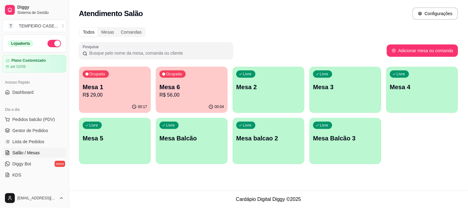
click at [176, 100] on div "Ocupada Mesa 6 R$ 56,00" at bounding box center [192, 84] width 72 height 34
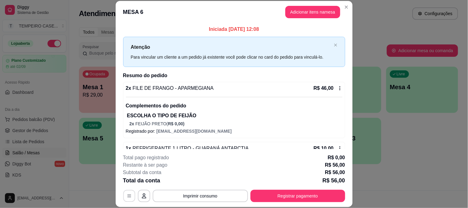
click at [127, 198] on icon "button" at bounding box center [129, 196] width 5 height 5
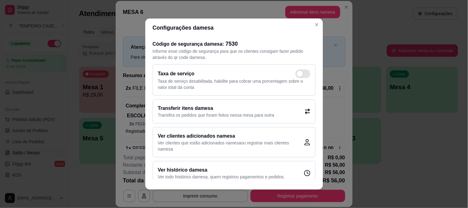
click at [212, 111] on h2 "Transferir itens da mesa" at bounding box center [216, 108] width 117 height 7
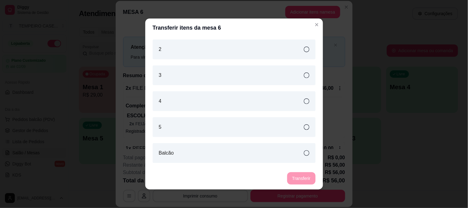
drag, startPoint x: 174, startPoint y: 96, endPoint x: 281, endPoint y: 137, distance: 114.3
click at [174, 96] on div "4" at bounding box center [234, 101] width 163 height 20
click at [307, 176] on button "Transferir" at bounding box center [301, 179] width 27 height 12
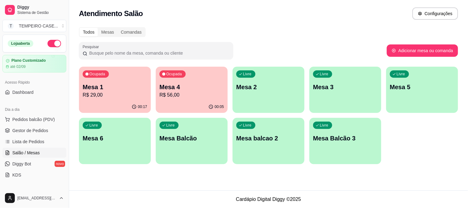
click at [126, 146] on div "Livre Mesa 6" at bounding box center [115, 137] width 72 height 39
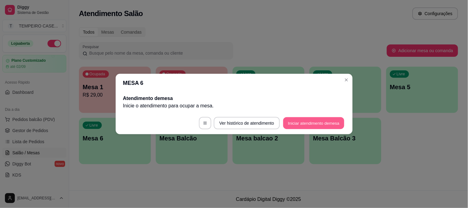
click at [290, 123] on button "Iniciar atendimento de mesa" at bounding box center [313, 123] width 61 height 12
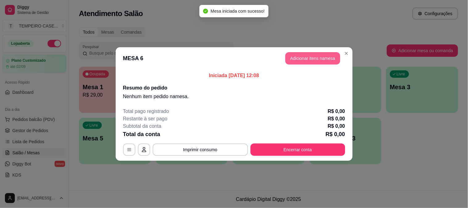
click at [305, 56] on button "Adicionar itens na mesa" at bounding box center [313, 58] width 55 height 12
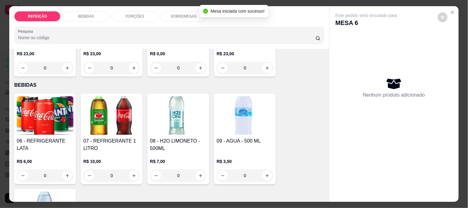
scroll to position [34, 0]
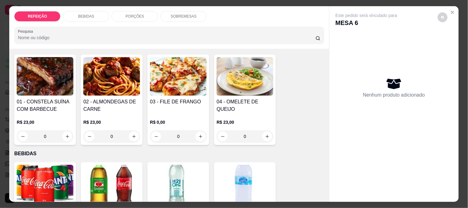
click at [184, 109] on div "03 - FILE DE FRANGO" at bounding box center [178, 105] width 57 height 15
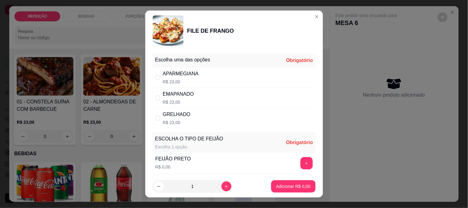
click at [230, 81] on div "APARMEGIANA R$ 23,00" at bounding box center [234, 77] width 163 height 20
radio input "true"
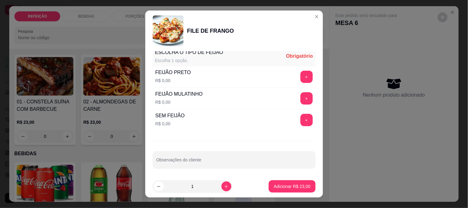
scroll to position [88, 0]
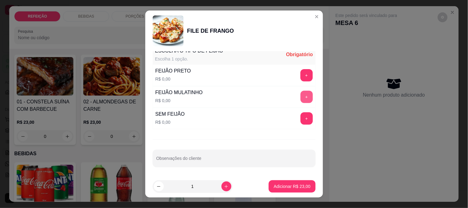
click at [301, 94] on button "+" at bounding box center [307, 97] width 12 height 12
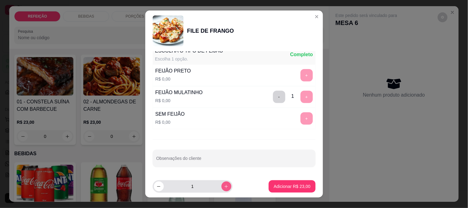
click at [224, 188] on icon "increase-product-quantity" at bounding box center [226, 186] width 5 height 5
type input "2"
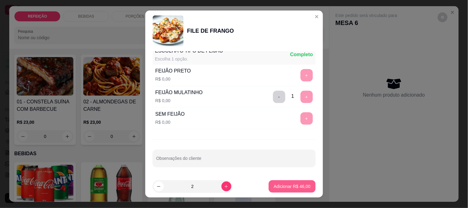
click at [283, 188] on p "Adicionar R$ 46,00" at bounding box center [292, 186] width 37 height 6
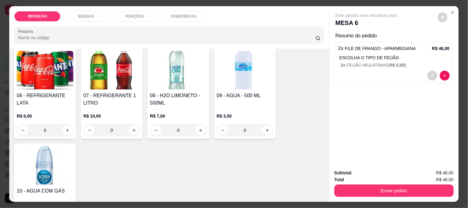
scroll to position [171, 0]
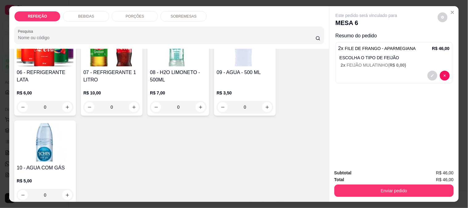
click at [44, 148] on img at bounding box center [45, 142] width 57 height 39
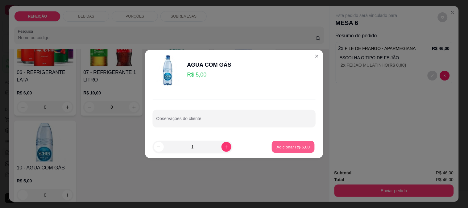
click at [286, 144] on p "Adicionar R$ 5,00" at bounding box center [293, 147] width 33 height 6
type input "1"
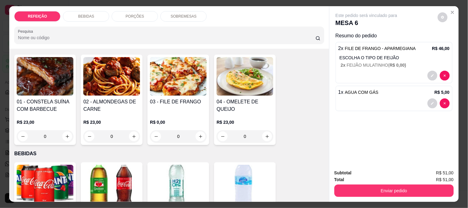
scroll to position [0, 0]
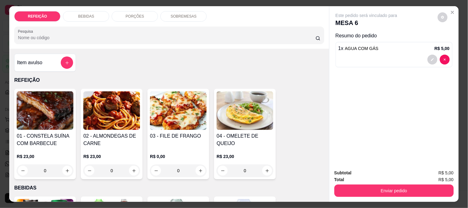
click at [178, 114] on img at bounding box center [178, 110] width 57 height 39
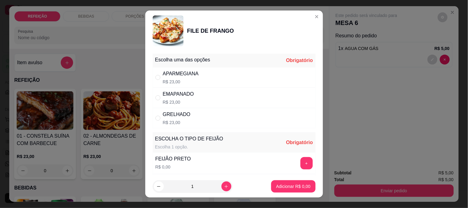
click at [192, 76] on div "APARMEGIANA" at bounding box center [181, 73] width 36 height 7
radio input "true"
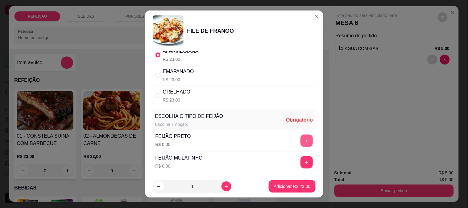
scroll to position [34, 0]
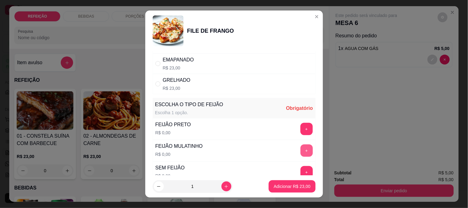
click at [301, 148] on button "+" at bounding box center [307, 150] width 12 height 12
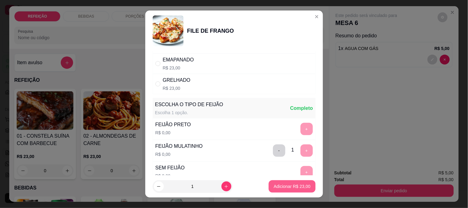
click at [295, 187] on p "Adicionar R$ 23,00" at bounding box center [292, 186] width 37 height 6
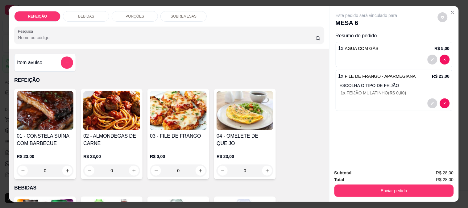
click at [32, 119] on img at bounding box center [45, 110] width 57 height 39
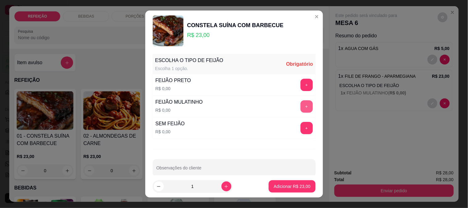
click at [301, 103] on button "+" at bounding box center [307, 106] width 12 height 12
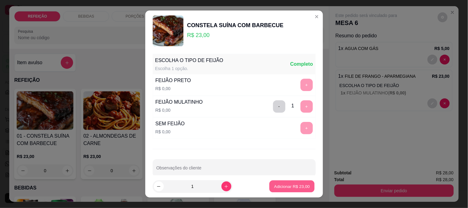
click at [289, 188] on p "Adicionar R$ 23,00" at bounding box center [292, 187] width 36 height 6
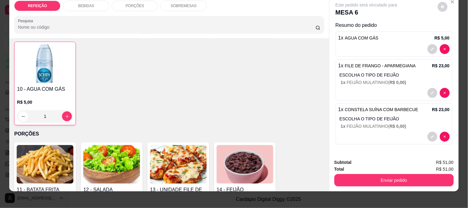
scroll to position [16, 0]
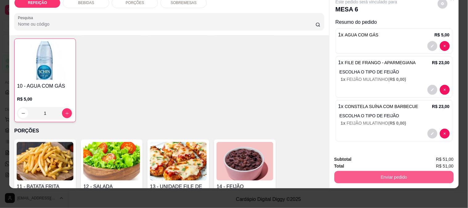
click at [387, 174] on button "Enviar pedido" at bounding box center [394, 177] width 119 height 12
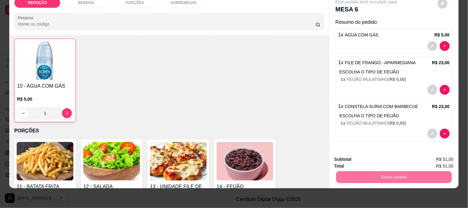
click at [356, 156] on button "Não registrar e enviar pedido" at bounding box center [374, 157] width 64 height 12
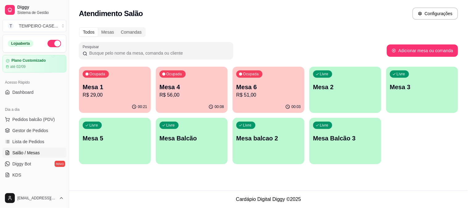
click at [183, 85] on p "Mesa 4" at bounding box center [192, 87] width 65 height 9
click at [107, 91] on p "R$ 29,00" at bounding box center [115, 94] width 65 height 7
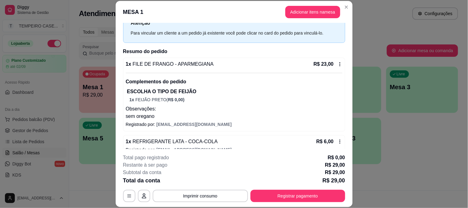
scroll to position [34, 0]
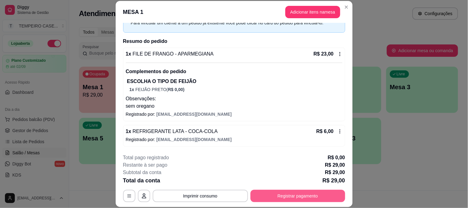
click at [288, 196] on button "Registrar pagamento" at bounding box center [298, 196] width 95 height 12
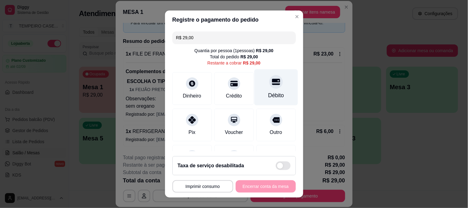
click at [268, 94] on div "Débito" at bounding box center [276, 95] width 16 height 8
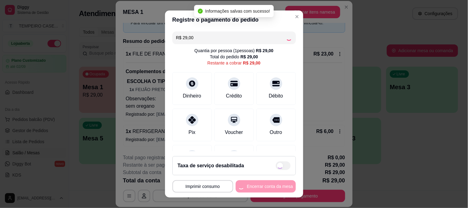
type input "R$ 0,00"
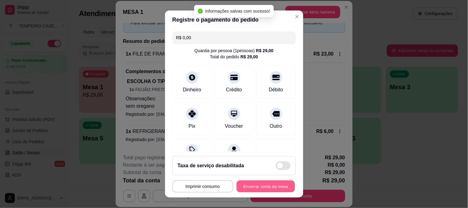
click at [274, 189] on button "Encerrar conta da mesa" at bounding box center [266, 187] width 58 height 12
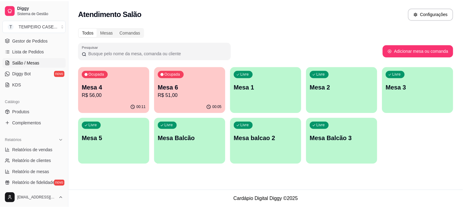
scroll to position [103, 0]
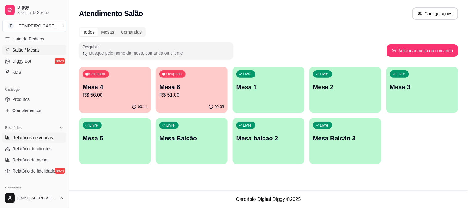
click at [43, 138] on span "Relatórios de vendas" at bounding box center [32, 138] width 41 height 6
select select "ALL"
select select "0"
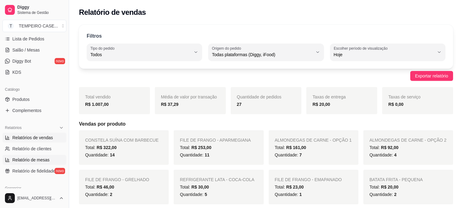
click at [39, 163] on link "Relatório de mesas" at bounding box center [34, 160] width 64 height 10
select select "TOTAL_OF_ORDERS"
select select "7"
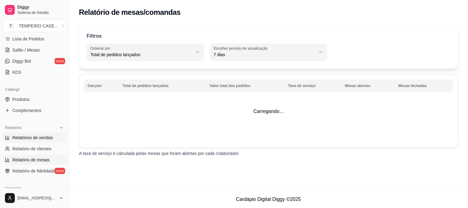
click at [47, 136] on span "Relatórios de vendas" at bounding box center [32, 138] width 41 height 6
select select "ALL"
select select "0"
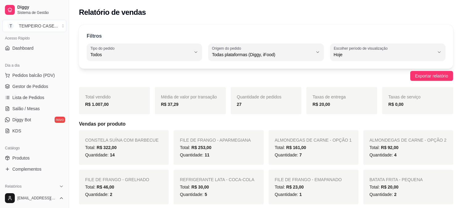
scroll to position [30, 0]
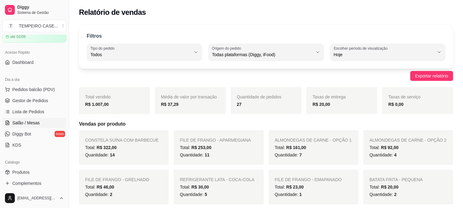
click at [45, 121] on link "Salão / Mesas" at bounding box center [34, 123] width 64 height 10
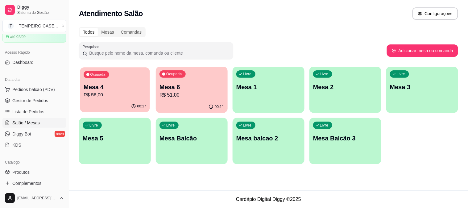
click at [109, 93] on p "R$ 56,00" at bounding box center [115, 94] width 63 height 7
click at [108, 93] on p "R$ 56,00" at bounding box center [115, 94] width 63 height 7
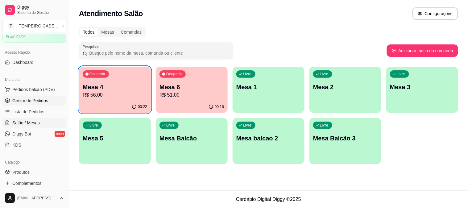
click at [33, 100] on span "Gestor de Pedidos" at bounding box center [30, 101] width 36 height 6
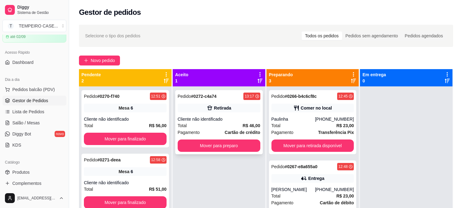
click at [205, 121] on div "Cliente não identificado" at bounding box center [219, 119] width 83 height 6
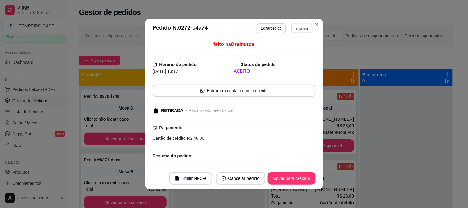
click at [300, 32] on button "Imprimir" at bounding box center [301, 28] width 21 height 10
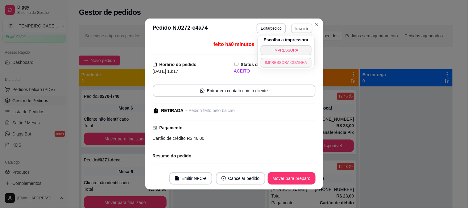
click at [293, 58] on button "IMPRESSORA COZINHA" at bounding box center [286, 63] width 51 height 10
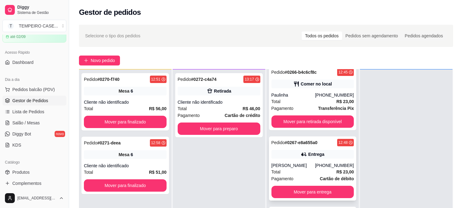
scroll to position [9, 0]
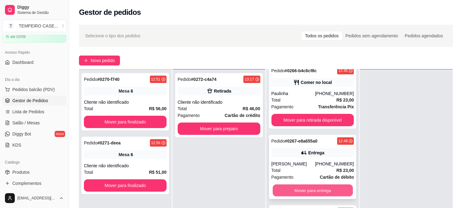
click at [307, 187] on button "Mover para entrega" at bounding box center [313, 191] width 80 height 12
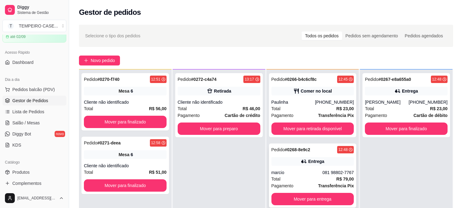
scroll to position [0, 0]
click at [305, 201] on button "Mover para entrega" at bounding box center [313, 199] width 83 height 12
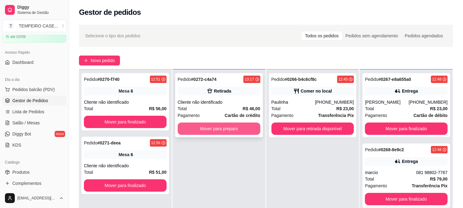
click at [224, 130] on button "Mover para preparo" at bounding box center [219, 129] width 83 height 12
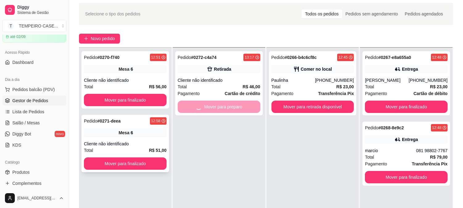
scroll to position [34, 0]
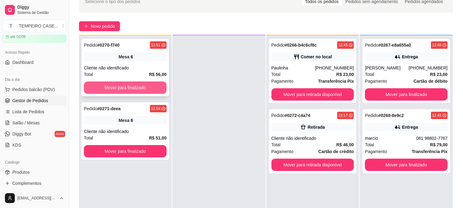
click at [143, 90] on button "Mover para finalizado" at bounding box center [125, 87] width 83 height 12
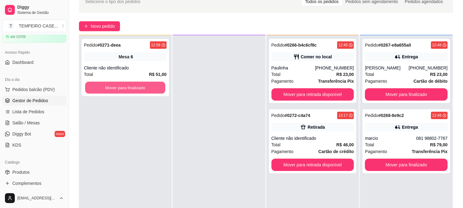
click at [143, 90] on button "Mover para finalizado" at bounding box center [125, 88] width 80 height 12
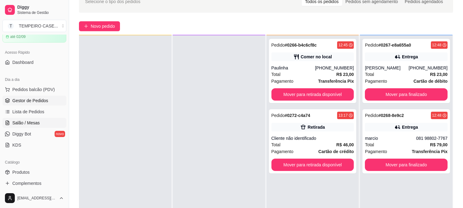
click at [34, 120] on span "Salão / Mesas" at bounding box center [25, 123] width 27 height 6
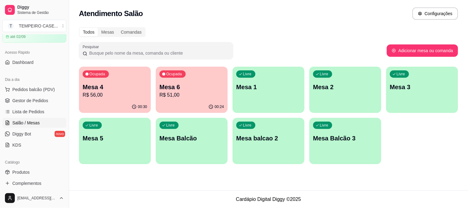
click at [116, 97] on p "R$ 56,00" at bounding box center [115, 94] width 65 height 7
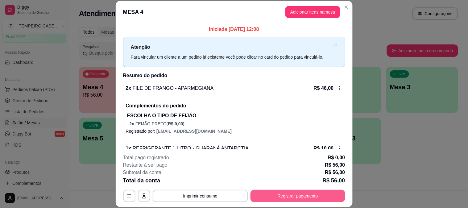
click at [297, 195] on button "Registrar pagamento" at bounding box center [298, 196] width 95 height 12
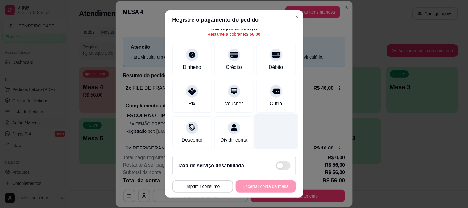
scroll to position [36, 0]
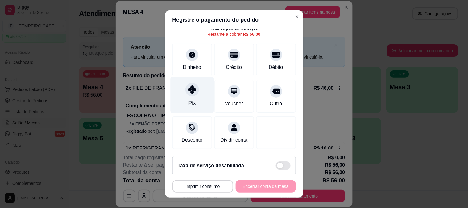
click at [198, 96] on div "Pix" at bounding box center [192, 95] width 44 height 36
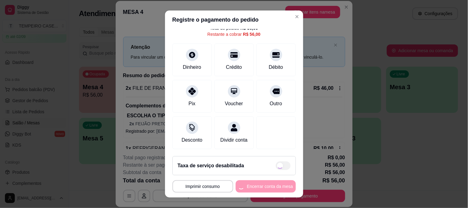
type input "R$ 0,00"
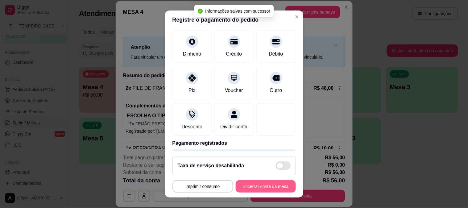
click at [245, 188] on button "Encerrar conta da mesa" at bounding box center [266, 186] width 60 height 12
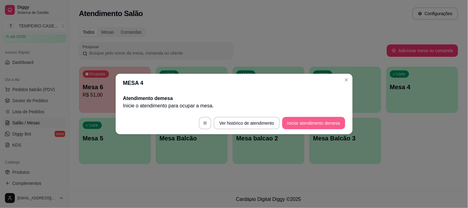
click at [321, 120] on button "Iniciar atendimento de mesa" at bounding box center [313, 123] width 63 height 12
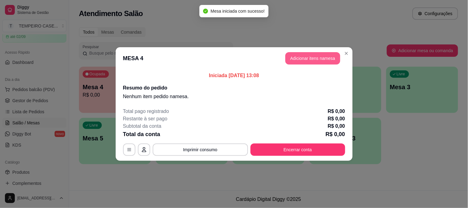
click at [306, 54] on button "Adicionar itens na mesa" at bounding box center [313, 58] width 55 height 12
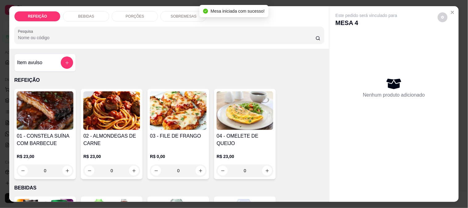
click at [45, 122] on img at bounding box center [45, 110] width 57 height 39
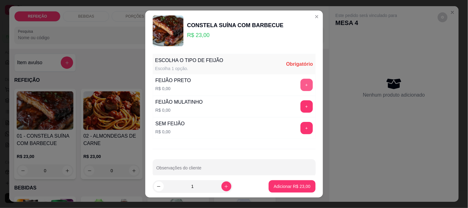
click at [301, 85] on button "+" at bounding box center [307, 85] width 12 height 12
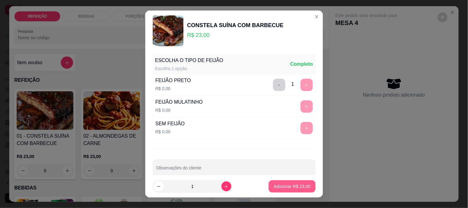
click at [285, 189] on p "Adicionar R$ 23,00" at bounding box center [292, 186] width 37 height 6
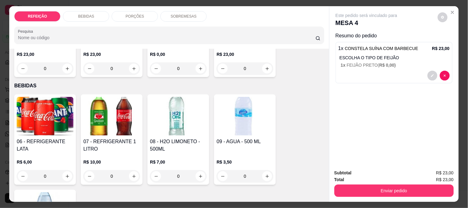
scroll to position [103, 0]
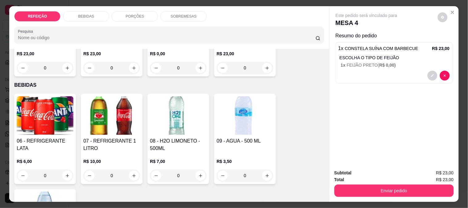
click at [57, 143] on div "06 - REFRIGERANTE LATA" at bounding box center [45, 144] width 57 height 15
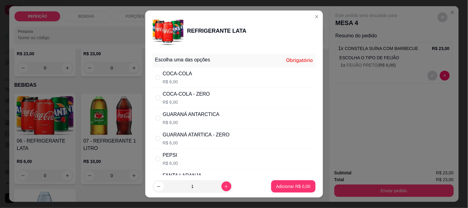
click at [203, 86] on div "COCA-COLA R$ 6,00" at bounding box center [234, 77] width 163 height 20
radio input "true"
click at [288, 184] on p "Adicionar R$ 6,00" at bounding box center [293, 187] width 33 height 6
type input "1"
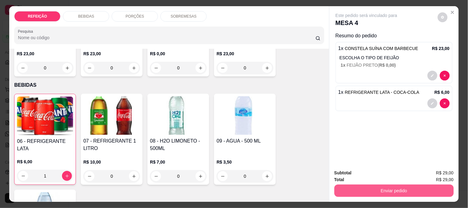
click at [369, 185] on button "Enviar pedido" at bounding box center [394, 191] width 119 height 12
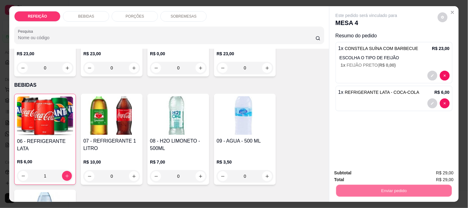
click at [371, 171] on button "Não registrar e enviar pedido" at bounding box center [374, 173] width 64 height 12
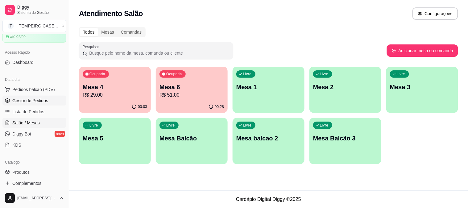
click at [35, 98] on span "Gestor de Pedidos" at bounding box center [30, 101] width 36 height 6
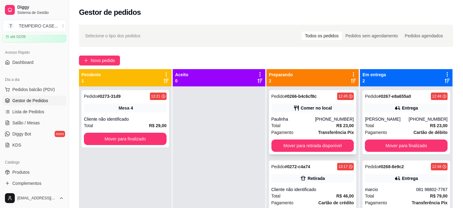
click at [298, 115] on div "Pedido # 0266-b4c6cf8c 12:45 Comer no local Paulinha (81) 99548-8433 Total R$ 2…" at bounding box center [313, 122] width 88 height 64
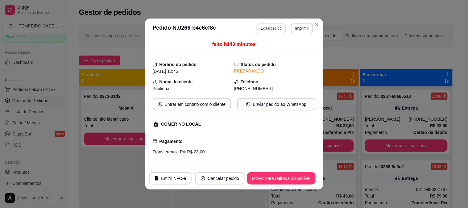
click at [272, 28] on button "Editar pedido" at bounding box center [271, 28] width 29 height 10
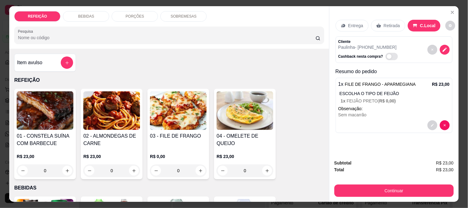
click at [81, 14] on p "BEBIDAS" at bounding box center [86, 16] width 16 height 5
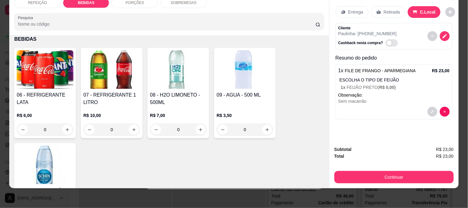
click at [166, 77] on img at bounding box center [178, 69] width 57 height 39
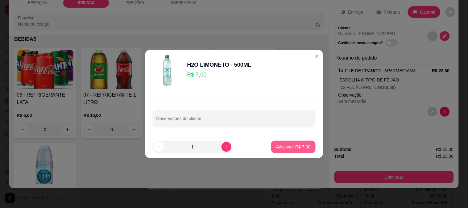
click at [278, 147] on p "Adicionar R$ 7,00" at bounding box center [293, 147] width 34 height 6
type input "1"
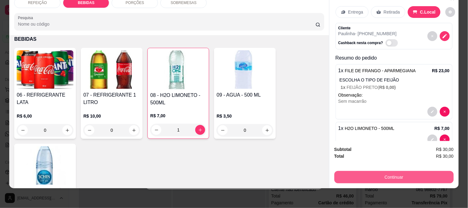
click at [366, 172] on button "Continuar" at bounding box center [394, 177] width 119 height 12
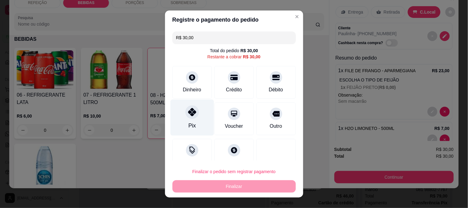
click at [192, 118] on div "Pix" at bounding box center [192, 117] width 44 height 36
type input "R$ 0,00"
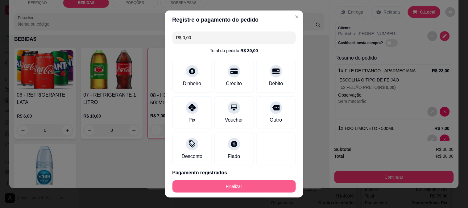
click at [228, 186] on button "Finalizar" at bounding box center [234, 186] width 123 height 12
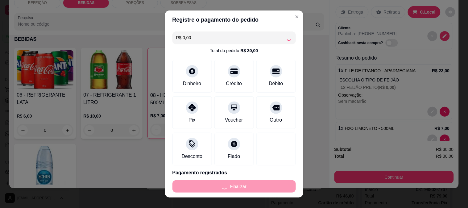
type input "0"
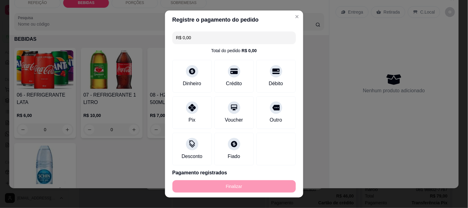
type input "-R$ 30,00"
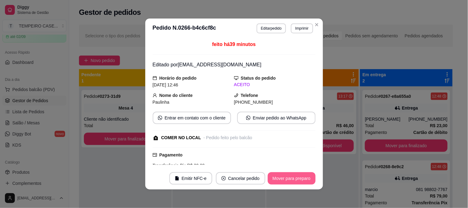
click at [292, 180] on button "Mover para preparo" at bounding box center [292, 178] width 48 height 12
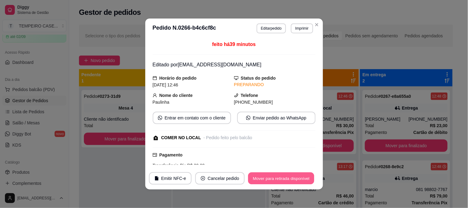
click at [292, 180] on button "Mover para retirada disponível" at bounding box center [282, 179] width 66 height 12
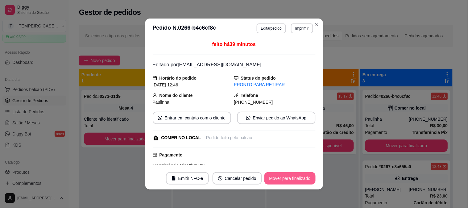
click at [285, 181] on button "Mover para finalizado" at bounding box center [290, 178] width 51 height 12
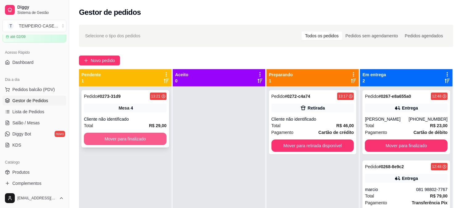
click at [130, 140] on button "Mover para finalizado" at bounding box center [125, 139] width 83 height 12
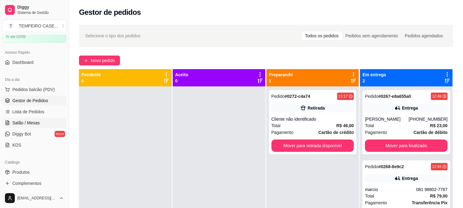
click at [35, 119] on link "Salão / Mesas" at bounding box center [34, 123] width 64 height 10
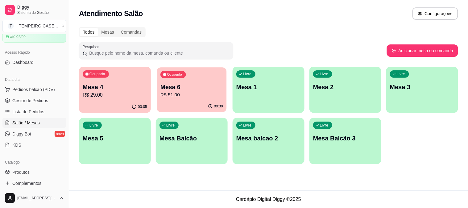
click at [167, 93] on p "R$ 51,00" at bounding box center [192, 94] width 63 height 7
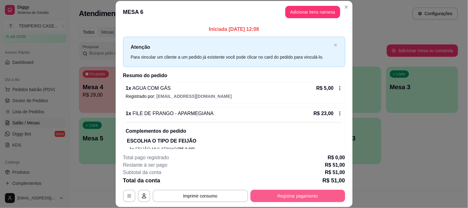
click at [273, 192] on button "Registrar pagamento" at bounding box center [298, 196] width 95 height 12
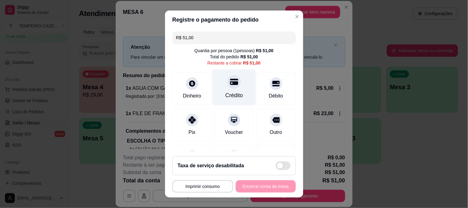
click at [230, 85] on icon at bounding box center [234, 82] width 8 height 8
type input "R$ 0,00"
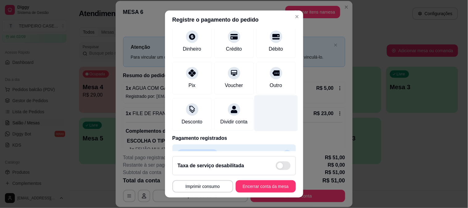
scroll to position [62, 0]
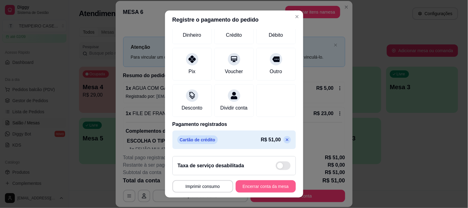
click at [255, 190] on button "Encerrar conta da mesa" at bounding box center [266, 186] width 60 height 12
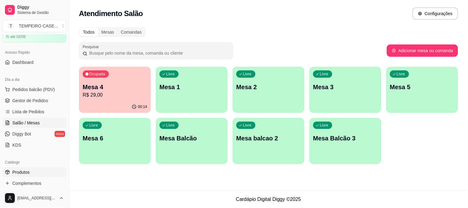
click at [28, 171] on span "Produtos" at bounding box center [20, 172] width 17 height 6
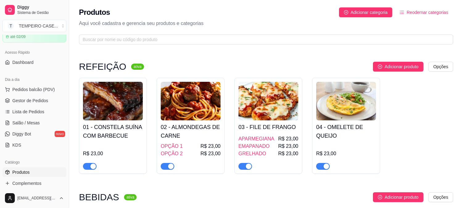
click at [182, 101] on img at bounding box center [191, 101] width 60 height 39
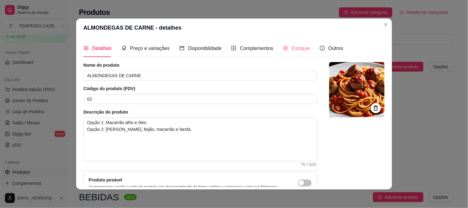
click at [292, 44] on div "Estoque" at bounding box center [296, 49] width 27 height 18
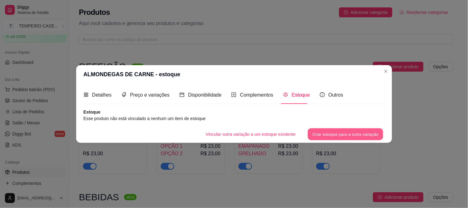
click at [327, 135] on button "Criar estoque para a outra variação" at bounding box center [346, 134] width 76 height 12
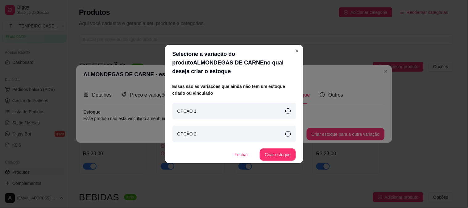
click at [282, 108] on div "OPÇÃO 1" at bounding box center [234, 111] width 123 height 17
click at [287, 134] on div "OPÇÃO 2" at bounding box center [234, 134] width 123 height 17
click at [290, 108] on icon at bounding box center [289, 111] width 6 height 6
click at [283, 148] on button "Criar estoque" at bounding box center [278, 154] width 36 height 12
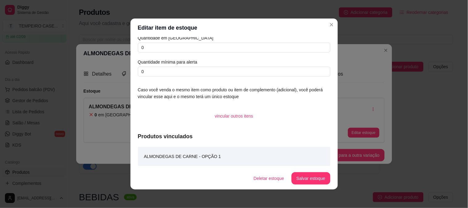
scroll to position [6, 0]
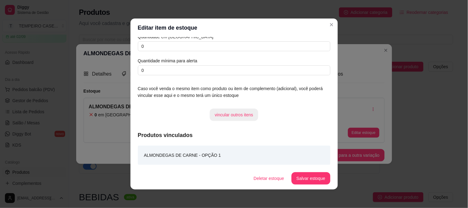
click at [239, 117] on button "vincular outros itens" at bounding box center [234, 115] width 48 height 12
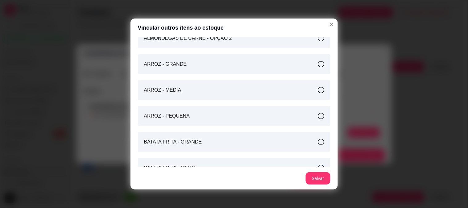
scroll to position [137, 0]
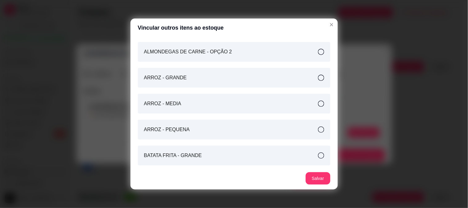
click at [318, 58] on div "ALMONDEGAS DE CARNE - OPÇÃO 2" at bounding box center [234, 52] width 193 height 20
click at [315, 176] on button "Salvar" at bounding box center [318, 178] width 25 height 12
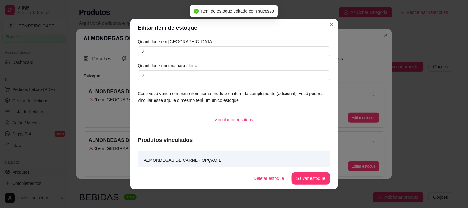
scroll to position [0, 0]
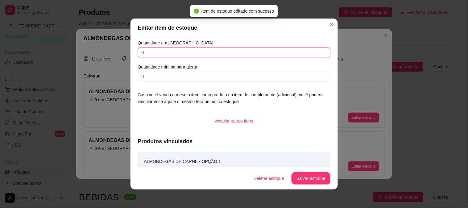
drag, startPoint x: 181, startPoint y: 55, endPoint x: 135, endPoint y: 53, distance: 46.0
click at [135, 53] on div "Quantidade em estoque 0 Quantidade mínima para alerta 0 Caso você venda o mesmo…" at bounding box center [234, 102] width 207 height 130
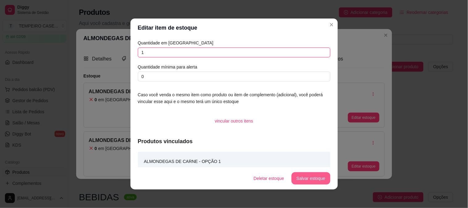
type input "1"
click at [305, 182] on button "Salvar estoque" at bounding box center [311, 178] width 39 height 12
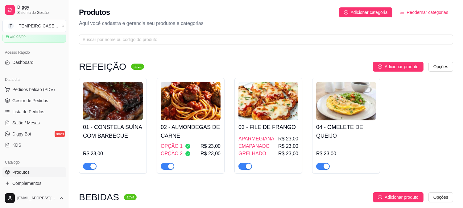
click at [141, 104] on img at bounding box center [113, 101] width 60 height 39
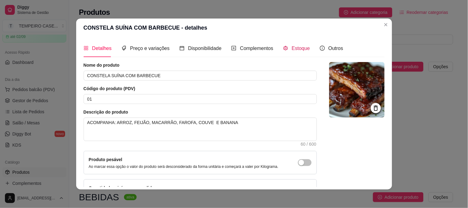
click at [292, 50] on span "Estoque" at bounding box center [301, 48] width 18 height 5
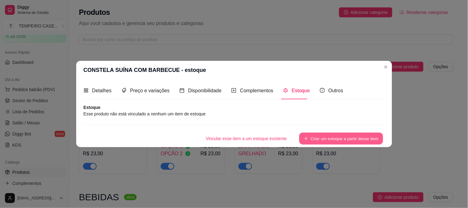
click at [320, 142] on button "Criar um estoque a partir desse item" at bounding box center [341, 139] width 84 height 12
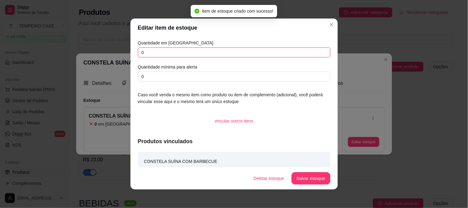
drag, startPoint x: 148, startPoint y: 55, endPoint x: 123, endPoint y: 53, distance: 26.0
click at [123, 53] on div "Editar item de estoque Quantidade em estoque 0 Quantidade mínima para alerta 0 …" at bounding box center [234, 104] width 468 height 208
type input "4"
click at [312, 178] on button "Salvar estoque" at bounding box center [311, 179] width 38 height 12
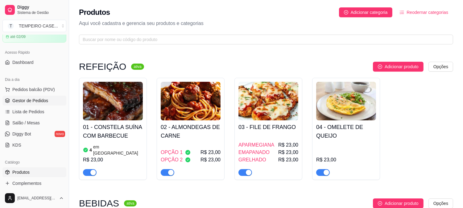
click at [29, 102] on span "Gestor de Pedidos" at bounding box center [30, 101] width 36 height 6
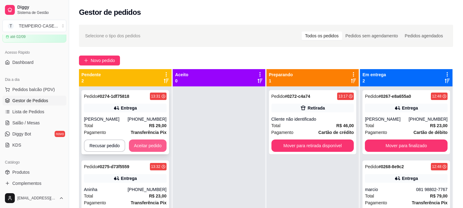
click at [149, 146] on button "Aceitar pedido" at bounding box center [148, 146] width 38 height 12
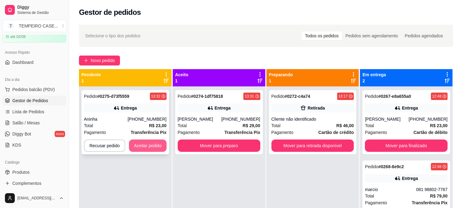
click at [145, 144] on button "Aceitar pedido" at bounding box center [148, 146] width 38 height 12
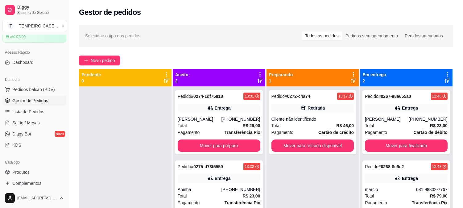
click at [219, 174] on div "Entrega" at bounding box center [219, 178] width 83 height 9
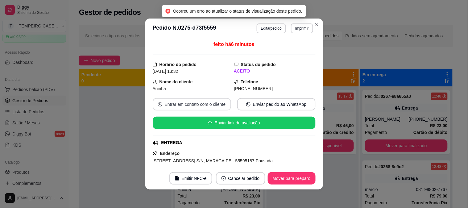
click at [204, 104] on button "Entrar em contato com o cliente" at bounding box center [192, 104] width 78 height 12
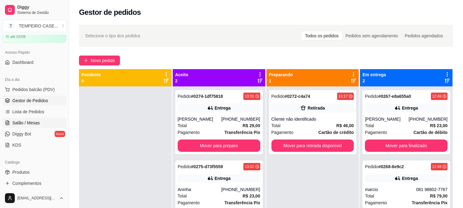
click at [26, 122] on span "Salão / Mesas" at bounding box center [25, 123] width 27 height 6
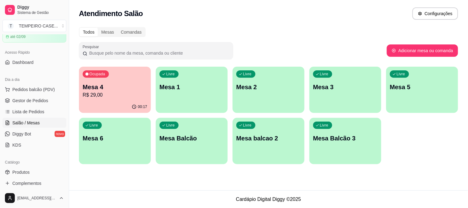
click at [273, 91] on div "Livre Mesa 2" at bounding box center [269, 86] width 72 height 39
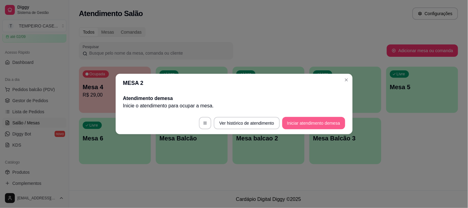
click at [317, 121] on button "Iniciar atendimento de mesa" at bounding box center [313, 123] width 63 height 12
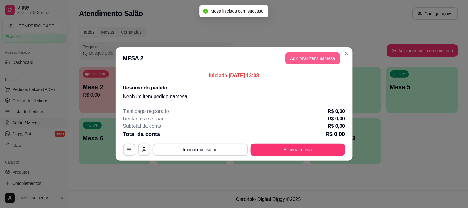
click at [316, 53] on button "Adicionar itens na mesa" at bounding box center [313, 58] width 55 height 12
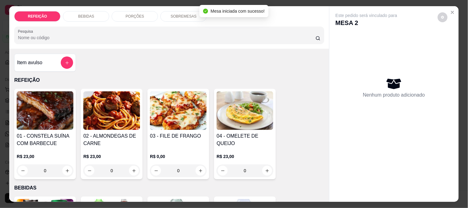
click at [50, 110] on img at bounding box center [45, 110] width 57 height 39
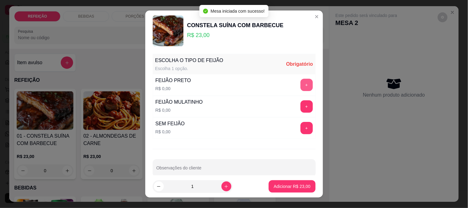
click at [301, 88] on button "+" at bounding box center [307, 85] width 12 height 12
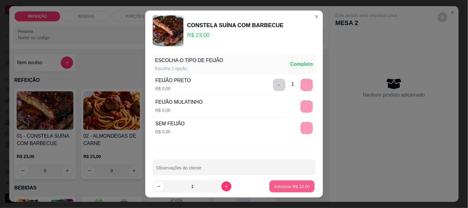
click at [286, 186] on p "Adicionar R$ 23,00" at bounding box center [292, 187] width 36 height 6
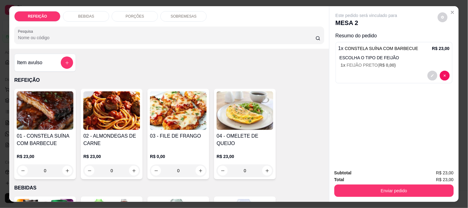
click at [183, 129] on div "03 - FILE DE FRANGO R$ 0,00 0" at bounding box center [179, 134] width 62 height 90
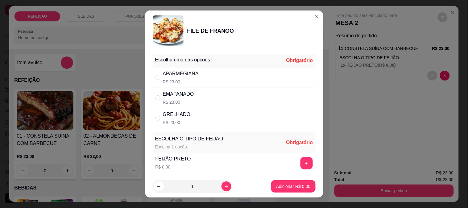
click at [292, 96] on div "EMAPANADO R$ 23,00" at bounding box center [234, 98] width 163 height 20
radio input "true"
click at [301, 162] on button "+" at bounding box center [307, 163] width 12 height 12
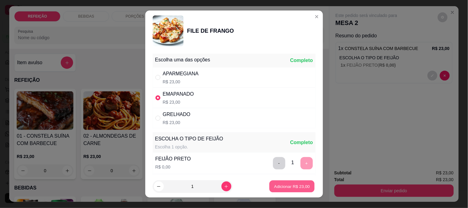
click at [283, 190] on button "Adicionar R$ 23,00" at bounding box center [292, 187] width 45 height 12
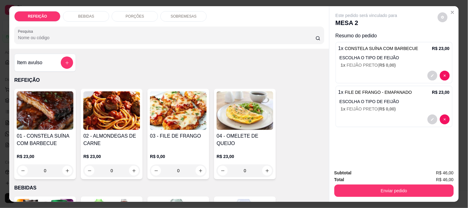
scroll to position [137, 0]
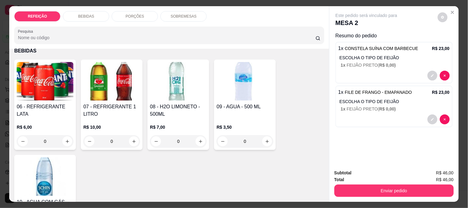
click at [110, 110] on h4 "07 - REFRIGERANTE 1 LITRO" at bounding box center [111, 110] width 57 height 15
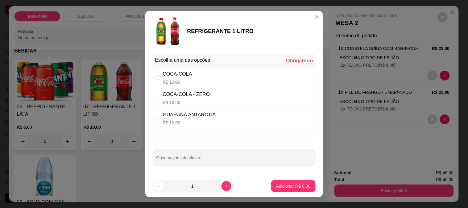
click at [184, 94] on div "COCA-COLA - ZERO" at bounding box center [186, 94] width 47 height 7
radio input "true"
click at [282, 188] on p "Adicionar R$ 10,00" at bounding box center [292, 186] width 37 height 6
type input "1"
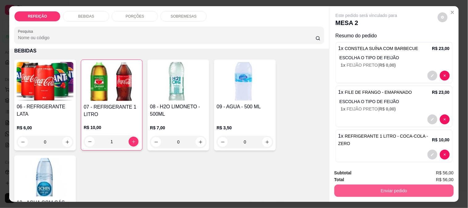
click at [372, 185] on button "Enviar pedido" at bounding box center [394, 191] width 119 height 12
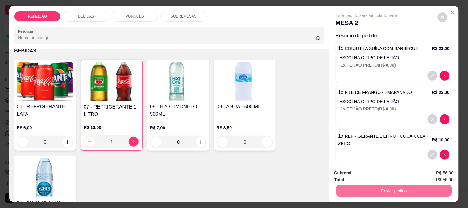
click at [363, 172] on button "Não registrar e enviar pedido" at bounding box center [374, 173] width 64 height 12
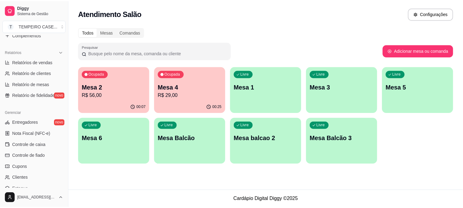
scroll to position [167, 0]
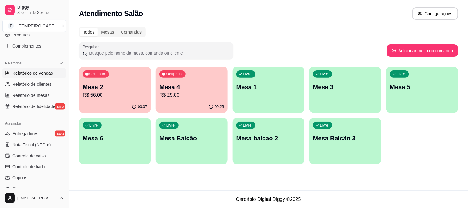
click at [44, 75] on span "Relatórios de vendas" at bounding box center [32, 73] width 41 height 6
select select "ALL"
select select "0"
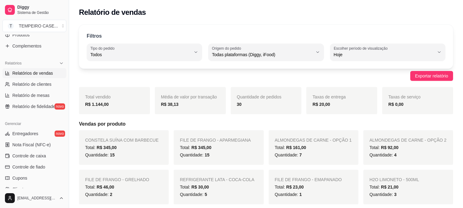
click at [140, 127] on h5 "Vendas por produto" at bounding box center [266, 123] width 374 height 7
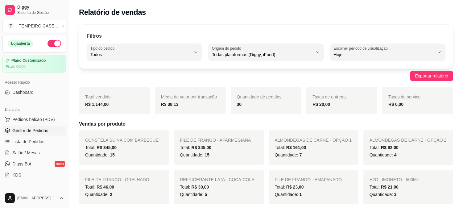
click at [35, 129] on span "Gestor de Pedidos" at bounding box center [30, 130] width 36 height 6
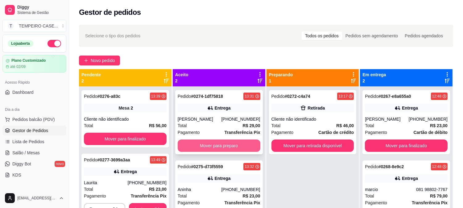
click at [217, 147] on button "Mover para preparo" at bounding box center [219, 146] width 83 height 12
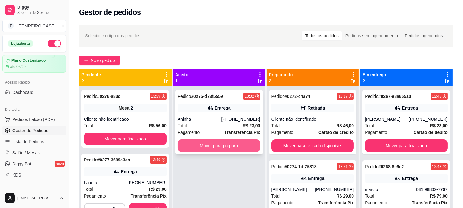
click at [219, 148] on button "Mover para preparo" at bounding box center [219, 146] width 83 height 12
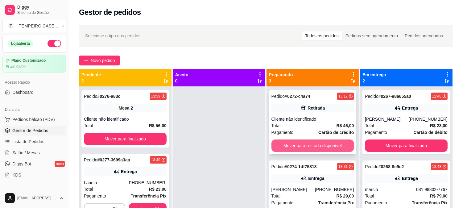
click at [307, 144] on button "Mover para retirada disponível" at bounding box center [313, 146] width 83 height 12
click at [307, 144] on button "Mover para entrega" at bounding box center [313, 146] width 83 height 12
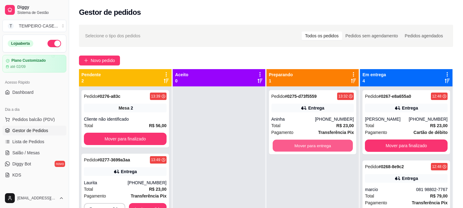
click at [307, 144] on button "Mover para entrega" at bounding box center [313, 146] width 80 height 12
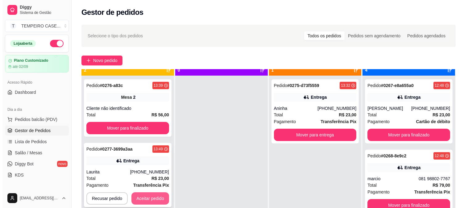
scroll to position [17, 0]
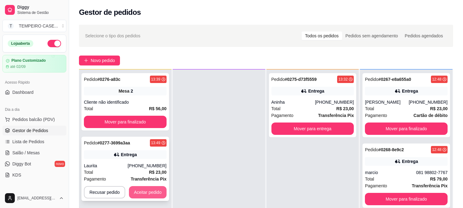
click at [143, 192] on button "Aceitar pedido" at bounding box center [148, 192] width 38 height 12
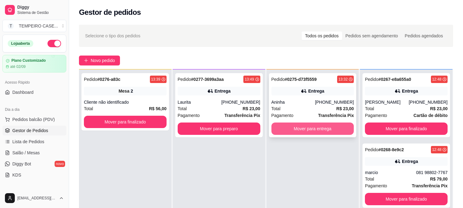
click at [300, 128] on button "Mover para entrega" at bounding box center [313, 129] width 83 height 12
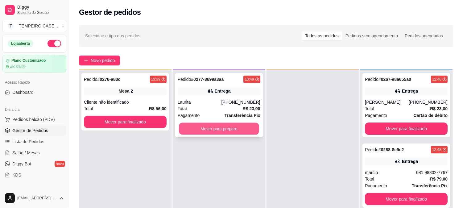
click at [212, 130] on button "Mover para preparo" at bounding box center [219, 129] width 80 height 12
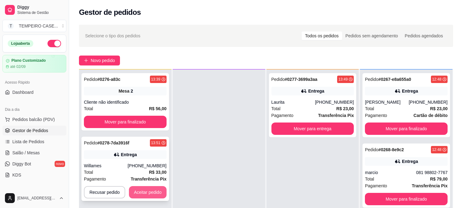
click at [158, 193] on button "Aceitar pedido" at bounding box center [148, 192] width 38 height 12
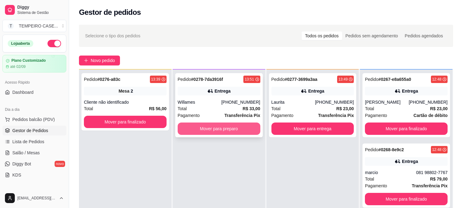
click at [218, 129] on button "Mover para preparo" at bounding box center [219, 129] width 83 height 12
click at [215, 123] on button "Mover para preparo" at bounding box center [219, 129] width 83 height 12
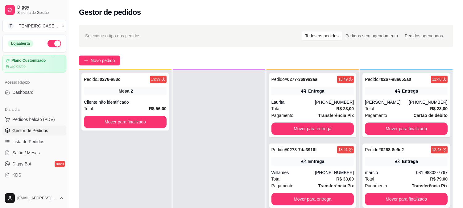
drag, startPoint x: 215, startPoint y: 124, endPoint x: 203, endPoint y: 152, distance: 29.8
click at [203, 152] on div at bounding box center [219, 173] width 93 height 208
click at [298, 157] on div "Entrega" at bounding box center [313, 161] width 83 height 9
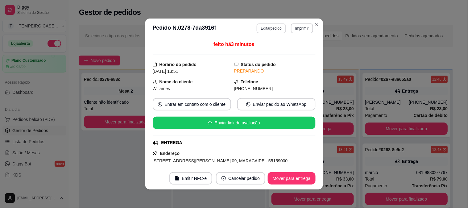
click at [277, 29] on button "Editar pedido" at bounding box center [271, 28] width 29 height 10
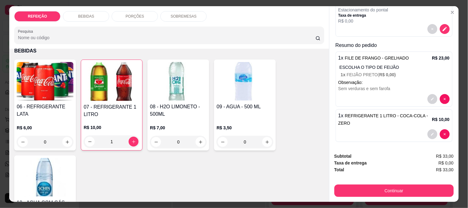
scroll to position [81, 0]
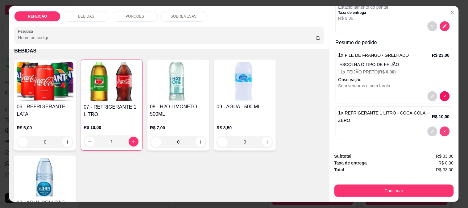
type input "0"
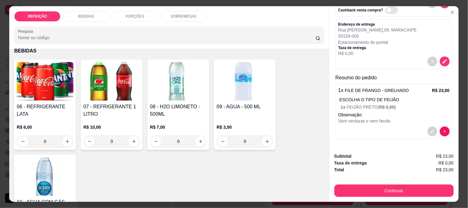
scroll to position [47, 0]
click at [64, 91] on img at bounding box center [45, 81] width 57 height 39
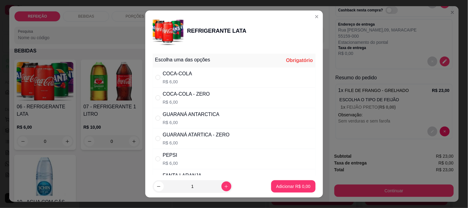
click at [193, 79] on div "COCA-COLA R$ 6,00" at bounding box center [234, 77] width 163 height 20
radio input "true"
click at [292, 188] on p "Adicionar R$ 6,00" at bounding box center [293, 187] width 33 height 6
type input "1"
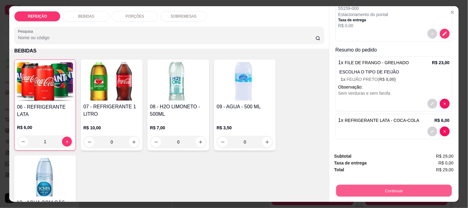
click at [383, 194] on button "Continuar" at bounding box center [394, 191] width 116 height 12
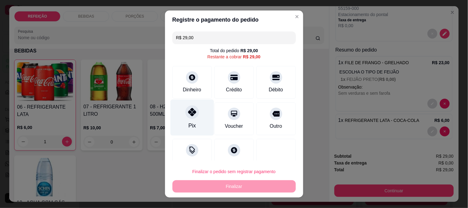
click at [186, 116] on div at bounding box center [193, 112] width 14 height 14
type input "R$ 0,00"
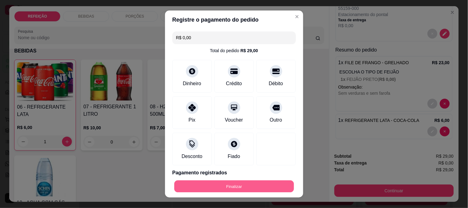
click at [235, 185] on button "Finalizar" at bounding box center [234, 187] width 120 height 12
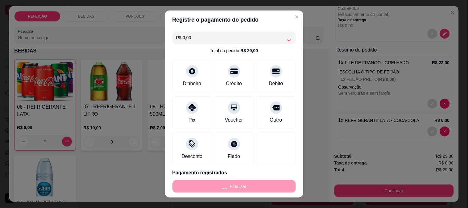
type input "0"
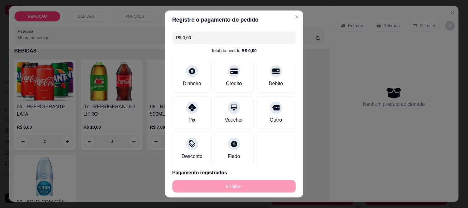
type input "-R$ 29,00"
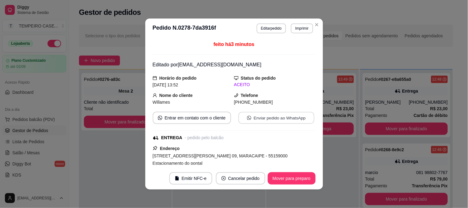
click at [257, 122] on button "Enviar pedido ao WhatsApp" at bounding box center [276, 118] width 76 height 12
click at [279, 175] on button "Mover para preparo" at bounding box center [292, 179] width 46 height 12
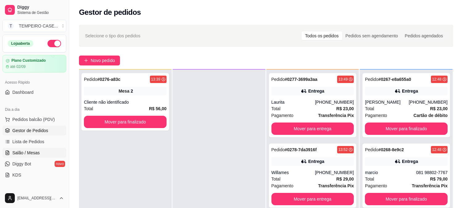
click at [20, 150] on span "Salão / Mesas" at bounding box center [25, 153] width 27 height 6
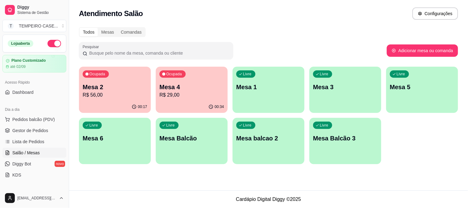
click at [123, 140] on p "Mesa 6" at bounding box center [115, 138] width 65 height 9
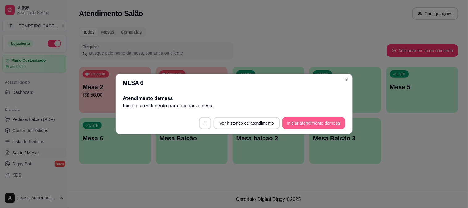
click at [309, 123] on button "Iniciar atendimento de mesa" at bounding box center [313, 123] width 63 height 12
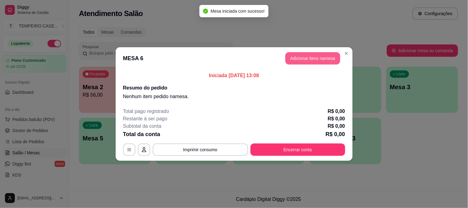
click at [307, 61] on button "Adicionar itens na mesa" at bounding box center [313, 58] width 55 height 12
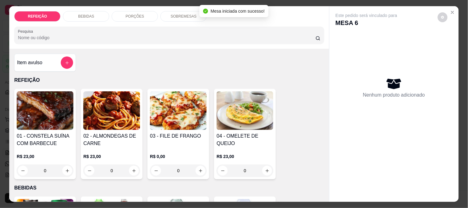
click at [38, 104] on img at bounding box center [45, 110] width 57 height 39
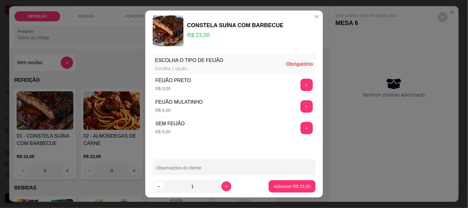
click at [301, 86] on button "+" at bounding box center [307, 85] width 12 height 12
click at [289, 189] on p "Adicionar R$ 23,00" at bounding box center [292, 186] width 37 height 6
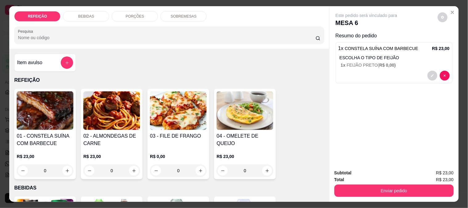
scroll to position [171, 0]
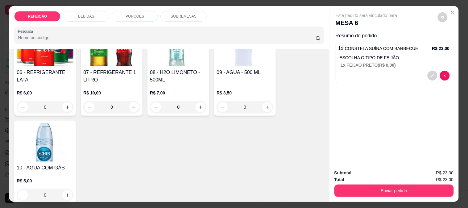
click at [186, 69] on h4 "08 - H2O LIMONETO - 500ML" at bounding box center [178, 76] width 57 height 15
click at [14, 143] on div "10 - AGUA COM GÁS R$ 5,00 0" at bounding box center [45, 162] width 62 height 83
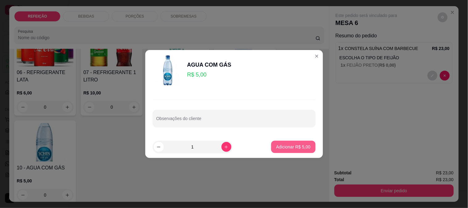
click at [293, 145] on p "Adicionar R$ 5,00" at bounding box center [293, 147] width 34 height 6
type input "1"
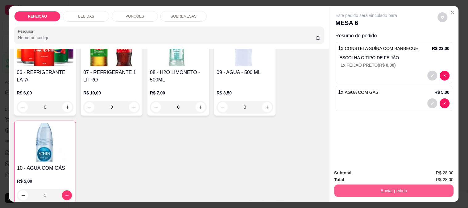
click at [390, 192] on button "Enviar pedido" at bounding box center [394, 191] width 119 height 12
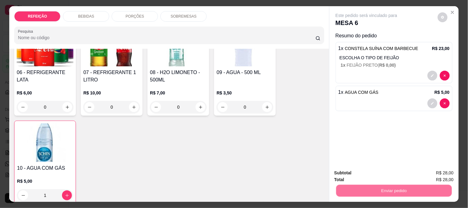
click at [378, 174] on button "Não registrar e enviar pedido" at bounding box center [374, 173] width 64 height 12
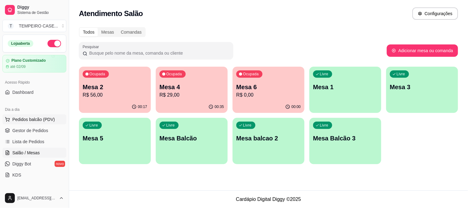
click at [33, 116] on span "Pedidos balcão (PDV)" at bounding box center [33, 119] width 43 height 6
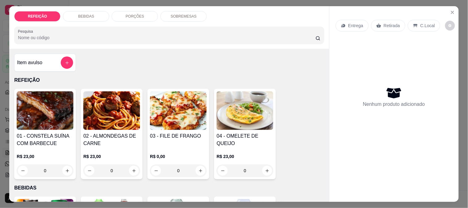
click at [175, 107] on img at bounding box center [178, 110] width 57 height 39
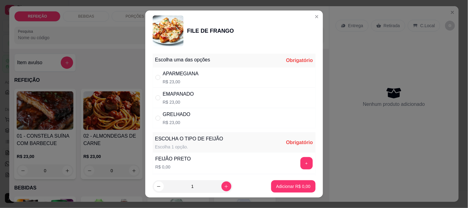
click at [163, 103] on p "R$ 23,00" at bounding box center [178, 102] width 31 height 6
radio input "true"
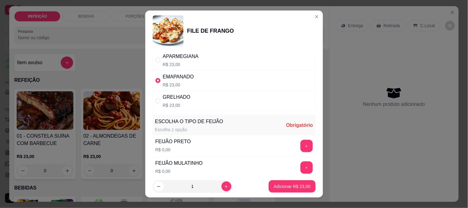
scroll to position [34, 0]
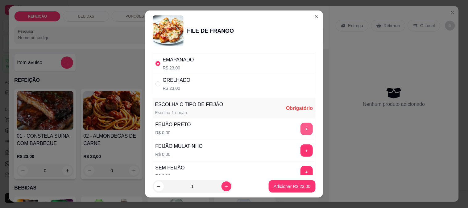
click at [301, 130] on button "+" at bounding box center [307, 129] width 12 height 12
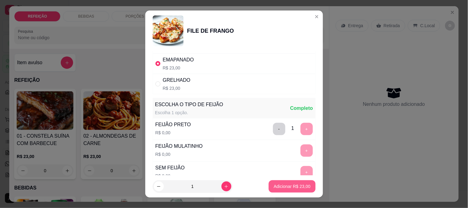
click at [292, 185] on p "Adicionar R$ 23,00" at bounding box center [292, 186] width 37 height 6
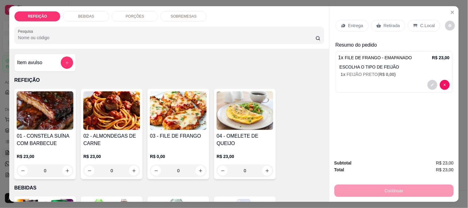
click at [393, 27] on div "Retirada" at bounding box center [388, 26] width 34 height 12
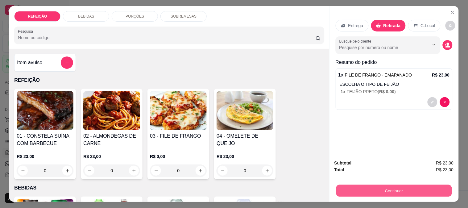
click at [380, 191] on button "Continuar" at bounding box center [394, 191] width 116 height 12
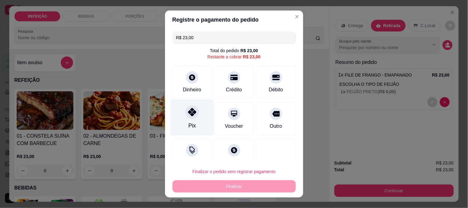
click at [196, 125] on div "Pix" at bounding box center [192, 117] width 44 height 36
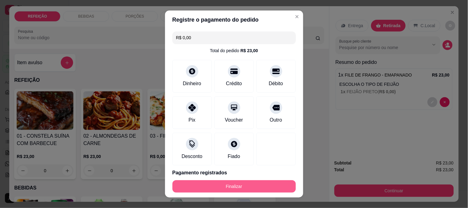
click at [238, 186] on button "Finalizar" at bounding box center [234, 186] width 123 height 12
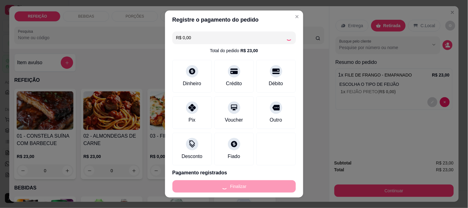
type input "-R$ 23,00"
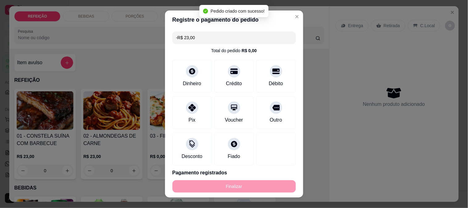
click at [451, 8] on button "Configurações" at bounding box center [436, 13] width 46 height 12
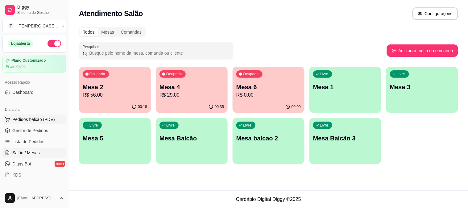
click at [22, 122] on span "Pedidos balcão (PDV)" at bounding box center [33, 119] width 43 height 6
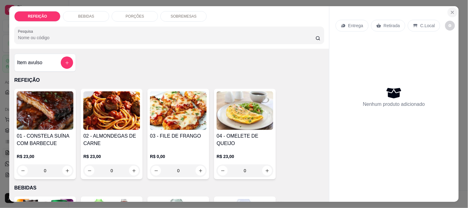
click at [453, 7] on button "Close" at bounding box center [453, 12] width 10 height 10
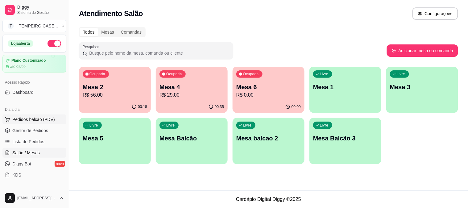
click at [36, 122] on span "Pedidos balcão (PDV)" at bounding box center [33, 119] width 43 height 6
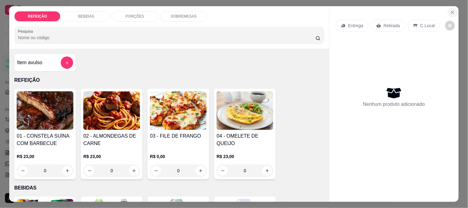
click at [448, 11] on button "Close" at bounding box center [453, 12] width 10 height 10
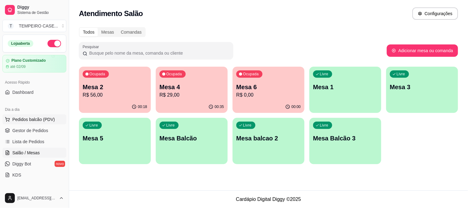
click at [26, 116] on span "Pedidos balcão (PDV)" at bounding box center [33, 119] width 43 height 6
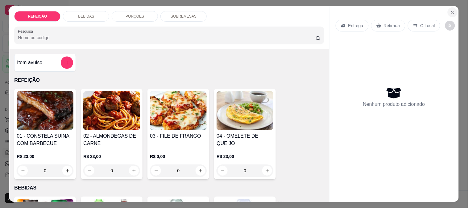
click at [453, 8] on button "Close" at bounding box center [453, 12] width 10 height 10
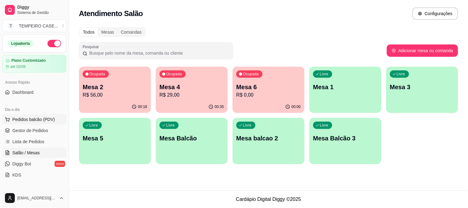
click at [32, 120] on span "Pedidos balcão (PDV)" at bounding box center [33, 119] width 43 height 6
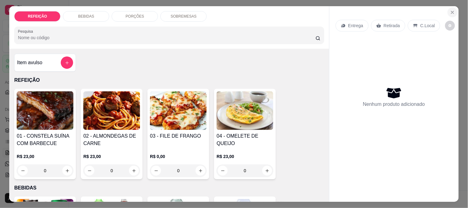
click at [450, 11] on icon "Close" at bounding box center [452, 12] width 5 height 5
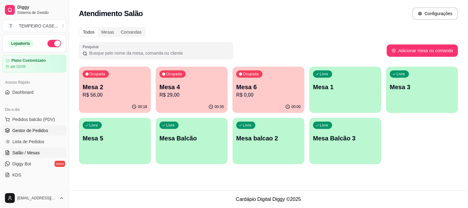
click at [36, 130] on span "Gestor de Pedidos" at bounding box center [30, 130] width 36 height 6
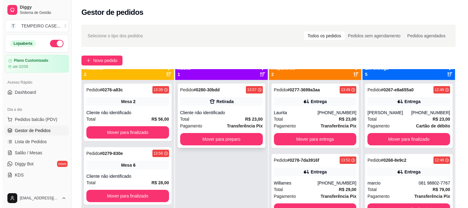
scroll to position [17, 0]
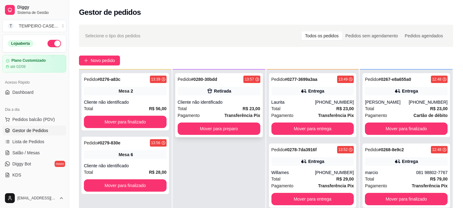
click at [204, 102] on div "Cliente não identificado" at bounding box center [219, 102] width 83 height 6
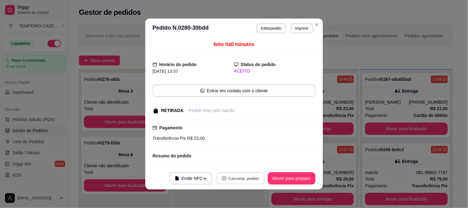
click at [242, 178] on button "Cancelar pedido" at bounding box center [241, 179] width 48 height 12
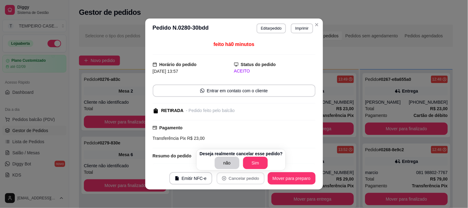
click at [253, 165] on button "Sim" at bounding box center [255, 163] width 25 height 12
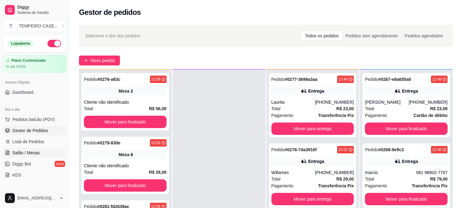
click at [50, 149] on link "Salão / Mesas" at bounding box center [34, 153] width 64 height 10
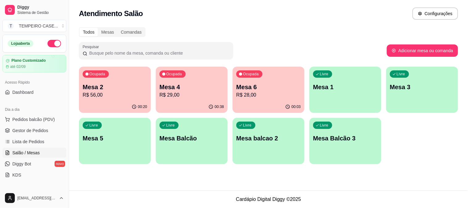
click at [135, 108] on icon "button" at bounding box center [134, 106] width 5 height 5
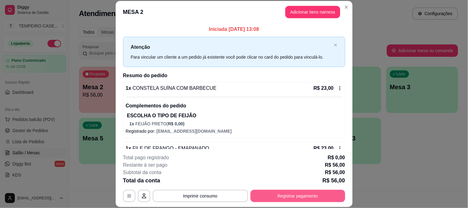
click at [289, 196] on button "Registrar pagamento" at bounding box center [298, 196] width 95 height 12
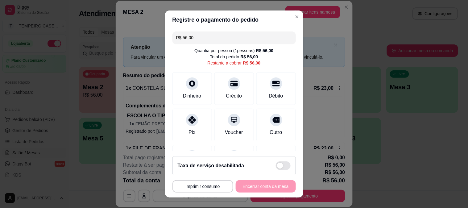
drag, startPoint x: 208, startPoint y: 35, endPoint x: 171, endPoint y: 37, distance: 36.5
click at [173, 37] on div "R$ 56,00" at bounding box center [234, 37] width 123 height 12
click at [217, 94] on div "Crédito" at bounding box center [234, 87] width 44 height 36
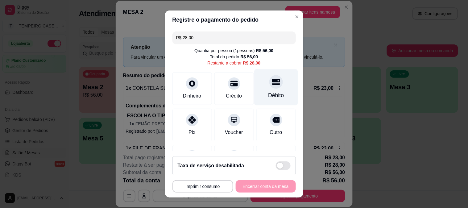
click at [269, 88] on div at bounding box center [276, 82] width 14 height 14
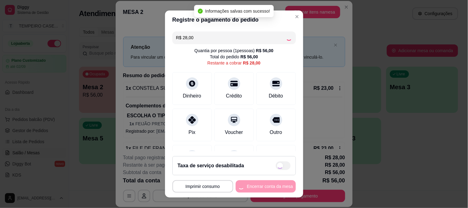
type input "R$ 0,00"
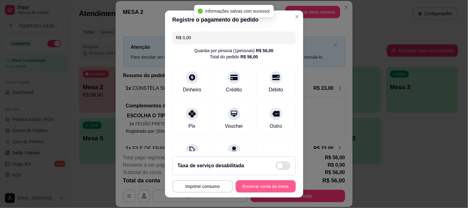
click at [258, 186] on button "Encerrar conta da mesa" at bounding box center [266, 186] width 60 height 12
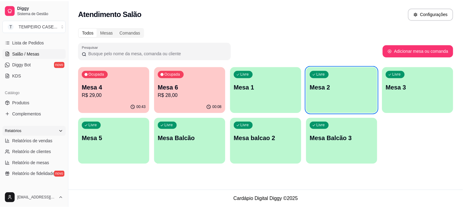
scroll to position [103, 0]
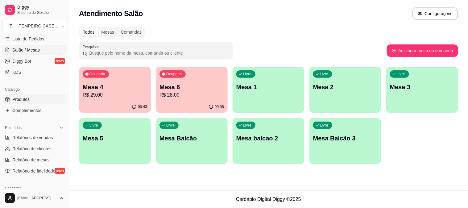
click at [27, 98] on span "Produtos" at bounding box center [20, 99] width 17 height 6
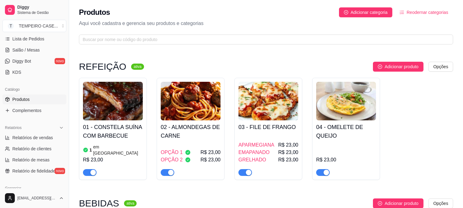
click at [88, 169] on span "button" at bounding box center [90, 172] width 14 height 7
click at [114, 135] on h4 "01 - CONSTELA SUÍNA COM BARBECUE" at bounding box center [113, 131] width 60 height 17
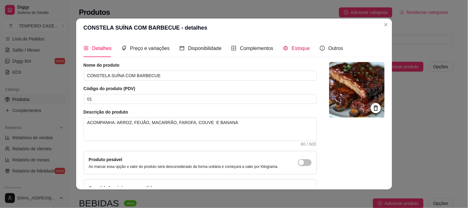
click at [292, 46] on span "Estoque" at bounding box center [301, 48] width 18 height 5
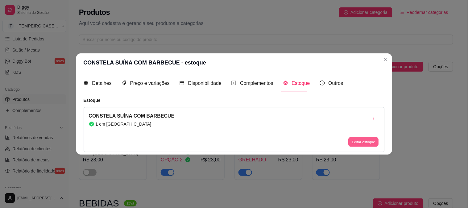
click at [354, 141] on button "Editar estoque" at bounding box center [364, 142] width 30 height 10
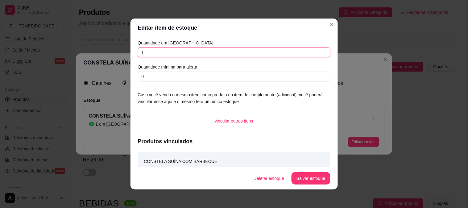
drag, startPoint x: 144, startPoint y: 55, endPoint x: 145, endPoint y: 60, distance: 4.8
click at [138, 54] on input "1" at bounding box center [234, 53] width 193 height 10
type input "2"
click at [301, 183] on button "Salvar estoque" at bounding box center [311, 179] width 38 height 12
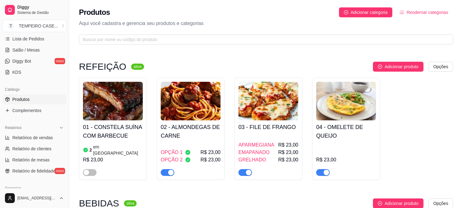
click at [112, 113] on img at bounding box center [113, 101] width 60 height 39
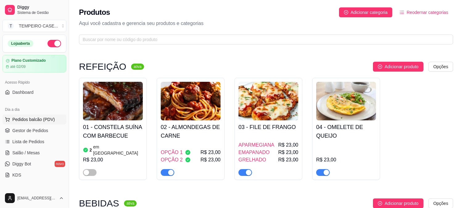
click at [30, 119] on span "Pedidos balcão (PDV)" at bounding box center [33, 119] width 43 height 6
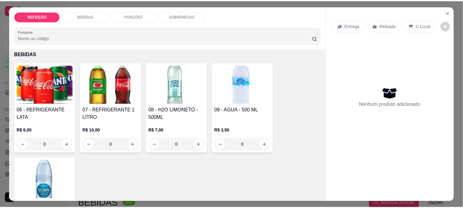
scroll to position [137, 0]
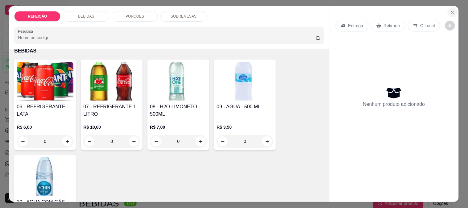
click at [448, 8] on button "Close" at bounding box center [453, 12] width 10 height 10
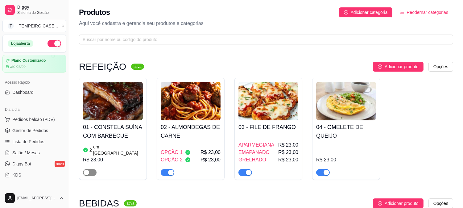
click at [91, 169] on span "button" at bounding box center [90, 172] width 14 height 7
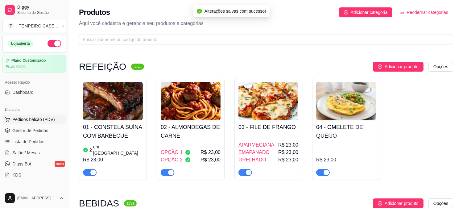
click at [31, 122] on span "Pedidos balcão (PDV)" at bounding box center [33, 119] width 43 height 6
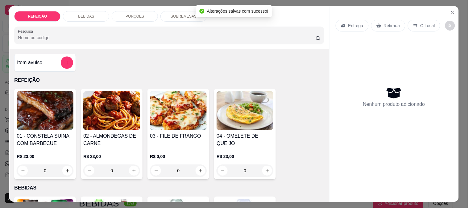
click at [64, 171] on div "0" at bounding box center [45, 171] width 57 height 12
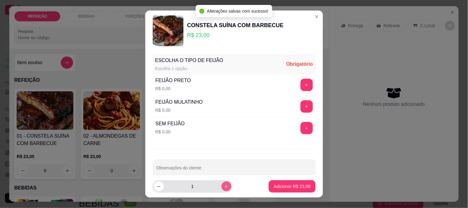
click at [224, 186] on icon "increase-product-quantity" at bounding box center [226, 186] width 5 height 5
type input "2"
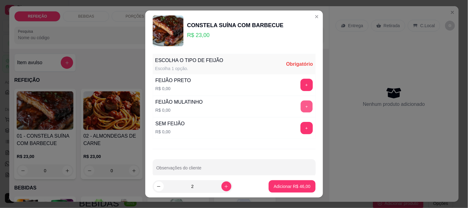
click at [301, 104] on button "+" at bounding box center [307, 106] width 12 height 12
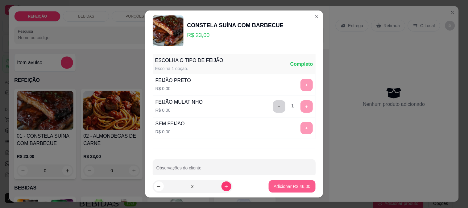
click at [275, 186] on p "Adicionar R$ 46,00" at bounding box center [292, 186] width 37 height 6
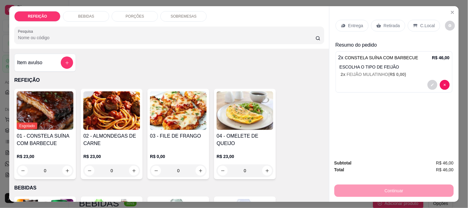
click at [382, 20] on div "Retirada" at bounding box center [388, 26] width 34 height 12
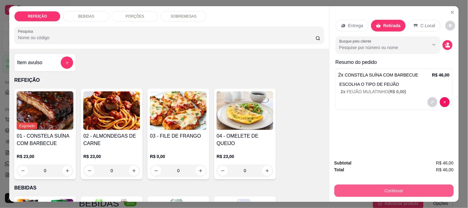
click at [377, 191] on button "Continuar" at bounding box center [394, 191] width 119 height 12
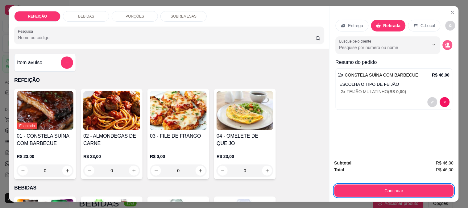
click at [445, 44] on icon "decrease-product-quantity" at bounding box center [448, 45] width 6 height 6
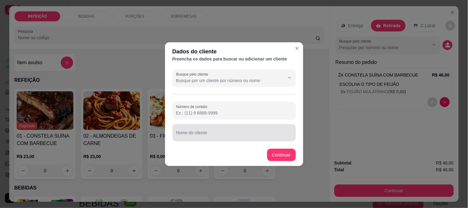
click at [206, 141] on div "Nome do cliente" at bounding box center [234, 132] width 123 height 17
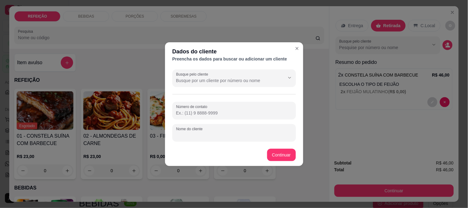
paste input "Mel Ketley"
type input "Mel Ketley"
click at [229, 115] on input "Número de contato" at bounding box center [234, 113] width 116 height 6
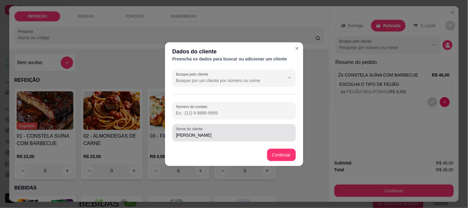
paste input "(81) 9129-8460"
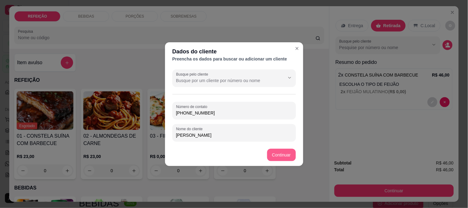
type input "(81) 9129-8460"
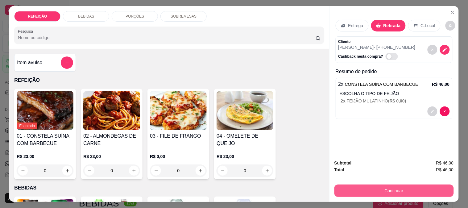
click at [357, 185] on button "Continuar" at bounding box center [394, 191] width 119 height 12
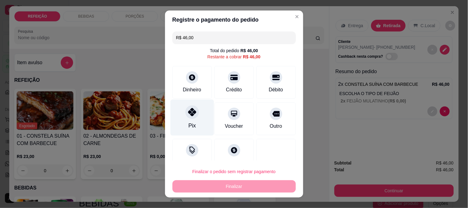
click at [188, 126] on div "Pix" at bounding box center [191, 126] width 7 height 8
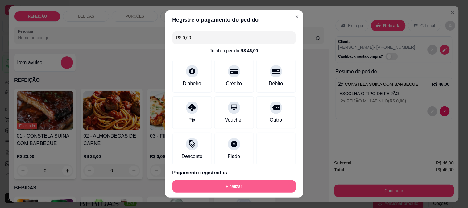
click at [226, 189] on button "Finalizar" at bounding box center [234, 186] width 123 height 12
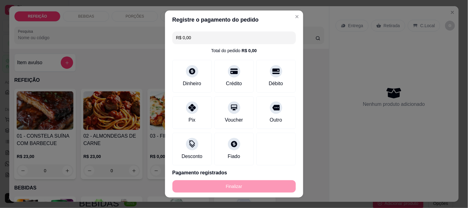
type input "-R$ 46,00"
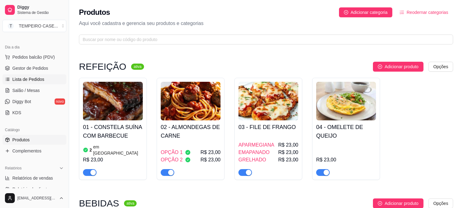
scroll to position [103, 0]
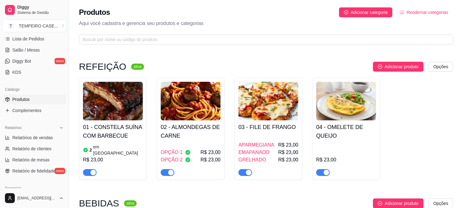
click at [87, 169] on span "button" at bounding box center [90, 172] width 14 height 7
click at [94, 169] on span "button" at bounding box center [90, 172] width 14 height 7
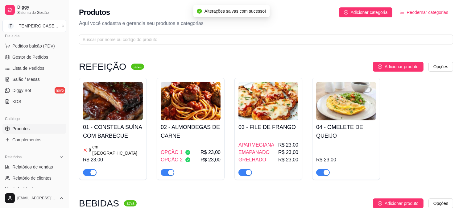
scroll to position [34, 0]
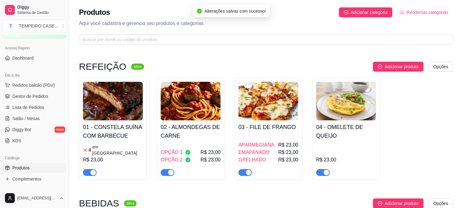
click at [36, 90] on ul "Pedidos balcão (PDV) Gestor de Pedidos Lista de Pedidos Salão / Mesas Diggy Bot…" at bounding box center [34, 112] width 64 height 65
drag, startPoint x: 33, startPoint y: 97, endPoint x: 32, endPoint y: 92, distance: 5.3
click at [33, 98] on span "Gestor de Pedidos" at bounding box center [30, 96] width 36 height 6
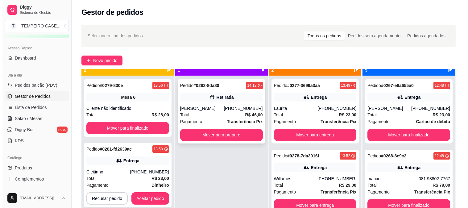
scroll to position [17, 0]
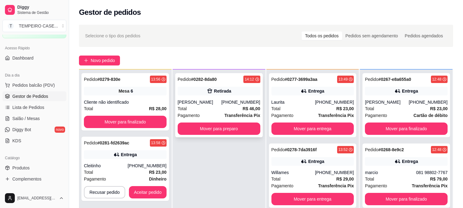
click at [212, 94] on div "Retirada" at bounding box center [219, 91] width 83 height 9
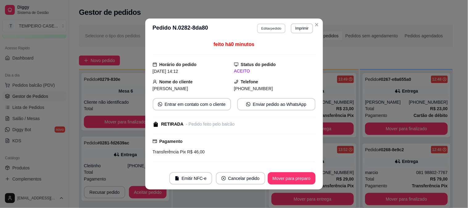
click at [258, 29] on button "Editar pedido" at bounding box center [271, 28] width 29 height 10
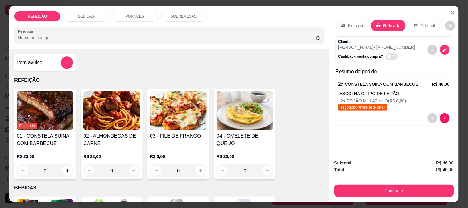
click at [388, 107] on div "esgotado, revise este item!" at bounding box center [394, 107] width 111 height 7
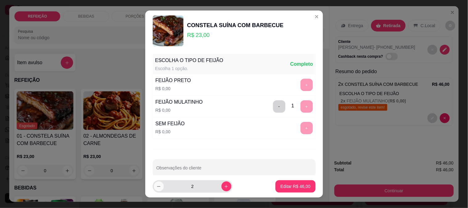
click at [157, 187] on icon "decrease-product-quantity" at bounding box center [159, 186] width 5 height 5
type input "1"
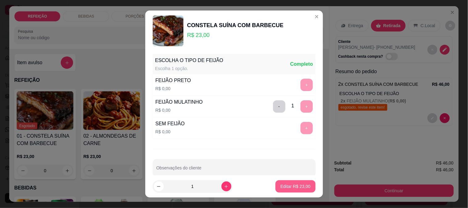
click at [298, 181] on button "Editar R$ 23,00" at bounding box center [296, 186] width 40 height 12
click at [288, 192] on button "Editar R$ 23,00" at bounding box center [296, 186] width 40 height 12
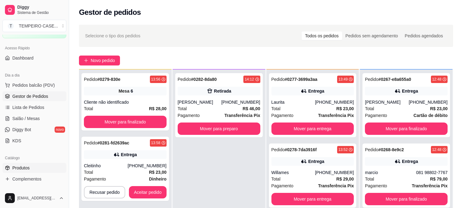
click at [28, 169] on span "Produtos" at bounding box center [20, 168] width 17 height 6
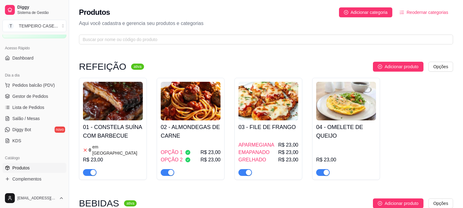
click at [111, 135] on h4 "01 - CONSTELA SUÍNA COM BARBECUE" at bounding box center [113, 131] width 60 height 17
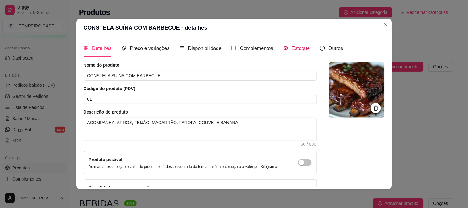
click at [289, 52] on div "Estoque" at bounding box center [296, 48] width 27 height 8
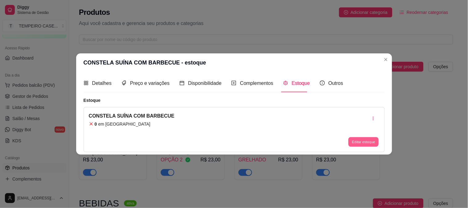
click at [371, 144] on button "Editar estoque" at bounding box center [364, 142] width 30 height 10
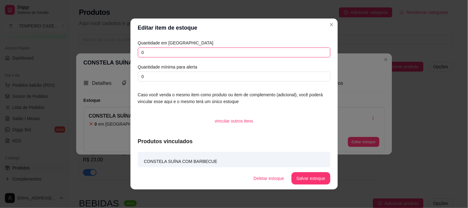
drag, startPoint x: 152, startPoint y: 54, endPoint x: 123, endPoint y: 54, distance: 29.9
click at [123, 54] on div "Editar item de estoque Quantidade em estoque 0 Quantidade mínima para alerta 0 …" at bounding box center [234, 104] width 468 height 208
type input "2"
click at [317, 177] on button "Salvar estoque" at bounding box center [311, 178] width 39 height 12
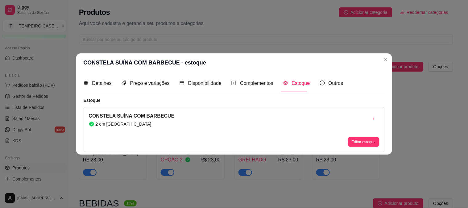
click at [361, 70] on header "CONSTELA SUÍNA COM BARBECUE - estoque" at bounding box center [234, 62] width 316 height 19
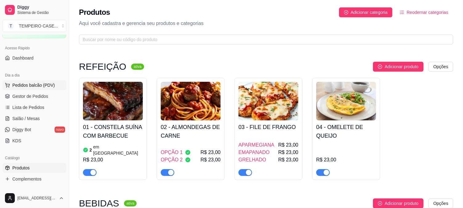
click at [30, 82] on span "Pedidos balcão (PDV)" at bounding box center [33, 85] width 43 height 6
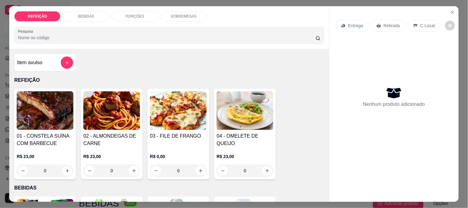
click at [46, 137] on h4 "01 - CONSTELA SUÍNA COM BARBECUE" at bounding box center [45, 139] width 57 height 15
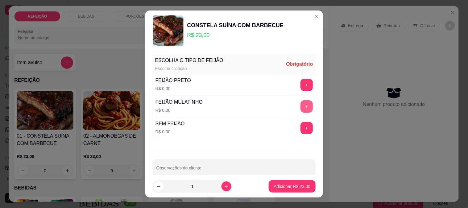
click at [301, 107] on button "+" at bounding box center [307, 106] width 12 height 12
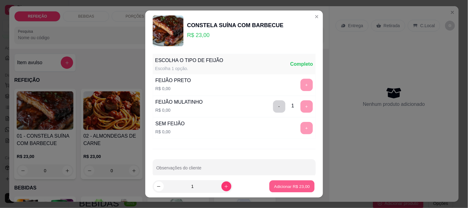
click at [281, 187] on p "Adicionar R$ 23,00" at bounding box center [292, 187] width 36 height 6
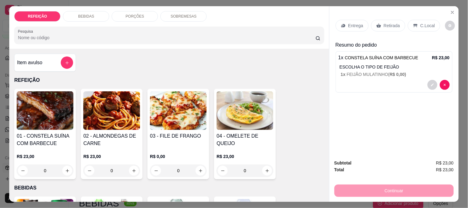
click at [384, 23] on p "Retirada" at bounding box center [392, 26] width 16 height 6
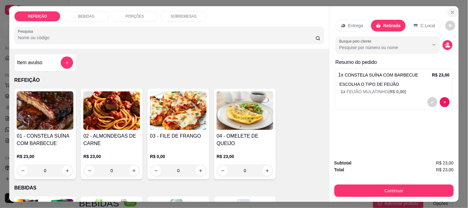
click at [452, 10] on icon "Close" at bounding box center [452, 12] width 5 height 5
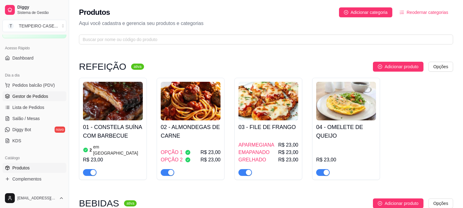
click at [21, 93] on span "Gestor de Pedidos" at bounding box center [30, 96] width 36 height 6
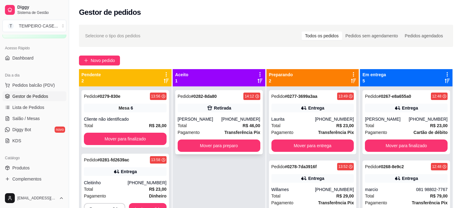
click at [236, 114] on div "Pedido # 0282-8da80 14:12 Retirada Mel Ketley (81) 9129-8460 Total R$ 46,00 Pag…" at bounding box center [219, 122] width 88 height 64
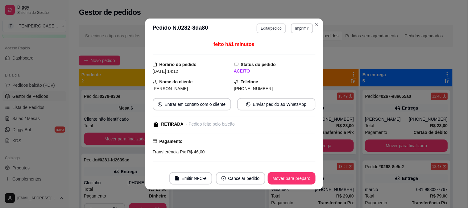
click at [279, 29] on button "Editar pedido" at bounding box center [271, 28] width 29 height 10
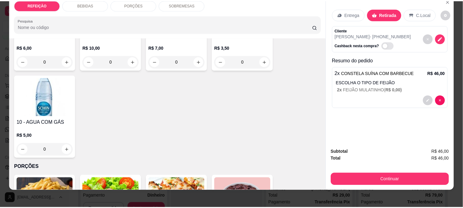
scroll to position [16, 0]
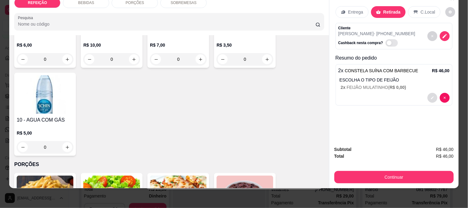
click at [431, 96] on icon "decrease-product-quantity" at bounding box center [433, 98] width 4 height 4
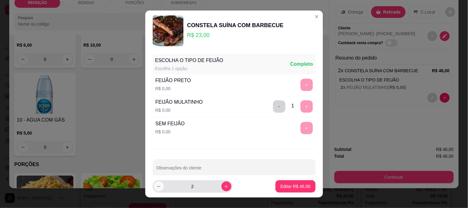
click at [157, 187] on icon "decrease-product-quantity" at bounding box center [159, 186] width 5 height 5
type input "1"
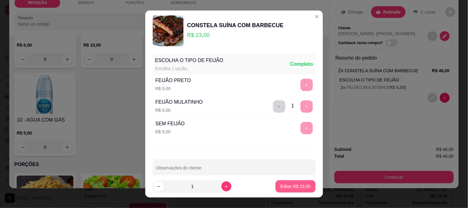
click at [292, 186] on p "Editar R$ 23,00" at bounding box center [296, 186] width 30 height 6
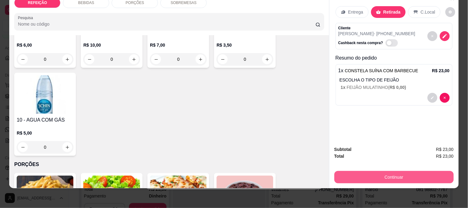
click at [368, 171] on button "Continuar" at bounding box center [394, 177] width 119 height 12
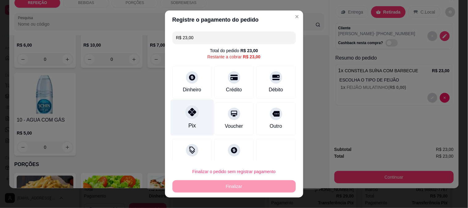
click at [194, 119] on div "Pix" at bounding box center [192, 117] width 44 height 36
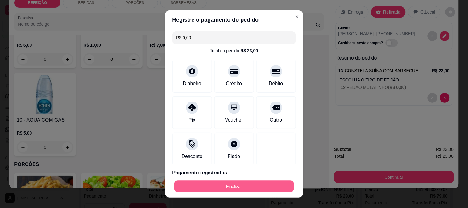
click at [224, 187] on button "Finalizar" at bounding box center [234, 187] width 120 height 12
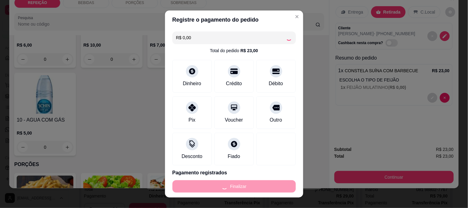
type input "-R$ 23,00"
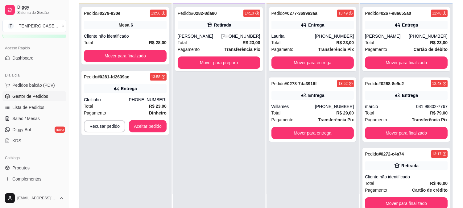
scroll to position [94, 0]
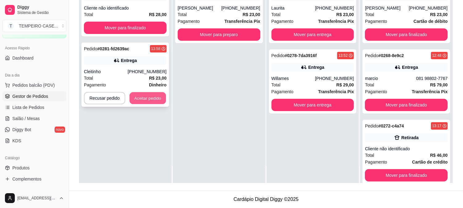
click at [154, 101] on button "Aceitar pedido" at bounding box center [148, 98] width 36 height 12
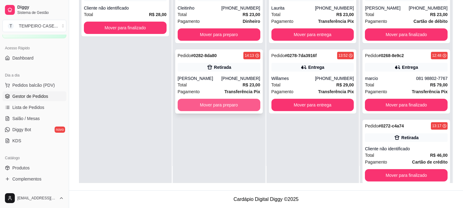
click at [210, 102] on button "Mover para preparo" at bounding box center [219, 105] width 83 height 12
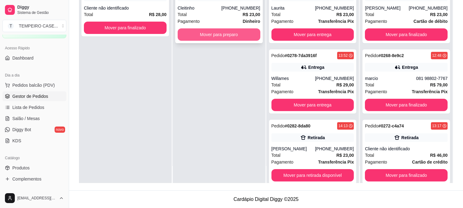
click at [217, 32] on button "Mover para preparo" at bounding box center [219, 34] width 83 height 12
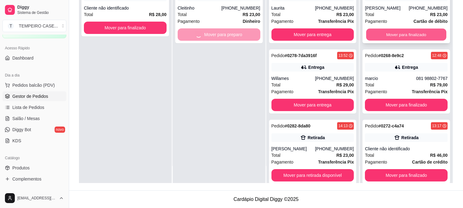
click at [397, 35] on button "Mover para finalizado" at bounding box center [406, 35] width 80 height 12
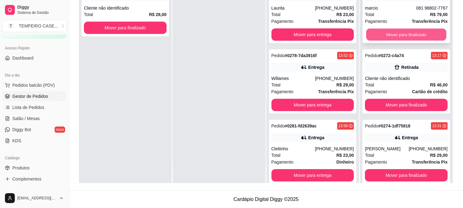
click at [403, 37] on button "Mover para finalizado" at bounding box center [406, 35] width 80 height 12
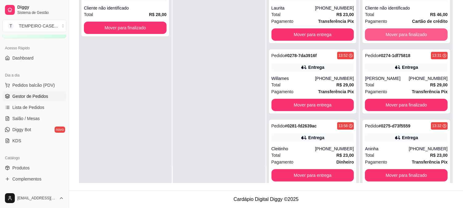
click at [405, 37] on button "Mover para finalizado" at bounding box center [406, 34] width 83 height 12
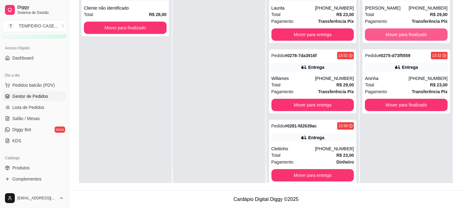
click at [405, 37] on button "Mover para finalizado" at bounding box center [406, 34] width 83 height 12
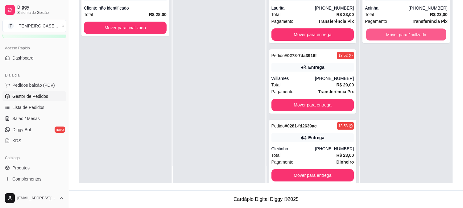
click at [405, 37] on button "Mover para finalizado" at bounding box center [406, 35] width 80 height 12
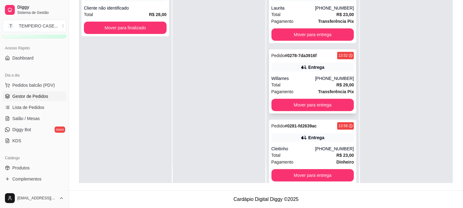
scroll to position [0, 0]
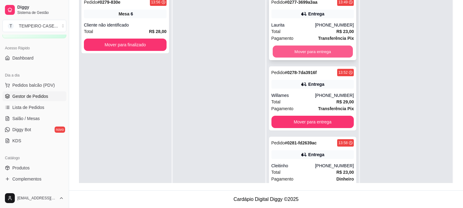
click at [319, 54] on button "Mover para entrega" at bounding box center [313, 52] width 80 height 12
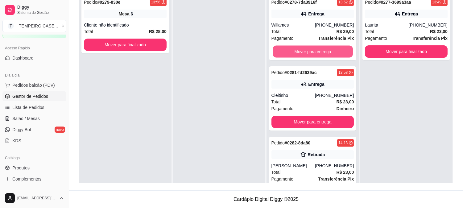
click at [319, 54] on button "Mover para entrega" at bounding box center [313, 52] width 80 height 12
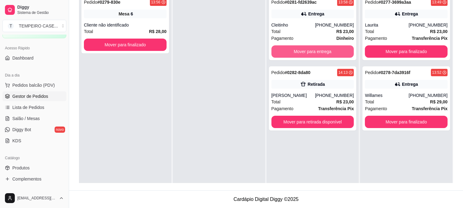
click at [319, 54] on button "Mover para entrega" at bounding box center [313, 51] width 83 height 12
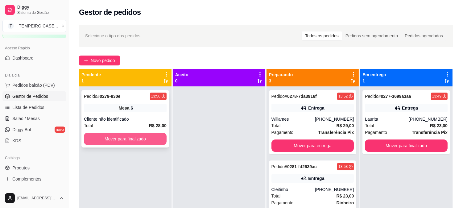
click at [139, 140] on button "Mover para finalizado" at bounding box center [125, 139] width 83 height 12
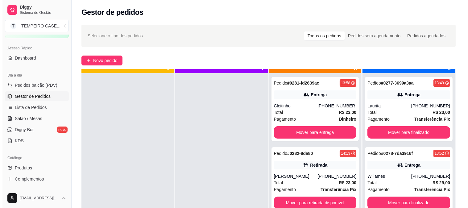
scroll to position [17, 0]
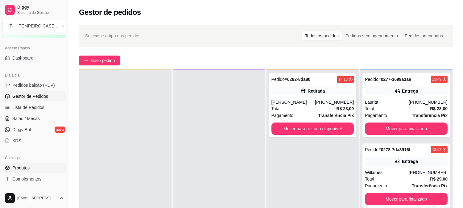
click at [31, 166] on link "Produtos" at bounding box center [34, 168] width 64 height 10
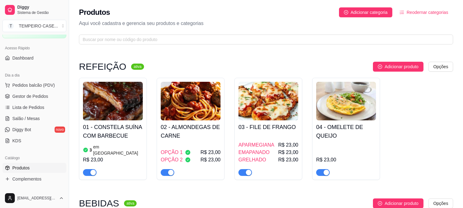
click at [135, 145] on div "3 em estoque" at bounding box center [113, 150] width 60 height 12
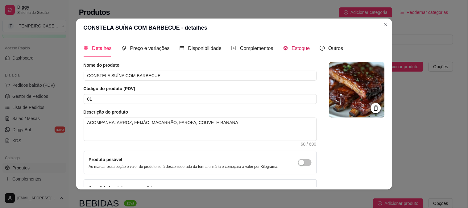
click at [292, 51] on span "Estoque" at bounding box center [301, 48] width 18 height 5
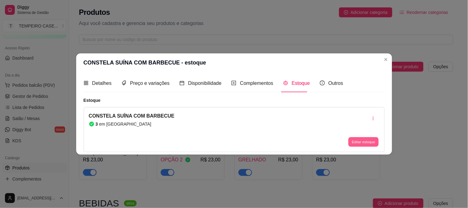
click at [362, 141] on button "Editar estoque" at bounding box center [364, 142] width 30 height 10
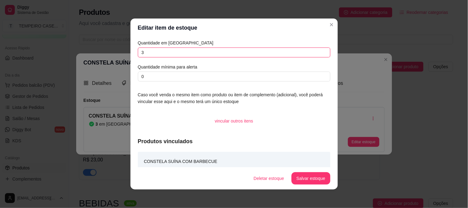
drag, startPoint x: 162, startPoint y: 56, endPoint x: 135, endPoint y: 54, distance: 27.6
click at [138, 54] on input "3" at bounding box center [234, 53] width 193 height 10
type input "1"
click at [311, 177] on button "Salvar estoque" at bounding box center [311, 179] width 38 height 12
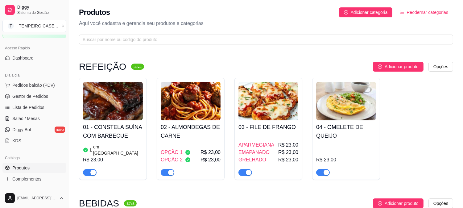
click at [126, 95] on img at bounding box center [113, 101] width 60 height 39
click at [25, 82] on span "Pedidos balcão (PDV)" at bounding box center [33, 85] width 43 height 6
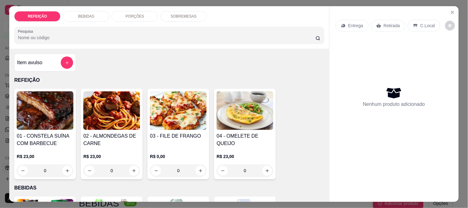
click at [57, 112] on img at bounding box center [45, 110] width 57 height 39
click at [63, 113] on img at bounding box center [45, 110] width 57 height 39
click at [454, 7] on button "Close" at bounding box center [453, 12] width 10 height 10
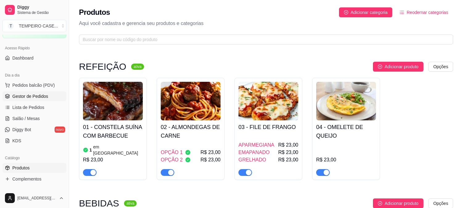
click at [31, 95] on span "Gestor de Pedidos" at bounding box center [30, 96] width 36 height 6
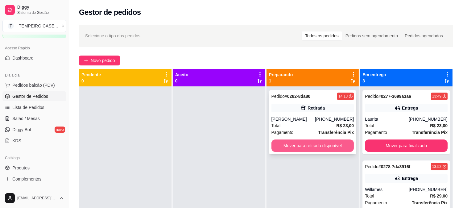
click at [303, 149] on button "Mover para retirada disponível" at bounding box center [313, 146] width 83 height 12
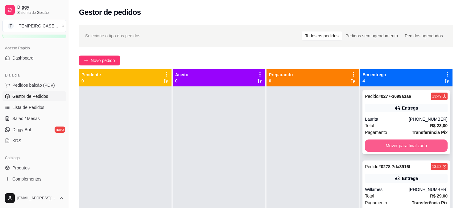
click at [382, 149] on button "Mover para finalizado" at bounding box center [406, 146] width 83 height 12
click at [391, 146] on button "Mover para finalizado" at bounding box center [406, 146] width 80 height 12
click at [390, 146] on button "Mover para finalizado" at bounding box center [406, 146] width 83 height 12
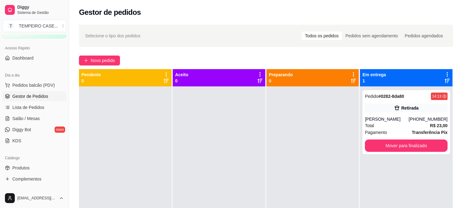
click at [246, 152] on div at bounding box center [219, 190] width 93 height 208
click at [27, 116] on span "Salão / Mesas" at bounding box center [25, 118] width 27 height 6
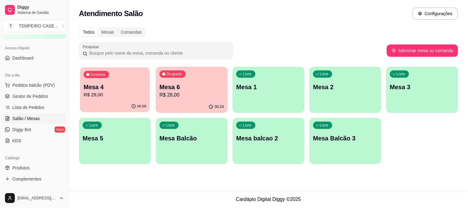
click at [120, 88] on p "Mesa 4" at bounding box center [115, 87] width 63 height 8
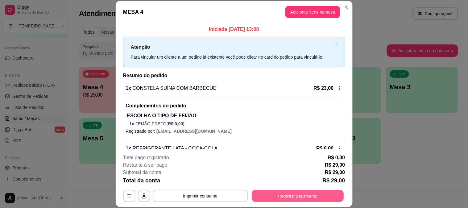
click at [286, 193] on button "Registrar pagamento" at bounding box center [298, 196] width 92 height 12
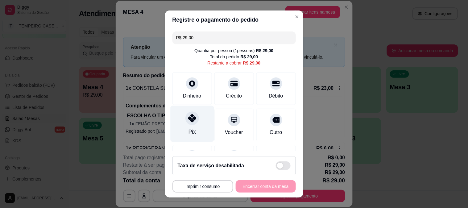
click at [199, 118] on div "Pix" at bounding box center [192, 124] width 44 height 36
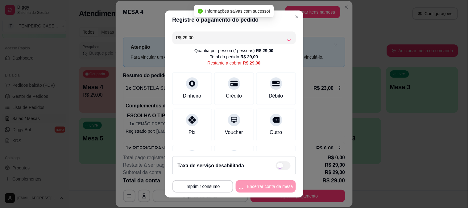
type input "R$ 0,00"
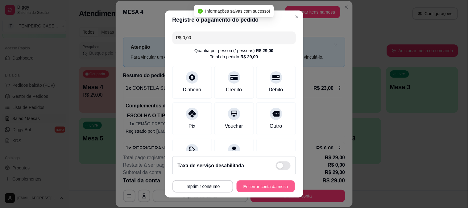
click at [260, 189] on button "Encerrar conta da mesa" at bounding box center [266, 187] width 58 height 12
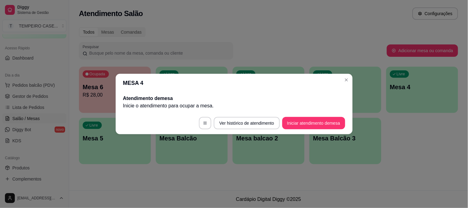
click at [348, 86] on header "MESA 4" at bounding box center [234, 83] width 237 height 19
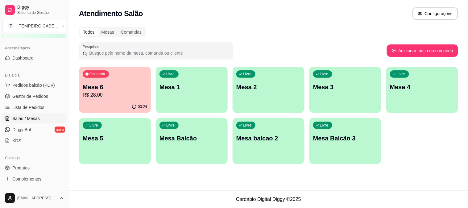
click at [341, 85] on p "Mesa 3" at bounding box center [345, 87] width 65 height 9
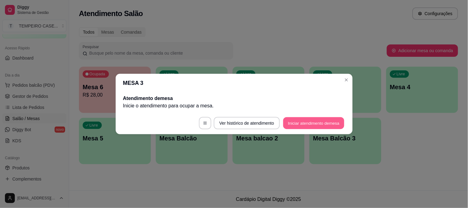
click at [316, 120] on button "Iniciar atendimento de mesa" at bounding box center [313, 123] width 61 height 12
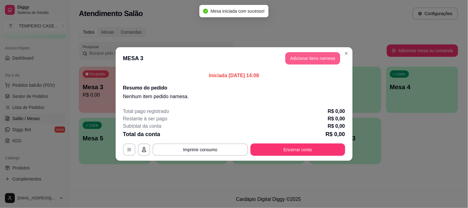
click at [311, 52] on button "Adicionar itens na mesa" at bounding box center [313, 58] width 55 height 12
click at [325, 53] on button "Adicionar itens na mesa" at bounding box center [312, 58] width 53 height 12
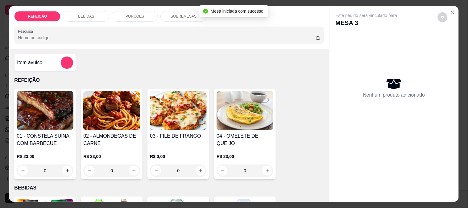
click at [184, 109] on img at bounding box center [178, 110] width 57 height 39
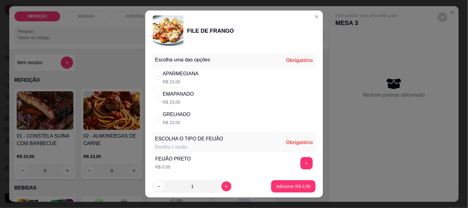
click at [204, 117] on div "GRELHADO R$ 23,00" at bounding box center [234, 118] width 163 height 20
radio input "true"
click at [301, 162] on button "+" at bounding box center [307, 163] width 12 height 12
click at [288, 180] on button "Adicionar R$ 23,00" at bounding box center [292, 186] width 47 height 12
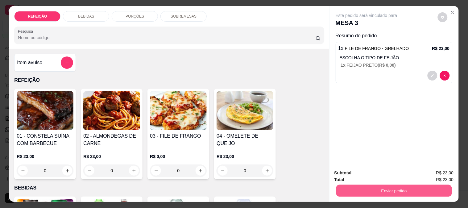
click at [364, 187] on button "Enviar pedido" at bounding box center [394, 191] width 116 height 12
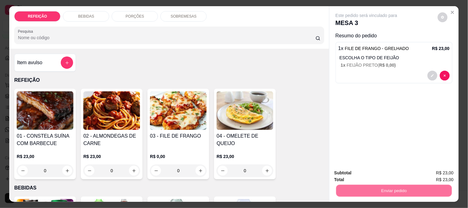
click at [356, 171] on button "Não registrar e enviar pedido" at bounding box center [374, 172] width 62 height 11
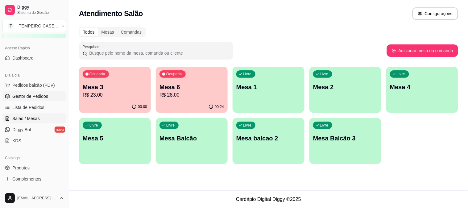
click at [29, 97] on span "Gestor de Pedidos" at bounding box center [30, 96] width 36 height 6
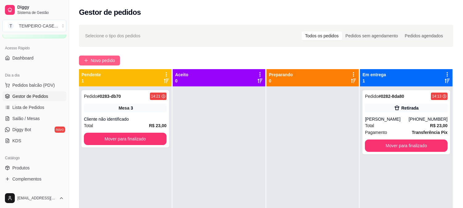
click at [106, 63] on span "Novo pedido" at bounding box center [103, 60] width 24 height 7
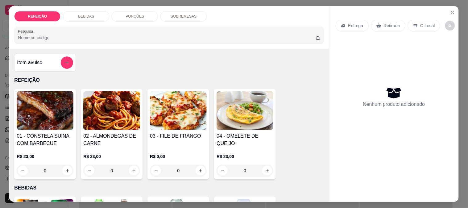
click at [54, 110] on img at bounding box center [45, 110] width 57 height 39
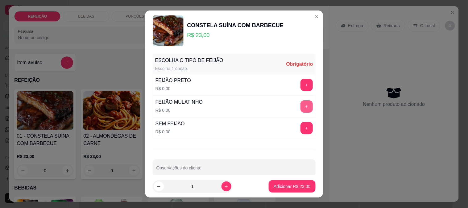
click at [301, 108] on button "+" at bounding box center [307, 106] width 12 height 12
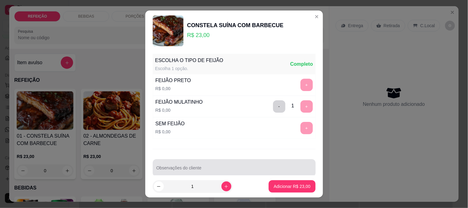
click at [262, 168] on input "Observações do cliente" at bounding box center [235, 170] width 156 height 6
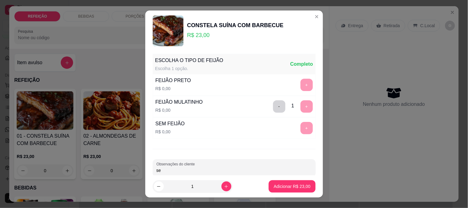
type input "s"
type input "apenas feijão, banana, couve"
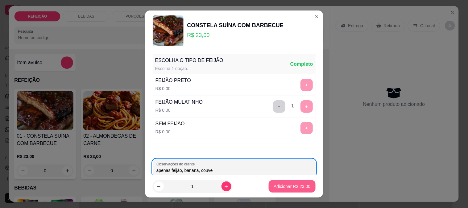
click at [274, 187] on p "Adicionar R$ 23,00" at bounding box center [292, 186] width 37 height 6
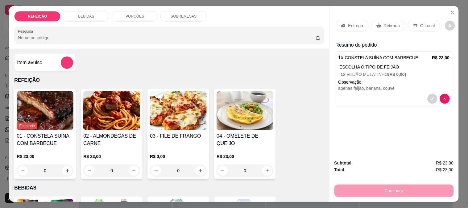
click at [345, 22] on div "Entrega" at bounding box center [352, 26] width 33 height 12
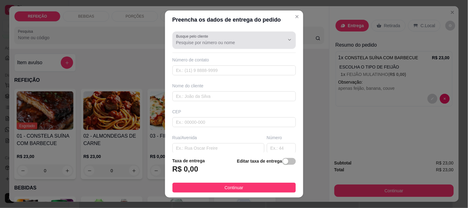
click at [230, 47] on div "Busque pelo cliente" at bounding box center [234, 39] width 123 height 17
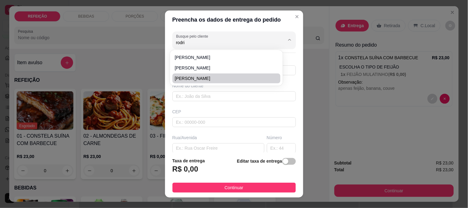
click at [204, 78] on span "Rodrigo" at bounding box center [223, 78] width 97 height 6
type input "Rodrigo"
type input "8173455245"
type input "Rodrigo"
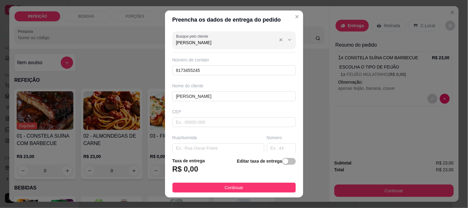
click at [206, 42] on input "Rodrigo" at bounding box center [225, 43] width 99 height 6
type input "Rodrigo"
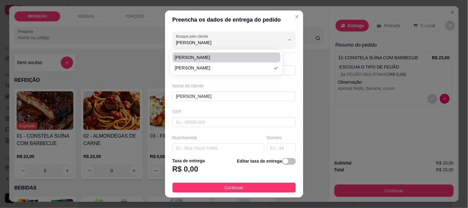
click at [205, 56] on span "Rodrigo" at bounding box center [223, 57] width 97 height 6
type input "8197747378"
type input "prive pesqueira"
type input "IPOJUCA"
type input "abrir portão e deixar na mesa"
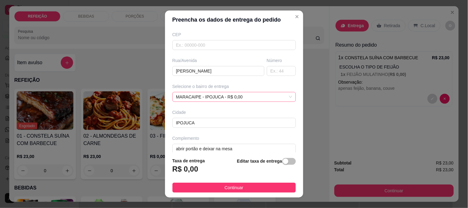
scroll to position [85, 0]
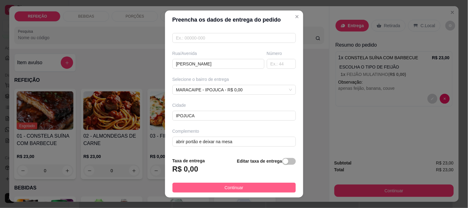
click at [238, 186] on span "Continuar" at bounding box center [234, 187] width 19 height 7
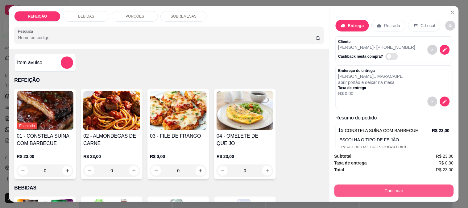
click at [362, 190] on button "Continuar" at bounding box center [394, 191] width 119 height 12
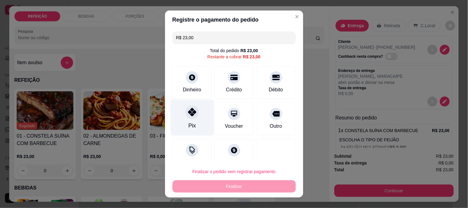
click at [188, 116] on icon at bounding box center [192, 112] width 8 height 8
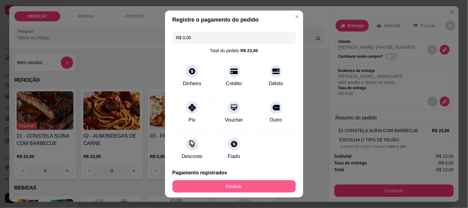
click at [238, 184] on button "Finalizar" at bounding box center [234, 186] width 123 height 12
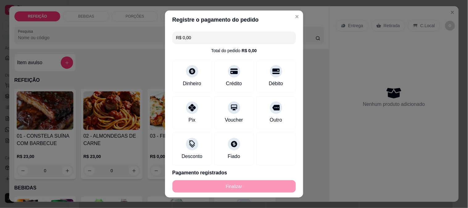
type input "-R$ 23,00"
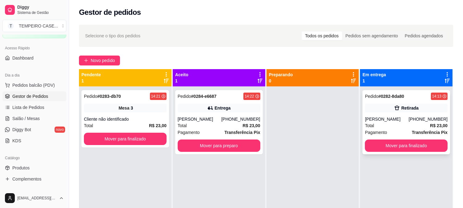
click at [438, 125] on strong "R$ 23,00" at bounding box center [439, 125] width 18 height 5
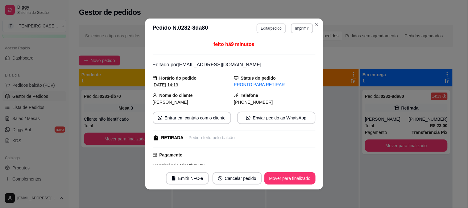
click at [269, 24] on button "Editar pedido" at bounding box center [271, 28] width 29 height 10
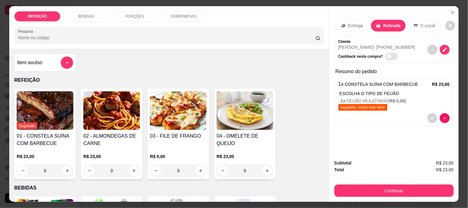
click at [91, 15] on div "BEBIDAS" at bounding box center [86, 16] width 46 height 10
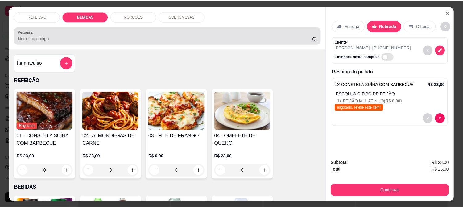
scroll to position [16, 0]
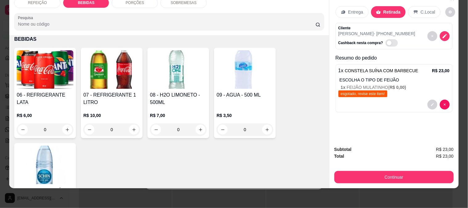
click at [45, 79] on img at bounding box center [45, 69] width 57 height 39
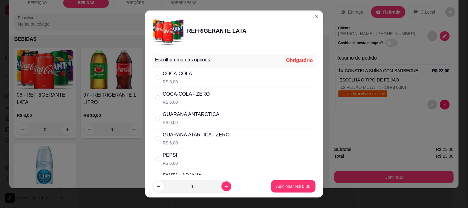
click at [184, 102] on p "R$ 6,00" at bounding box center [186, 102] width 47 height 6
radio input "true"
click at [289, 187] on p "Adicionar R$ 6,00" at bounding box center [293, 187] width 33 height 6
type input "1"
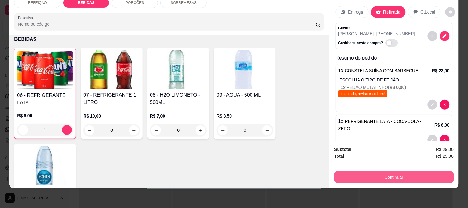
click at [347, 174] on button "Continuar" at bounding box center [394, 177] width 119 height 12
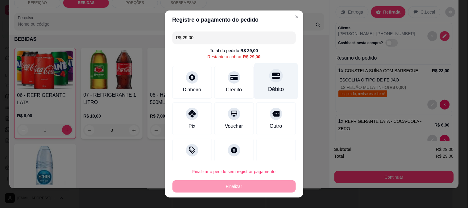
click at [258, 85] on div "Débito" at bounding box center [276, 81] width 44 height 36
type input "R$ 0,00"
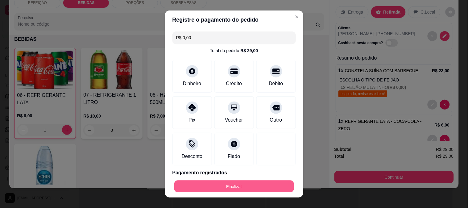
click at [239, 187] on button "Finalizar" at bounding box center [234, 187] width 120 height 12
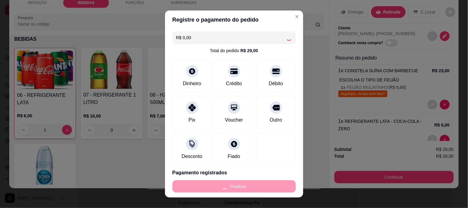
type input "0"
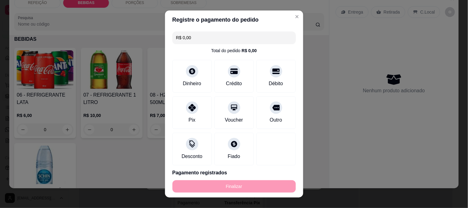
type input "-R$ 29,00"
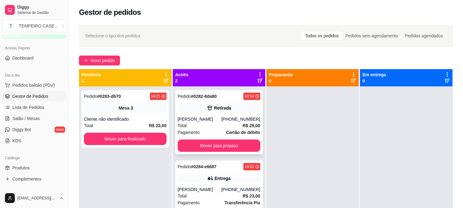
click at [217, 104] on div "Retirada" at bounding box center [219, 108] width 83 height 9
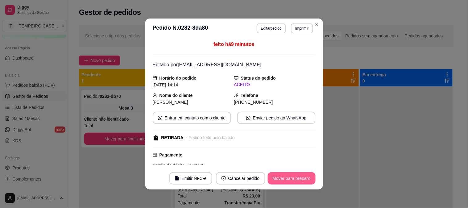
click at [300, 181] on button "Mover para preparo" at bounding box center [292, 178] width 48 height 12
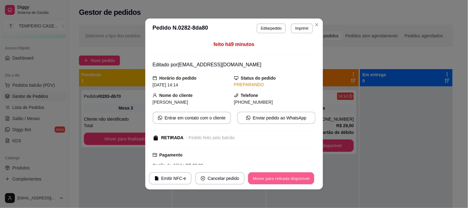
click at [303, 179] on button "Mover para retirada disponível" at bounding box center [282, 179] width 66 height 12
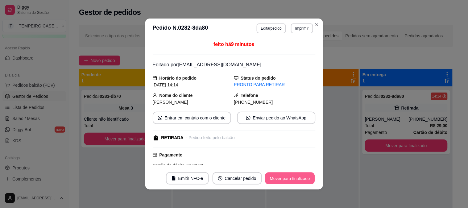
click at [298, 180] on button "Mover para finalizado" at bounding box center [290, 179] width 50 height 12
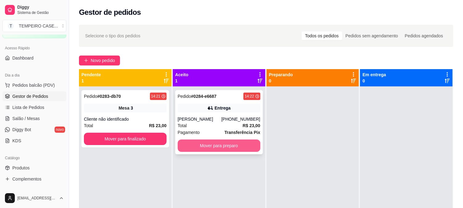
click at [205, 149] on button "Mover para preparo" at bounding box center [219, 146] width 83 height 12
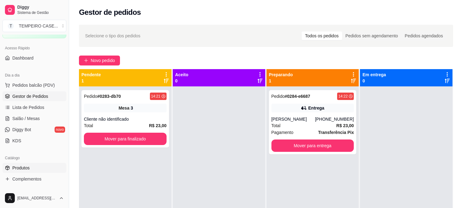
click at [31, 167] on link "Produtos" at bounding box center [34, 168] width 64 height 10
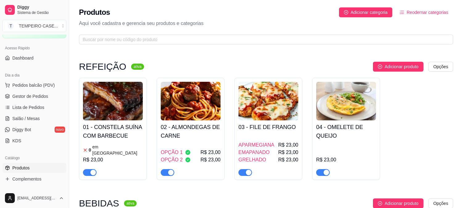
click at [91, 170] on div "button" at bounding box center [93, 173] width 6 height 6
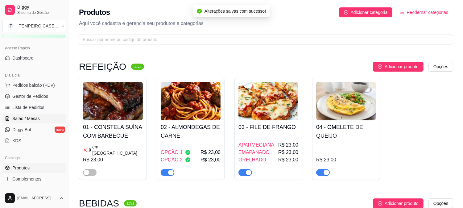
click at [32, 119] on span "Salão / Mesas" at bounding box center [25, 118] width 27 height 6
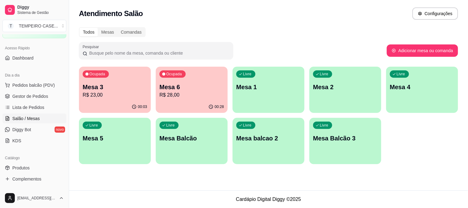
click at [199, 98] on p "R$ 28,00" at bounding box center [192, 94] width 65 height 7
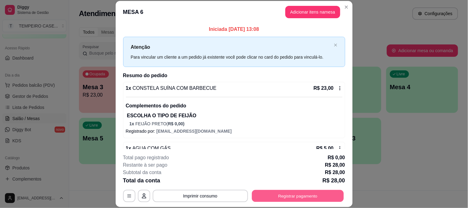
click at [292, 198] on button "Registrar pagamento" at bounding box center [298, 196] width 92 height 12
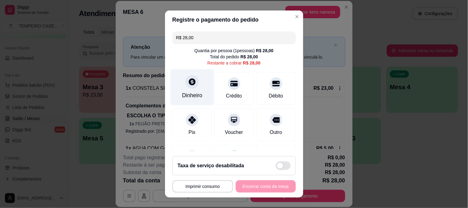
click at [196, 90] on div "Dinheiro" at bounding box center [192, 87] width 44 height 36
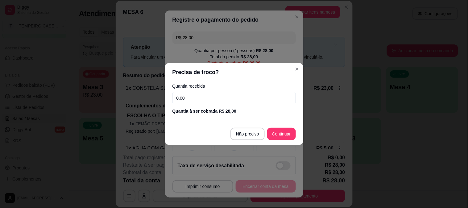
drag, startPoint x: 202, startPoint y: 100, endPoint x: 162, endPoint y: 99, distance: 40.1
click at [162, 99] on div "Precisa de troco? Quantia recebida 0,00 Quantia à ser cobrada R$ 28,00 Não prec…" at bounding box center [234, 104] width 468 height 208
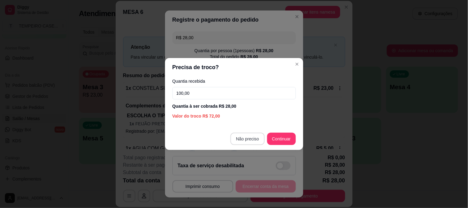
type input "100,00"
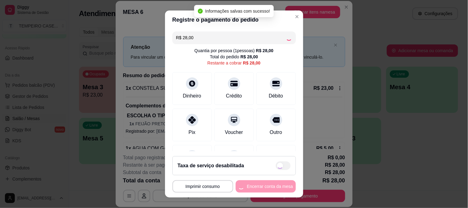
type input "R$ 0,00"
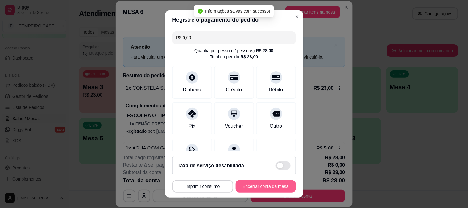
click at [257, 187] on button "Encerrar conta da mesa" at bounding box center [266, 186] width 60 height 12
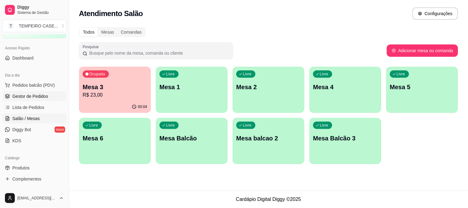
click at [30, 93] on span "Gestor de Pedidos" at bounding box center [30, 96] width 36 height 6
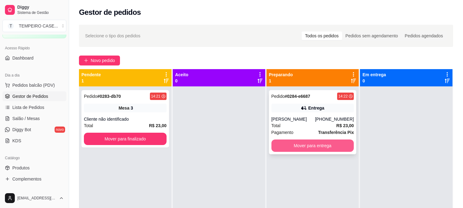
click at [284, 147] on button "Mover para entrega" at bounding box center [313, 146] width 83 height 12
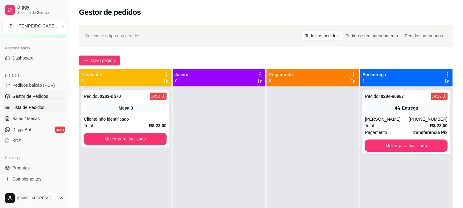
click at [40, 111] on link "Lista de Pedidos" at bounding box center [34, 107] width 64 height 10
